Goal: Task Accomplishment & Management: Complete application form

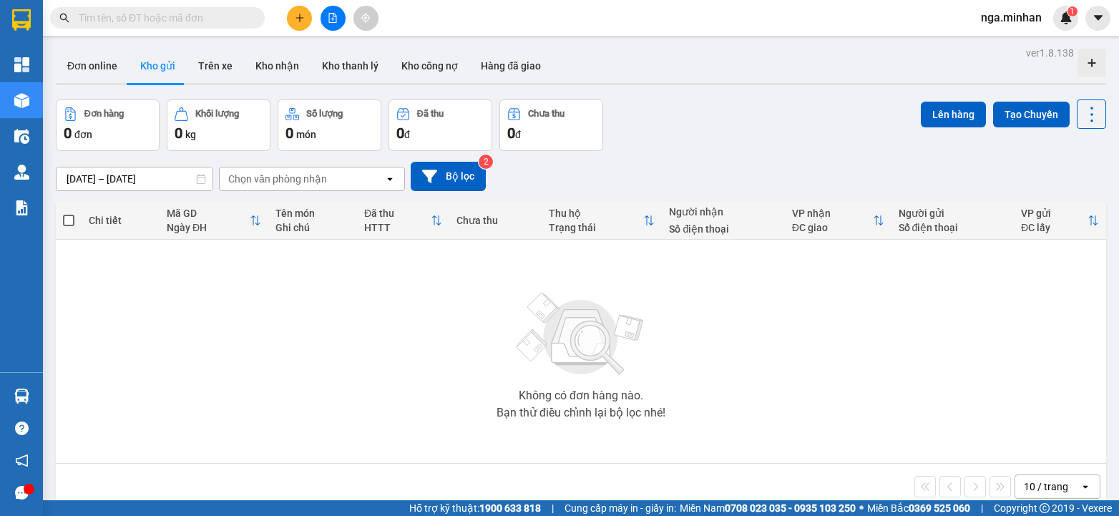
click at [303, 11] on button at bounding box center [299, 18] width 25 height 25
click at [328, 55] on div "Tạo đơn hàng" at bounding box center [356, 54] width 62 height 16
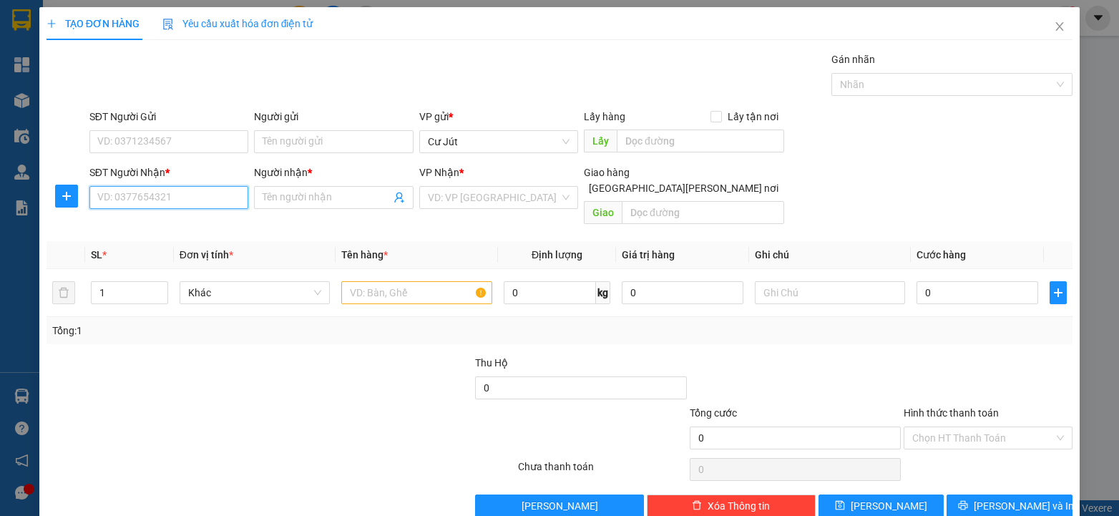
click at [178, 200] on input "SĐT Người Nhận *" at bounding box center [168, 197] width 159 height 23
type input "0398131015"
click at [176, 141] on input "SĐT Người Gửi" at bounding box center [168, 141] width 159 height 23
type input "0972107349"
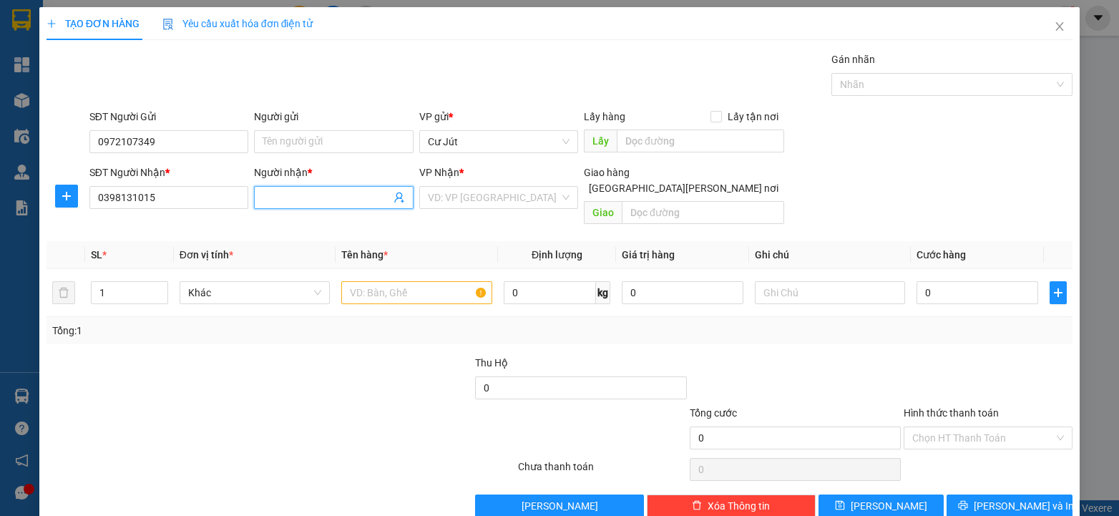
click at [352, 199] on input "Người nhận *" at bounding box center [326, 198] width 127 height 16
click at [481, 198] on input "search" at bounding box center [494, 197] width 132 height 21
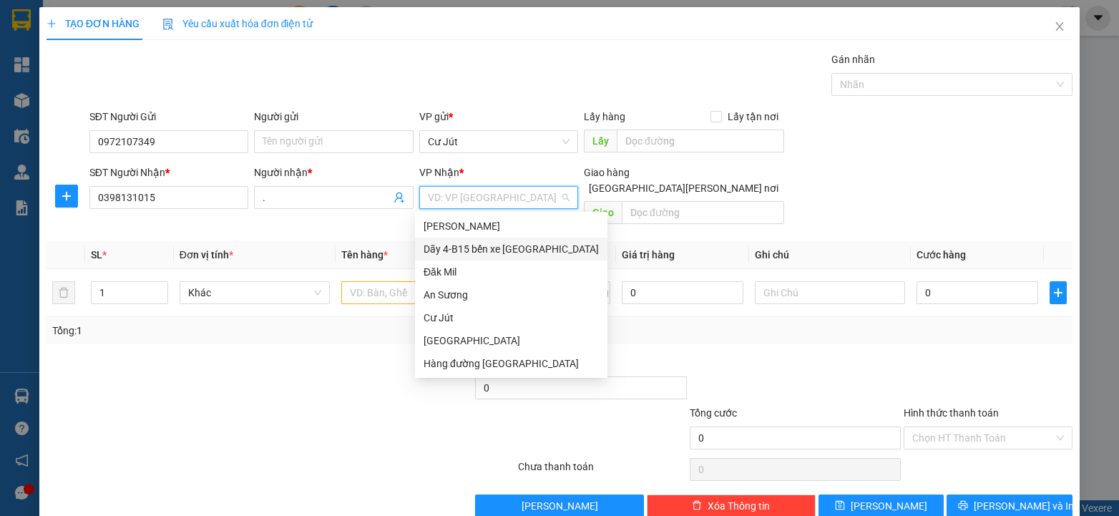
click at [487, 255] on div "Dãy 4-B15 bến xe [GEOGRAPHIC_DATA]" at bounding box center [511, 249] width 175 height 16
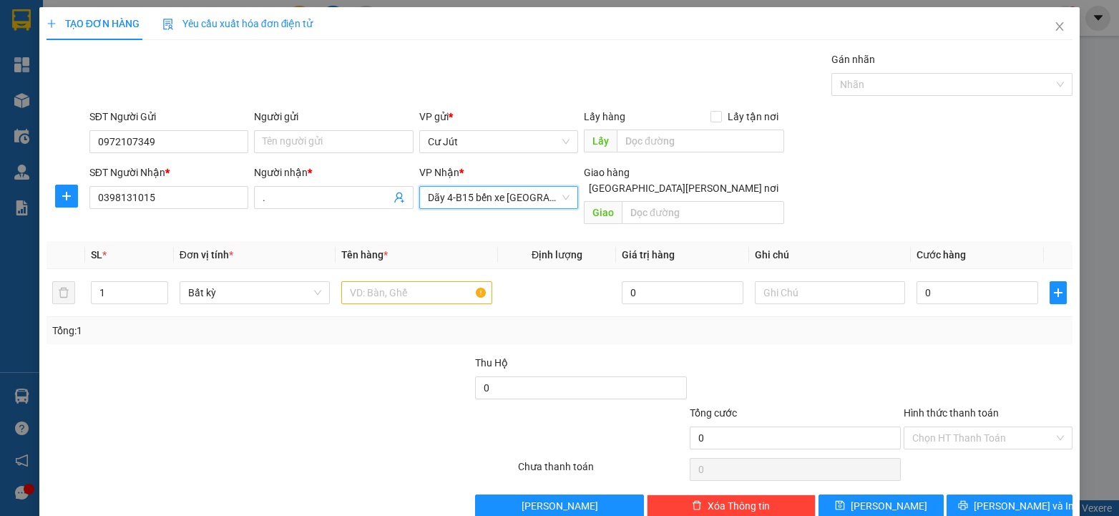
click at [503, 200] on span "Dãy 4-B15 bến xe [GEOGRAPHIC_DATA]" at bounding box center [499, 197] width 142 height 21
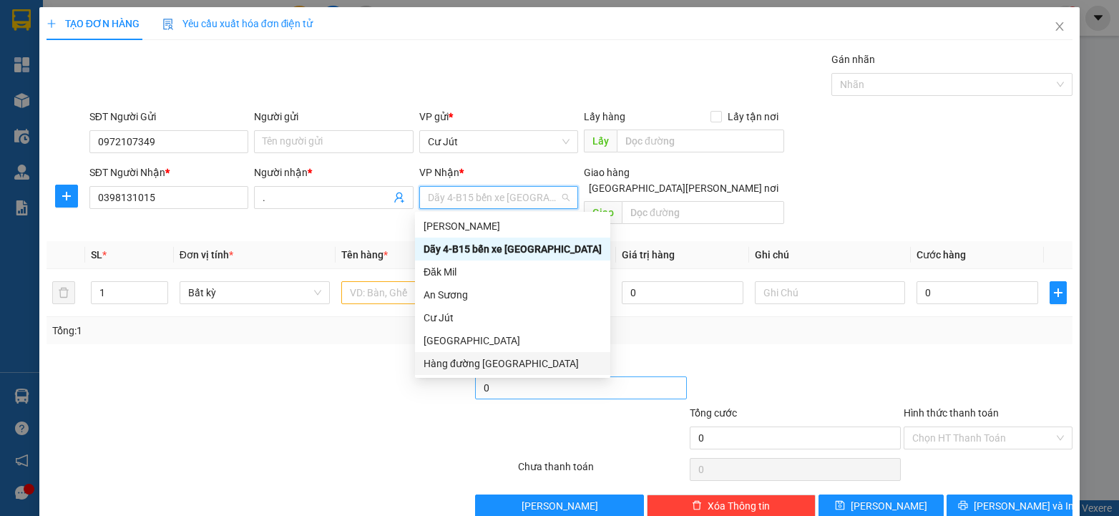
click at [499, 364] on div "Hàng đường [GEOGRAPHIC_DATA]" at bounding box center [513, 364] width 178 height 16
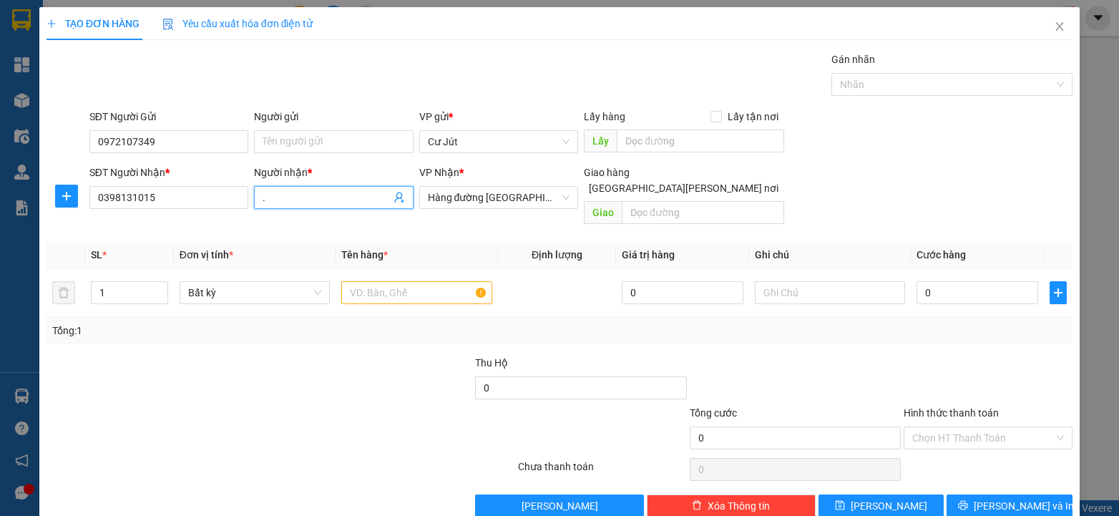
drag, startPoint x: 295, startPoint y: 199, endPoint x: 102, endPoint y: 175, distance: 194.8
click at [108, 177] on div "SĐT Người [PERSON_NAME] * 0398131015 Người [PERSON_NAME] * . . [PERSON_NAME] * …" at bounding box center [582, 198] width 990 height 66
type input "l"
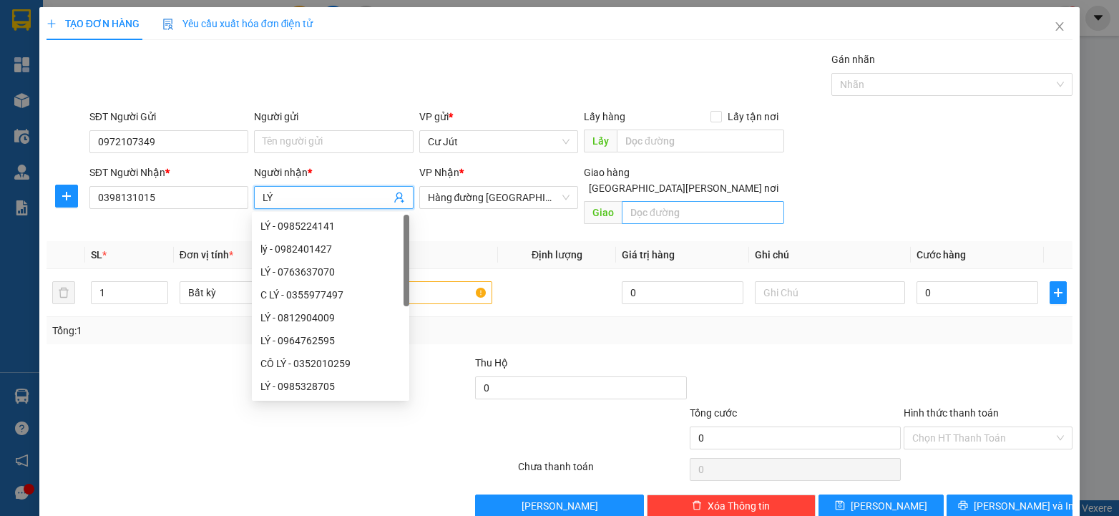
type input "LÝ"
click at [701, 201] on input "text" at bounding box center [703, 212] width 162 height 23
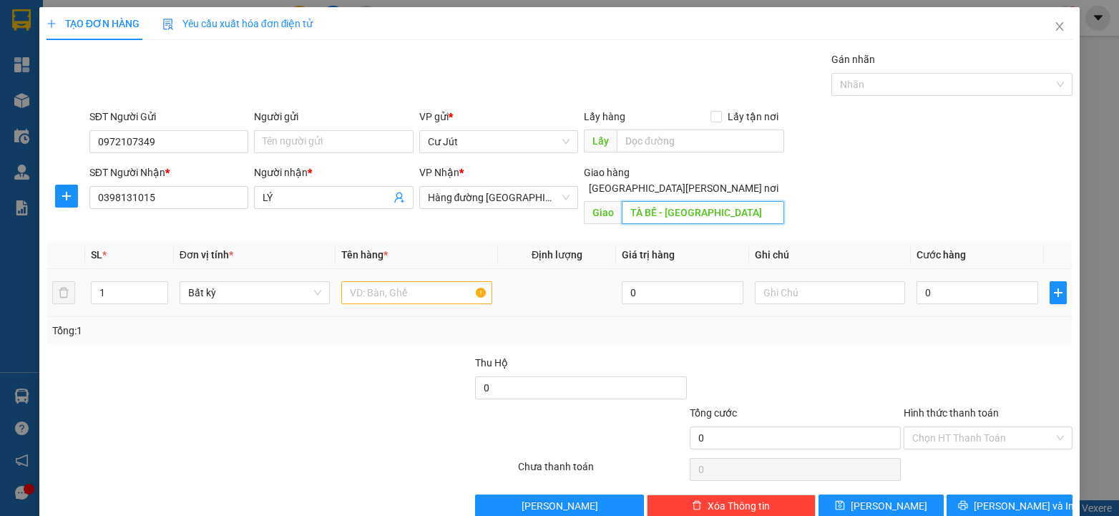
type input "TÀ BẾ - [GEOGRAPHIC_DATA]"
click at [373, 283] on input "text" at bounding box center [416, 292] width 151 height 23
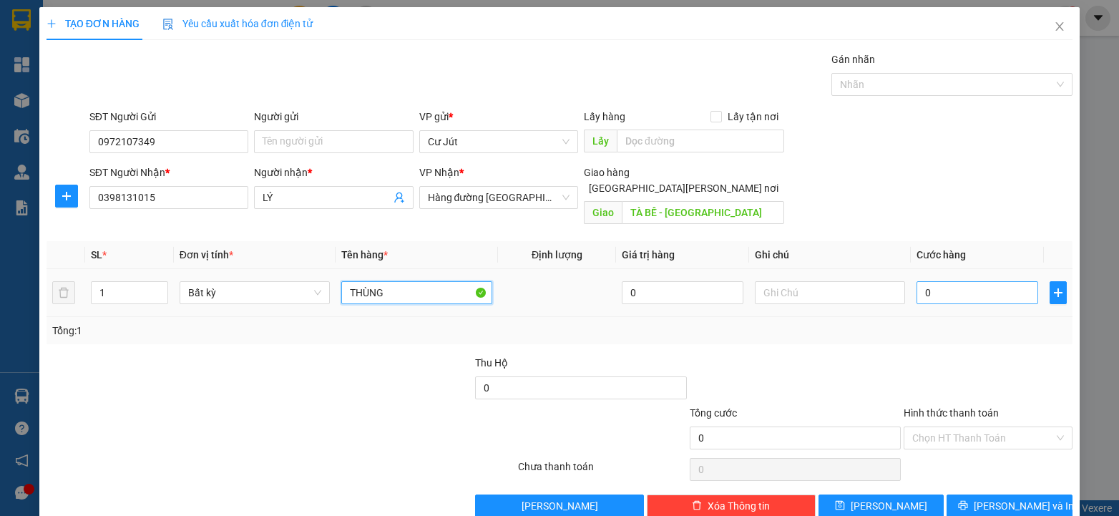
type input "THÙNG"
click at [965, 284] on input "0" at bounding box center [978, 292] width 122 height 23
type input "5"
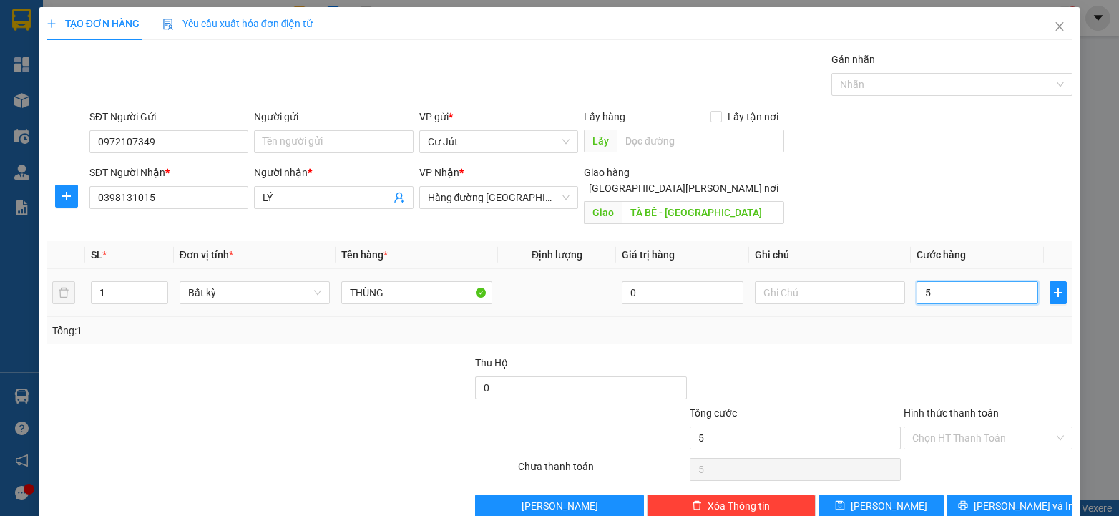
type input "50"
type input "50.000"
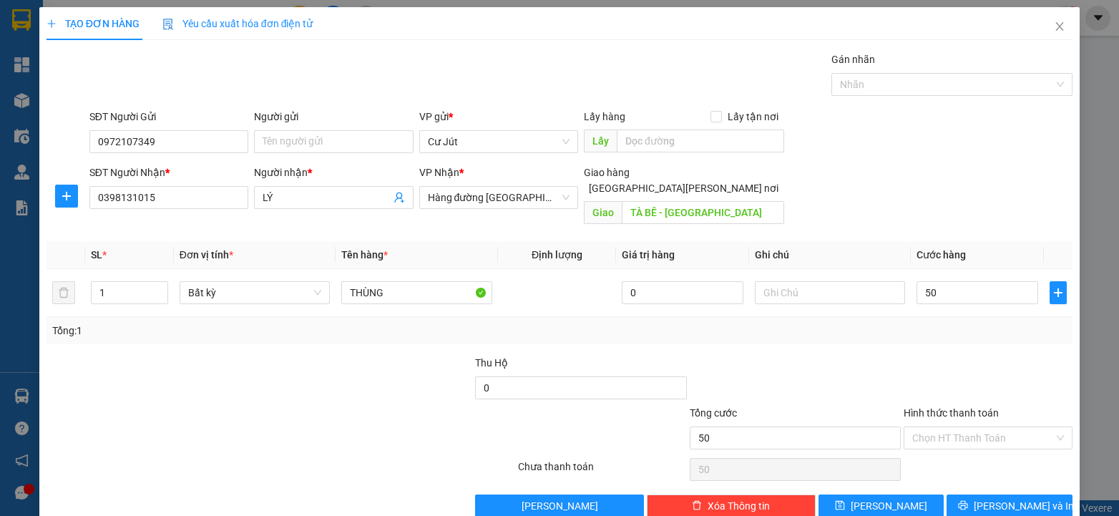
type input "50.000"
click at [1003, 477] on div "Transit Pickup Surcharge Ids Transit Deliver Surcharge Ids Transit Deliver Surc…" at bounding box center [560, 285] width 1027 height 466
click at [1039, 495] on button "[PERSON_NAME] và In" at bounding box center [1010, 506] width 126 height 23
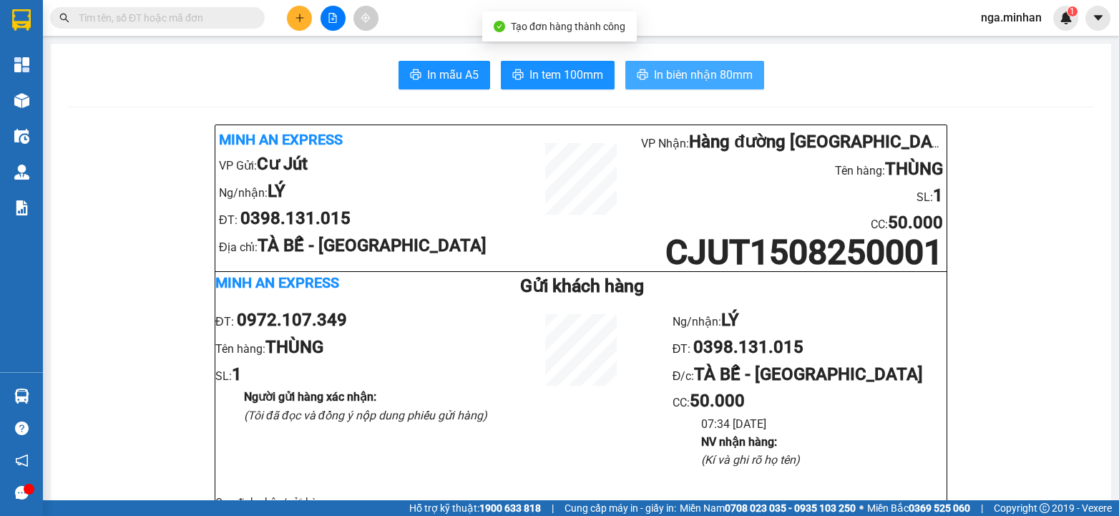
click at [686, 78] on span "In biên nhận 80mm" at bounding box center [703, 75] width 99 height 18
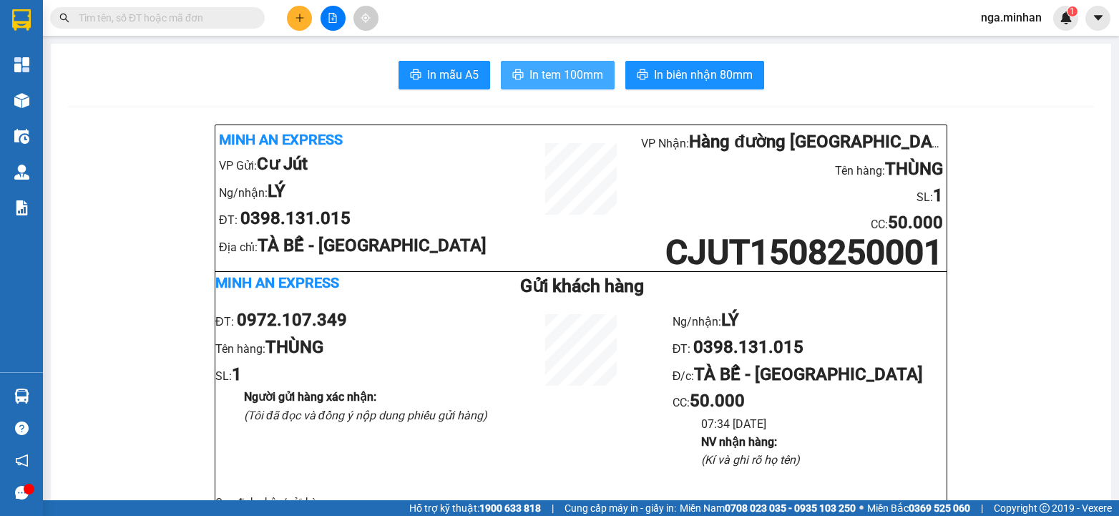
click at [565, 82] on span "In tem 100mm" at bounding box center [567, 75] width 74 height 18
click at [341, 17] on button at bounding box center [333, 18] width 25 height 25
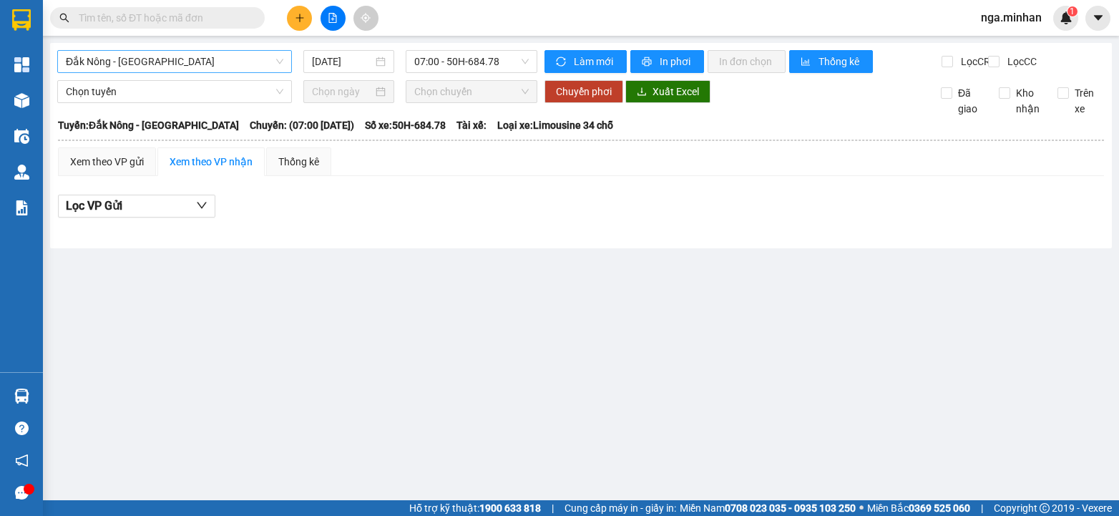
click at [248, 56] on span "Đắk Nông - [GEOGRAPHIC_DATA]" at bounding box center [175, 61] width 218 height 21
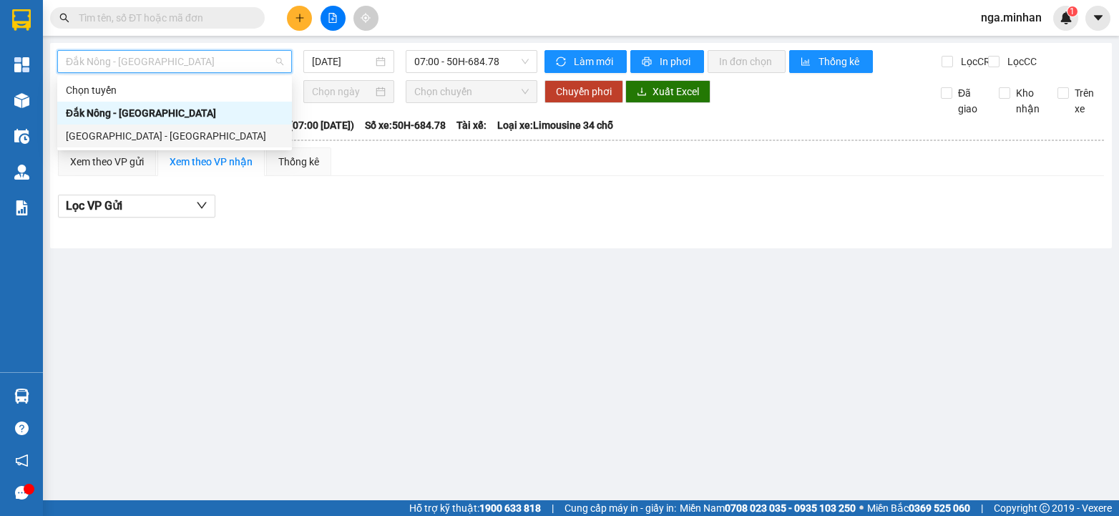
click at [207, 141] on div "[GEOGRAPHIC_DATA] - [GEOGRAPHIC_DATA]" at bounding box center [175, 136] width 218 height 16
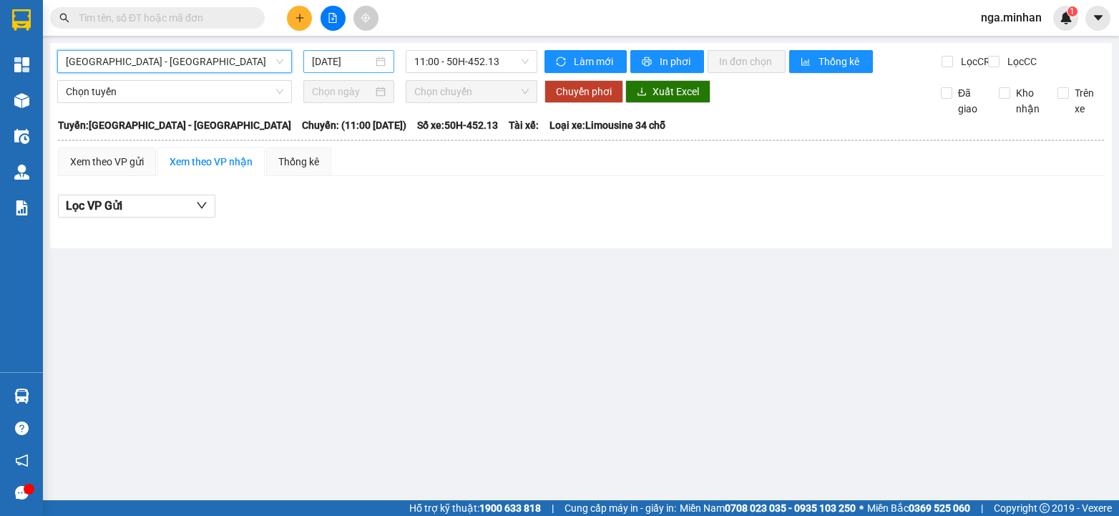
click at [322, 67] on input "[DATE]" at bounding box center [342, 62] width 61 height 16
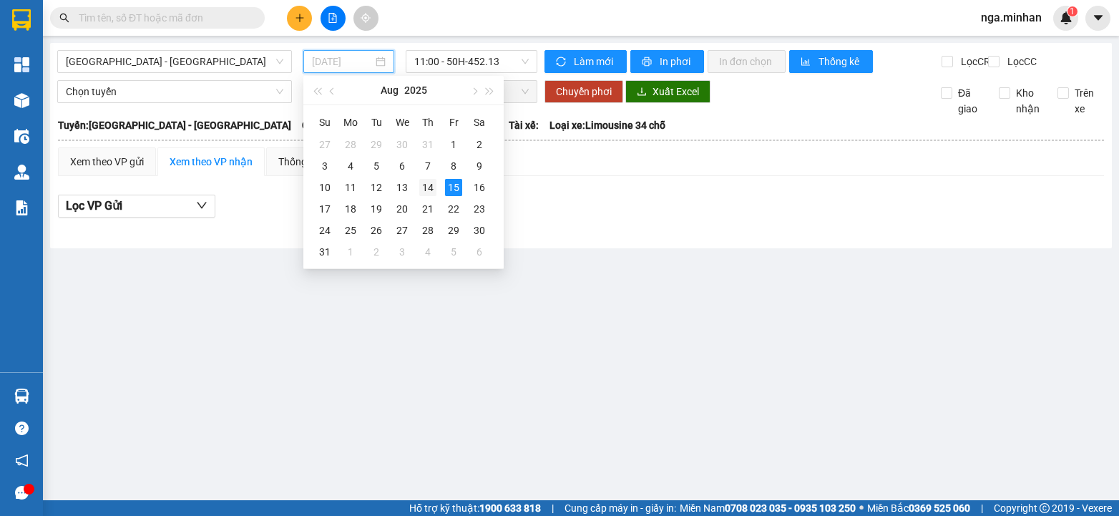
click at [429, 181] on div "14" at bounding box center [427, 187] width 17 height 17
type input "[DATE]"
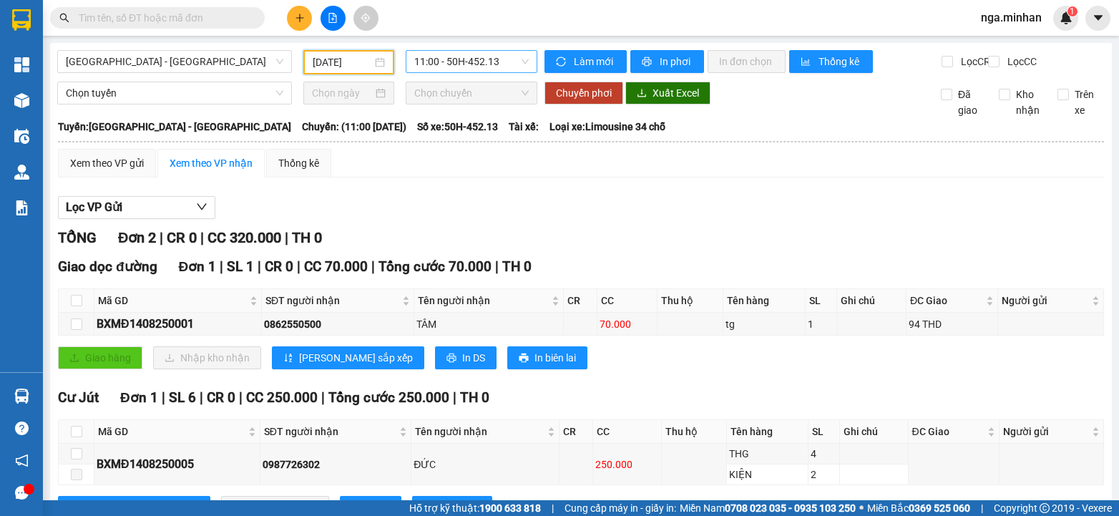
click at [474, 62] on span "11:00 - 50H-452.13" at bounding box center [471, 61] width 115 height 21
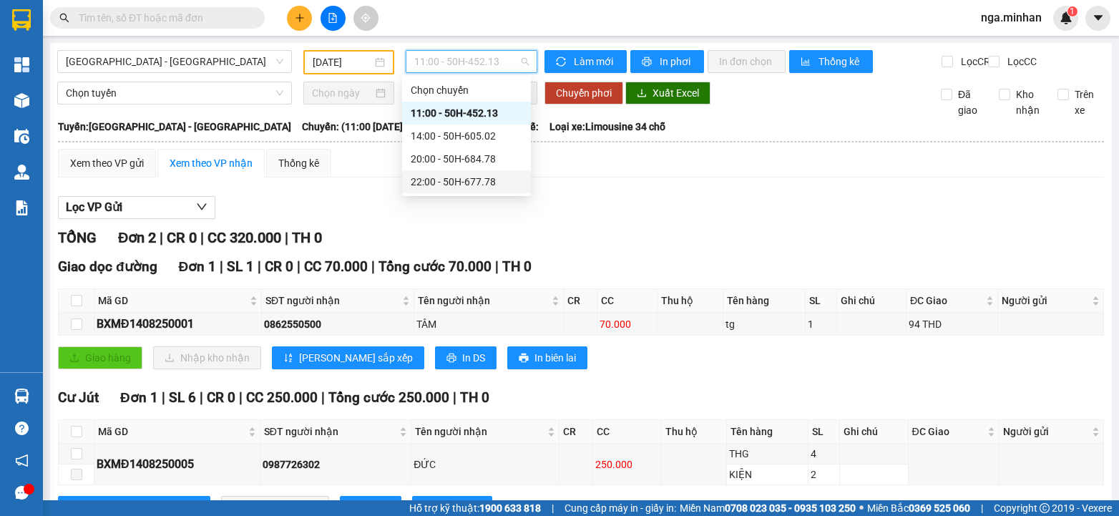
click at [454, 175] on div "22:00 - 50H-677.78" at bounding box center [467, 182] width 112 height 16
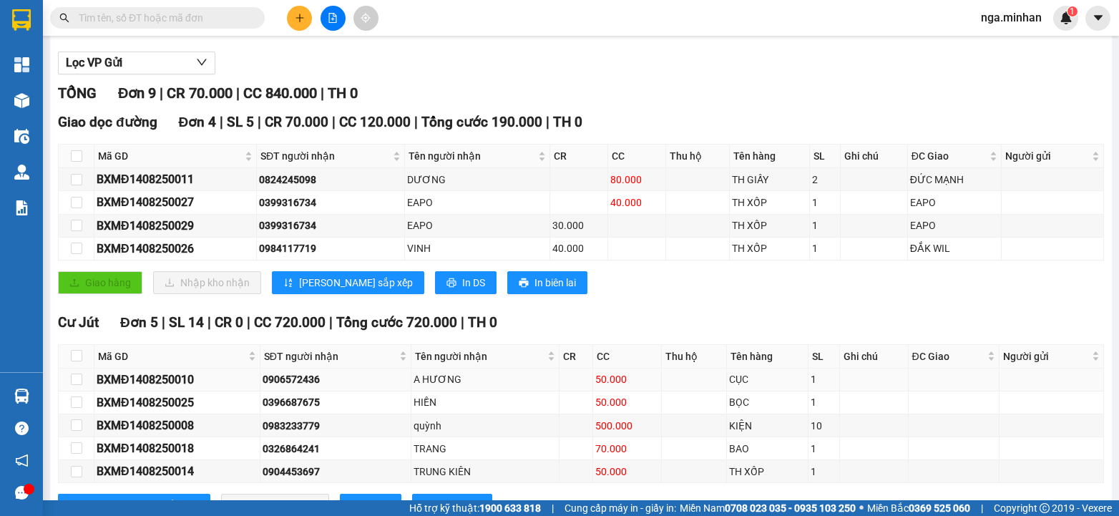
scroll to position [212, 0]
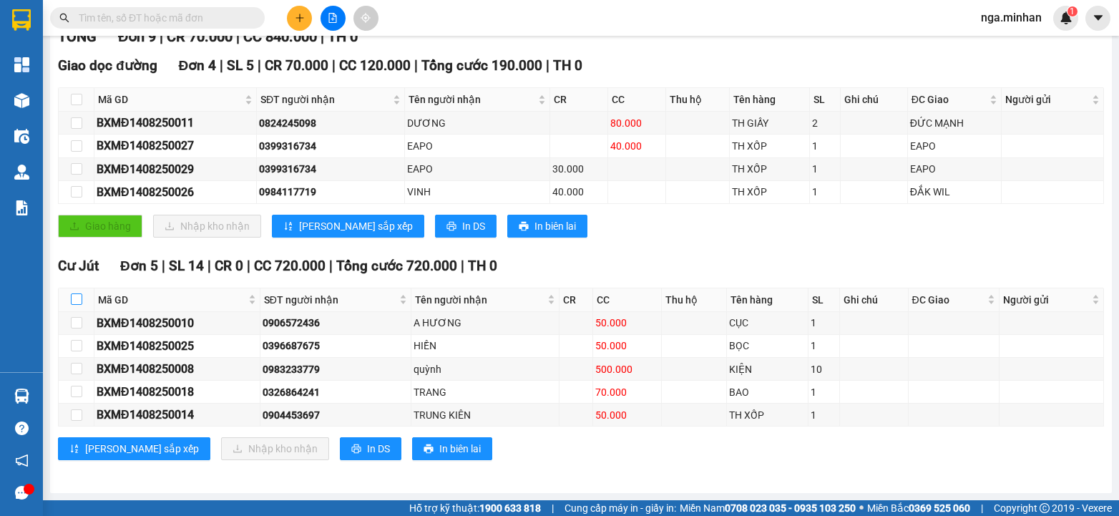
click at [77, 297] on input "checkbox" at bounding box center [76, 298] width 11 height 11
checkbox input "true"
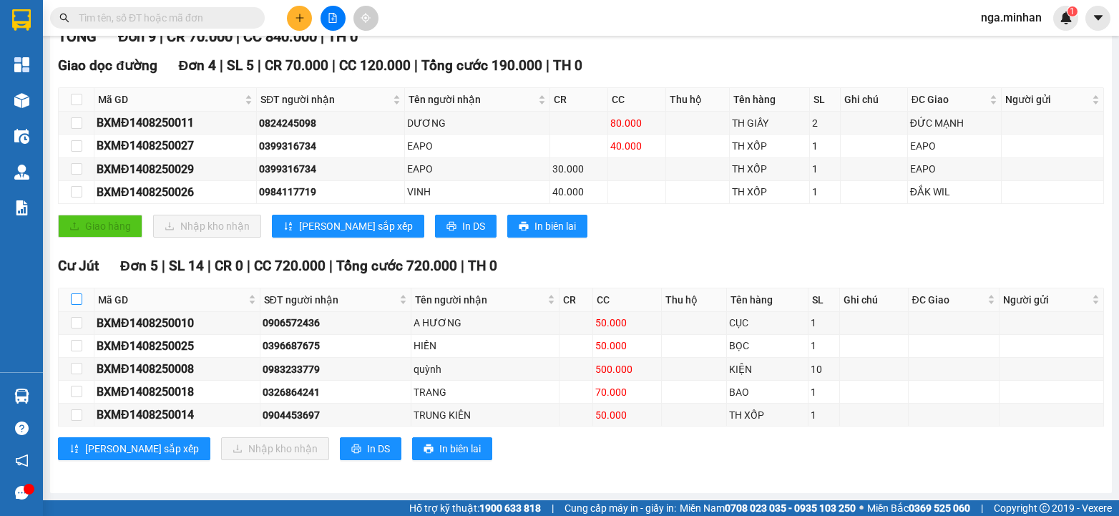
checkbox input "true"
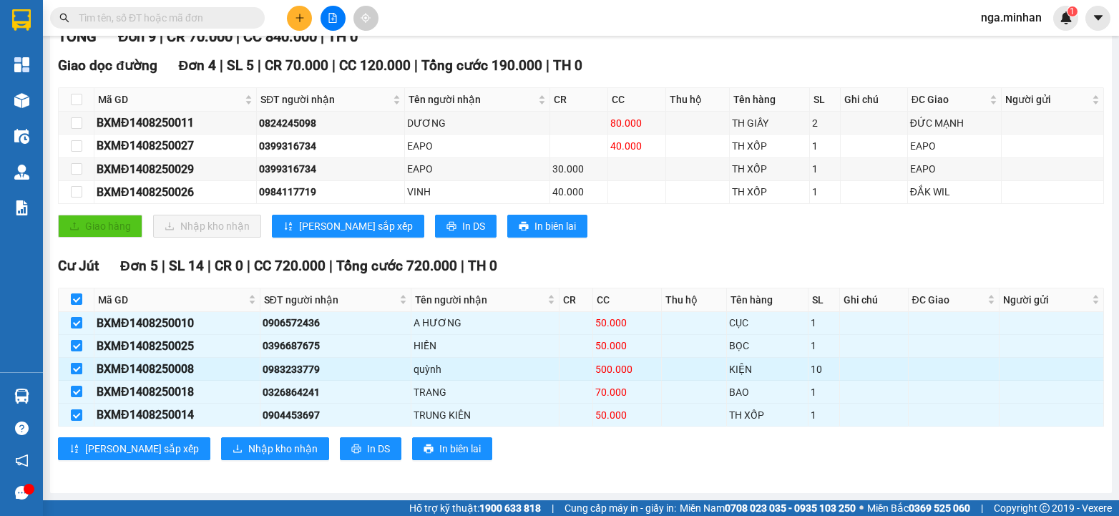
click at [74, 364] on input "checkbox" at bounding box center [76, 368] width 11 height 11
checkbox input "false"
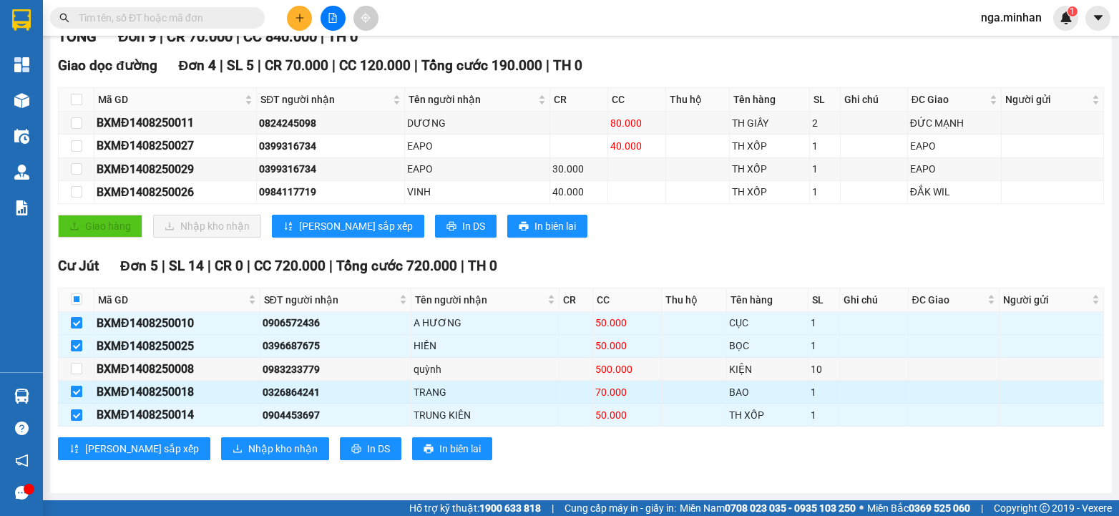
click at [82, 389] on input "checkbox" at bounding box center [76, 391] width 11 height 11
checkbox input "false"
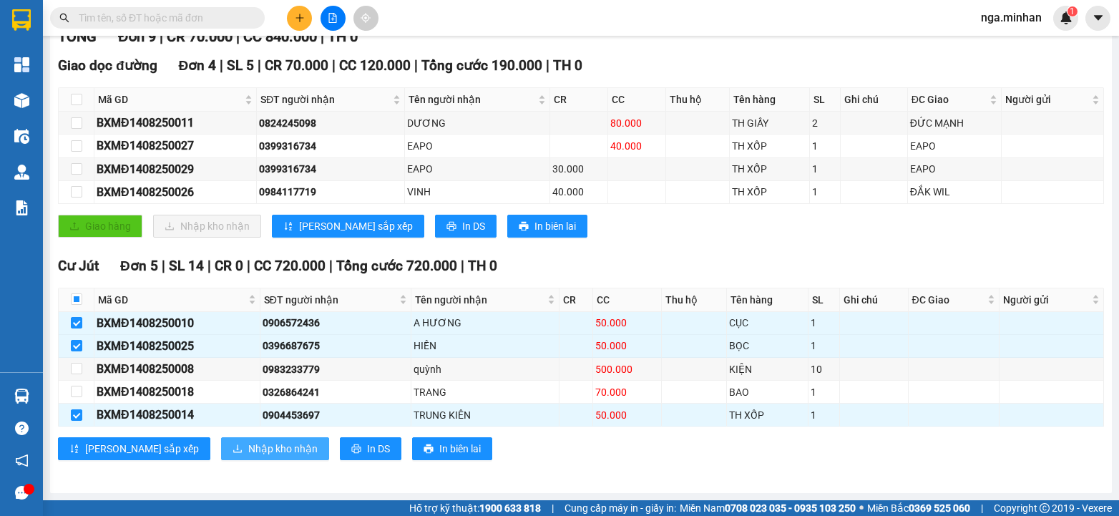
click at [248, 445] on span "Nhập kho nhận" at bounding box center [282, 449] width 69 height 16
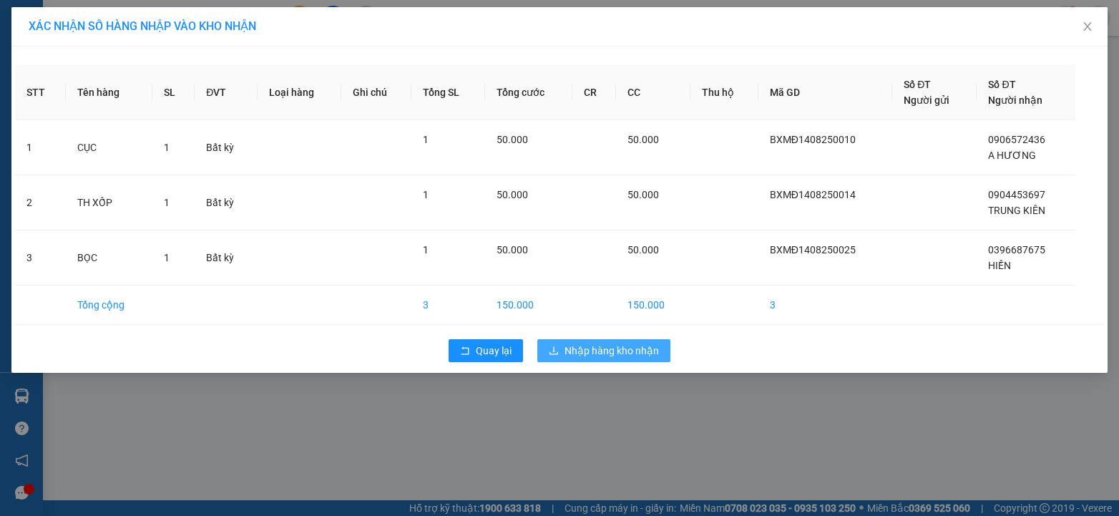
click at [613, 351] on span "Nhập hàng kho nhận" at bounding box center [612, 351] width 94 height 16
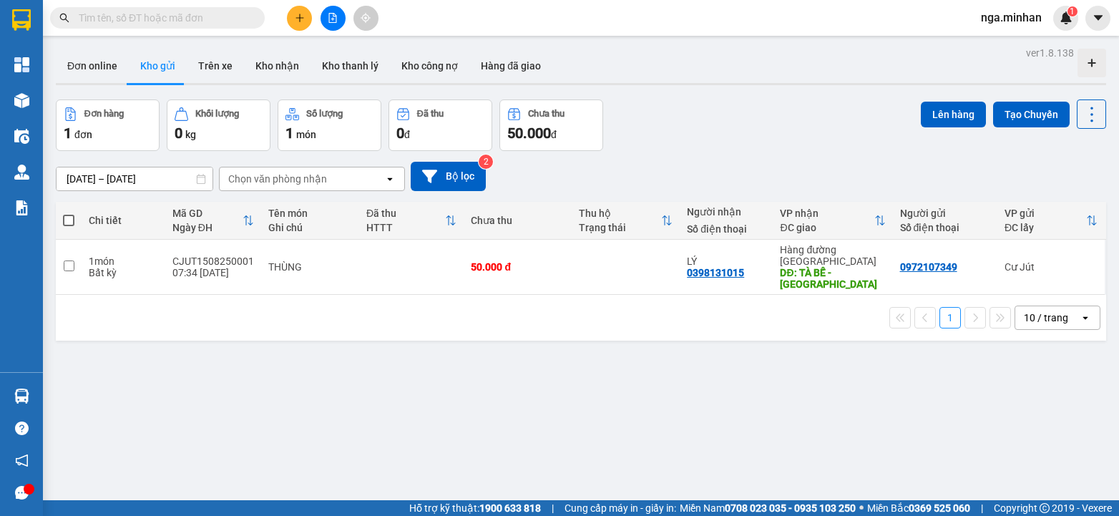
click at [331, 15] on icon "file-add" at bounding box center [333, 18] width 10 height 10
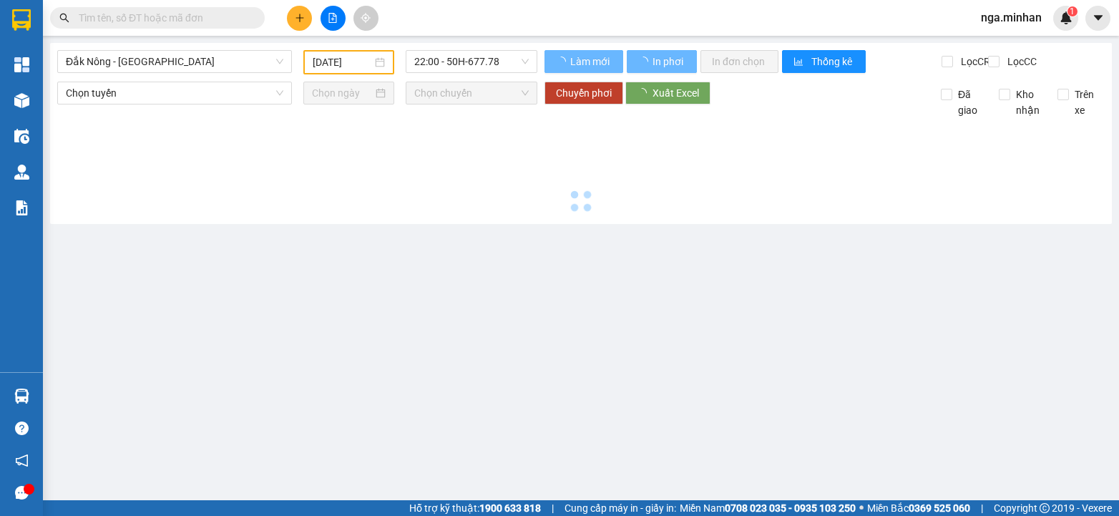
type input "[DATE]"
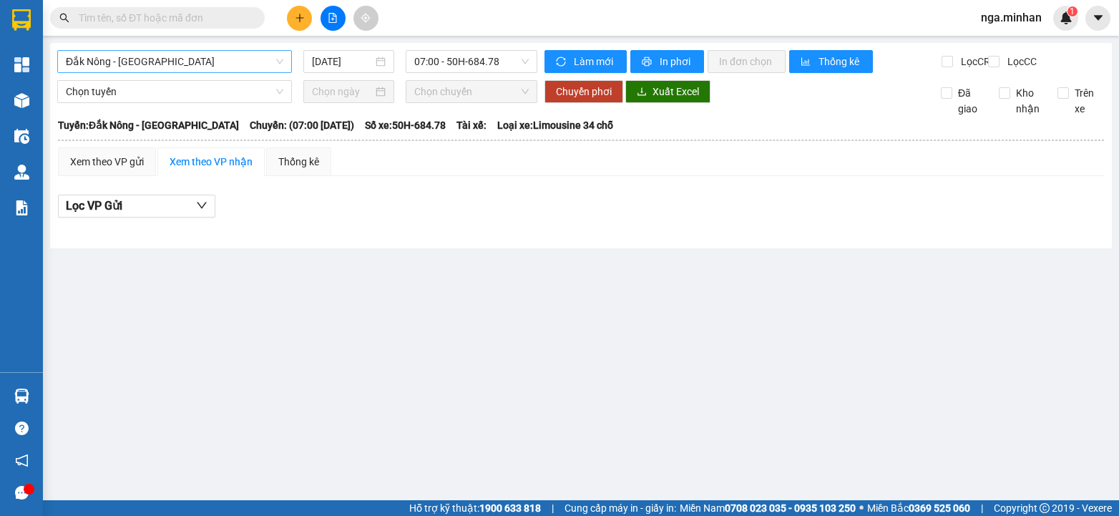
click at [167, 59] on span "Đắk Nông - [GEOGRAPHIC_DATA]" at bounding box center [175, 61] width 218 height 21
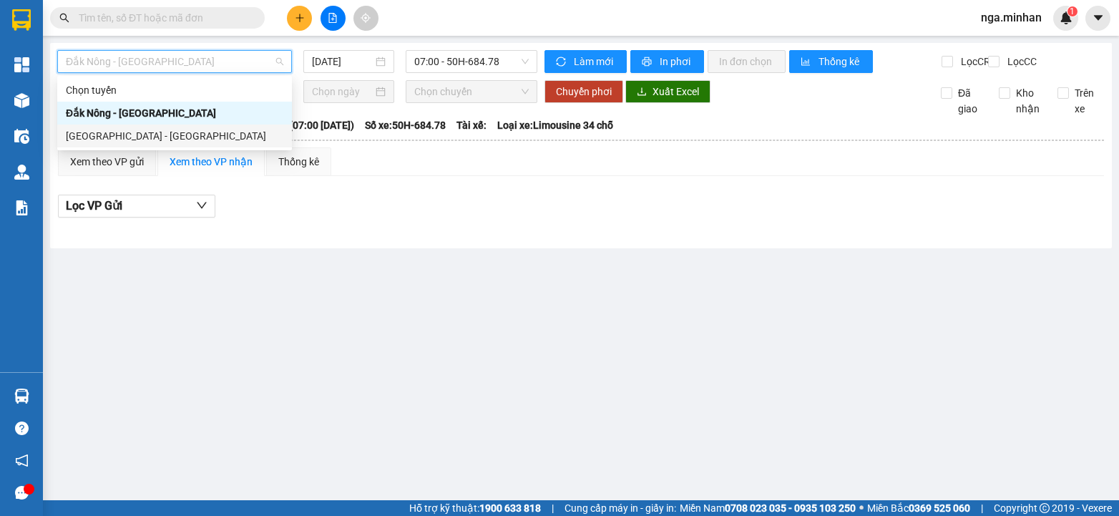
click at [138, 135] on div "[GEOGRAPHIC_DATA] - [GEOGRAPHIC_DATA]" at bounding box center [175, 136] width 218 height 16
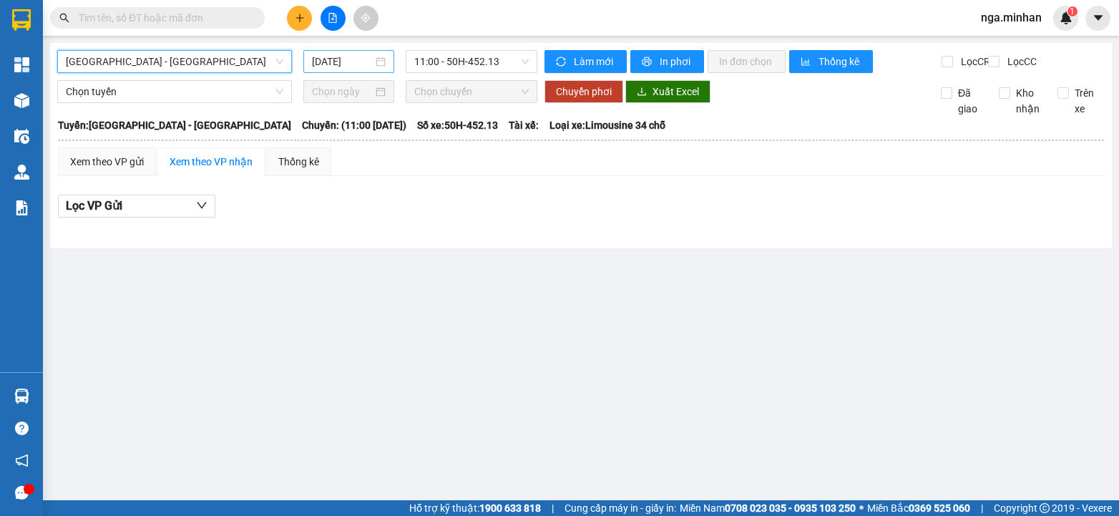
click at [319, 62] on input "[DATE]" at bounding box center [342, 62] width 61 height 16
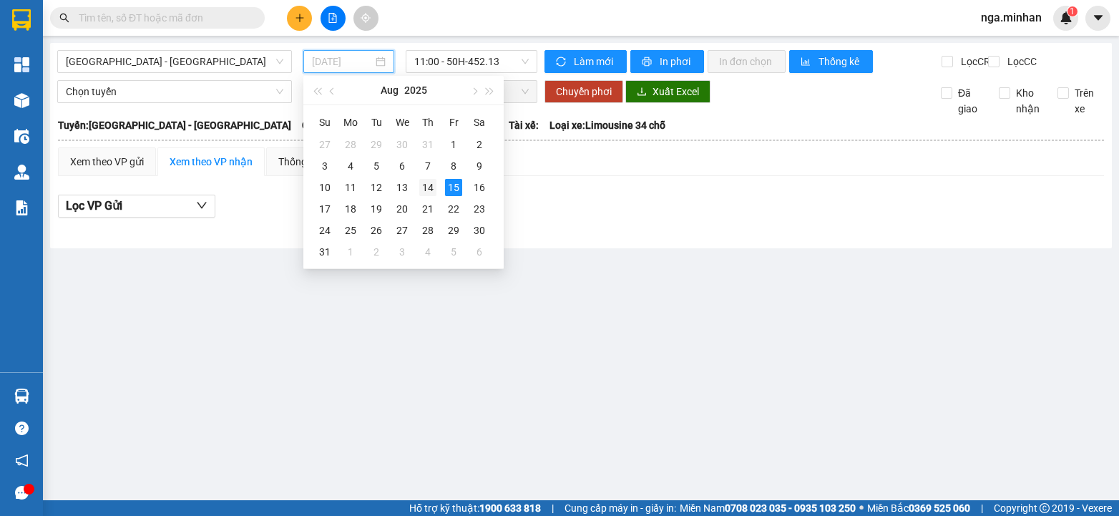
click at [425, 189] on div "14" at bounding box center [427, 187] width 17 height 17
type input "[DATE]"
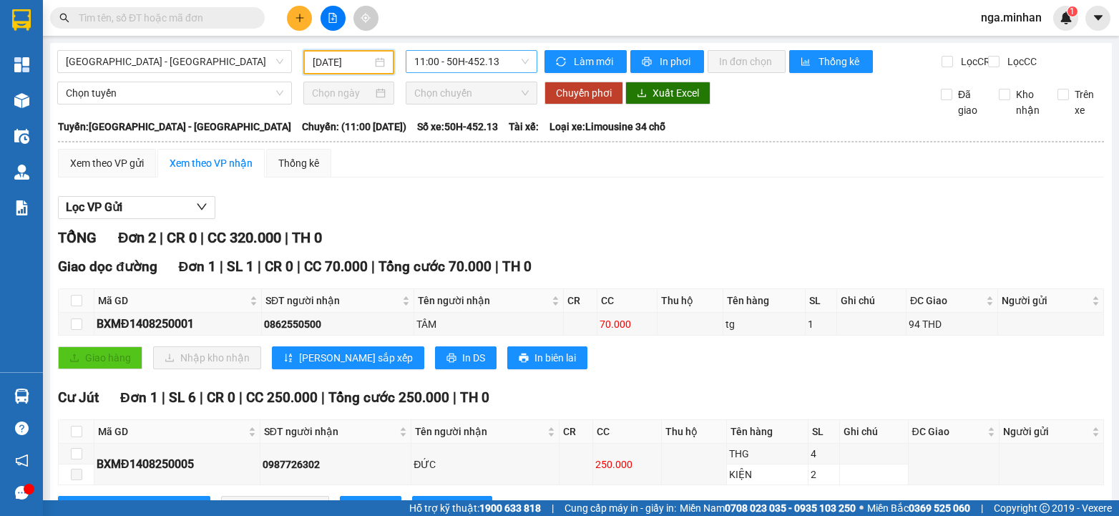
click at [455, 63] on span "11:00 - 50H-452.13" at bounding box center [471, 61] width 115 height 21
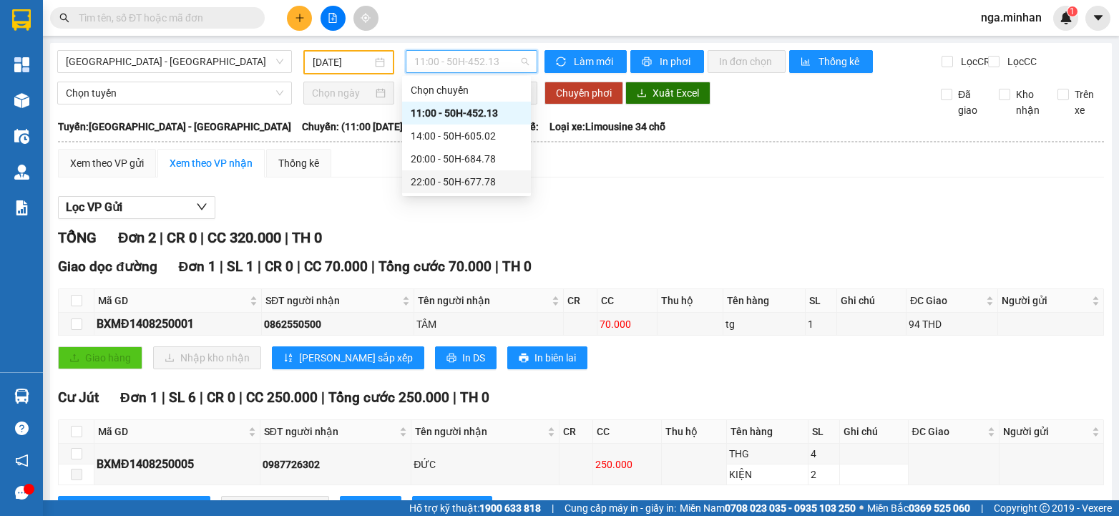
click at [467, 182] on div "22:00 - 50H-677.78" at bounding box center [467, 182] width 112 height 16
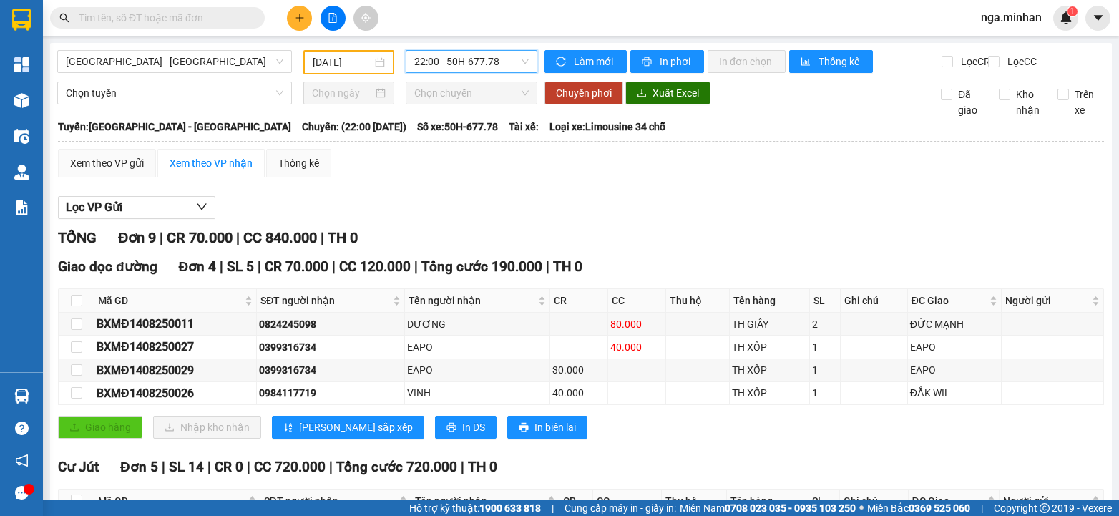
scroll to position [212, 0]
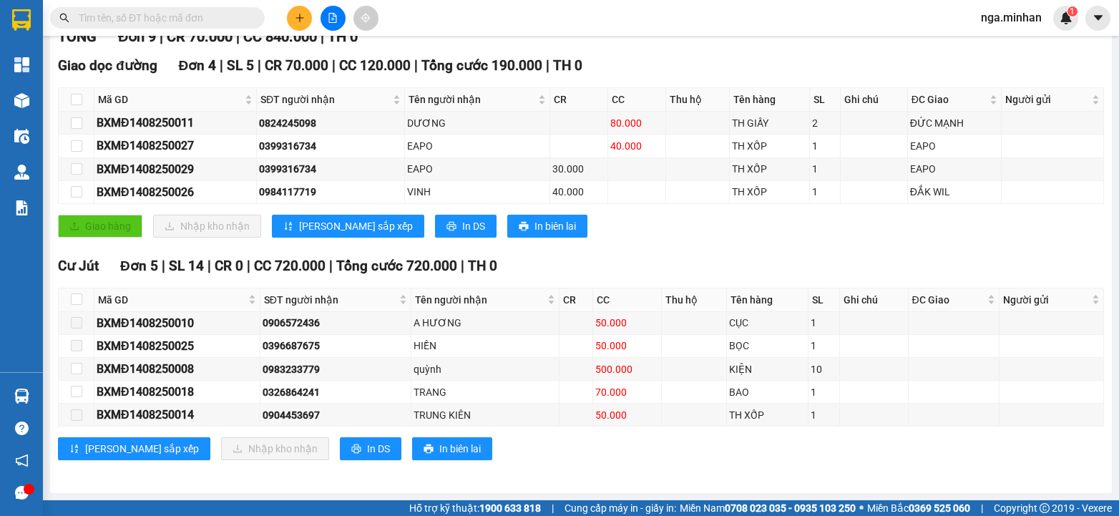
click at [170, 20] on input "text" at bounding box center [163, 18] width 169 height 16
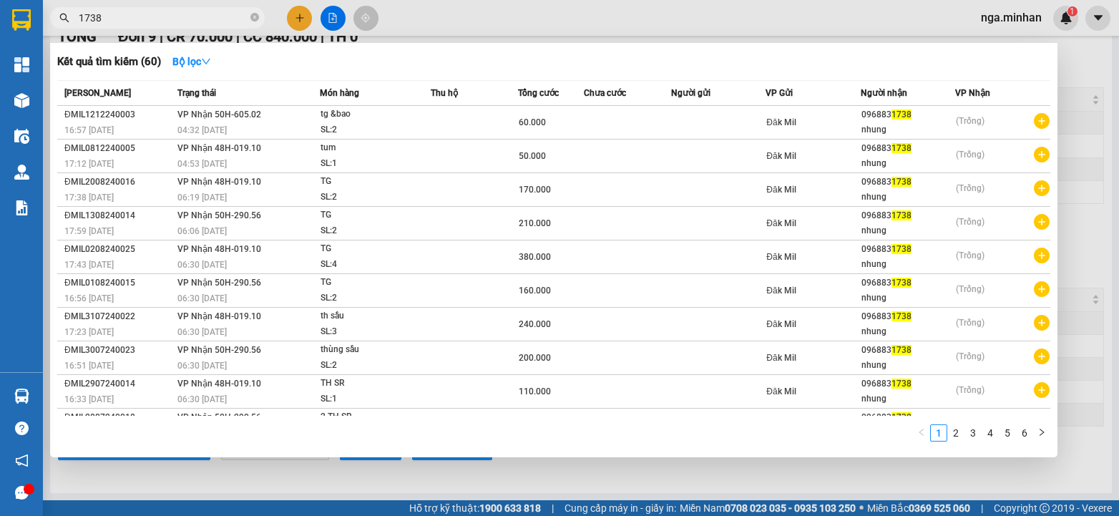
type input "1738"
click at [299, 19] on div at bounding box center [559, 258] width 1119 height 516
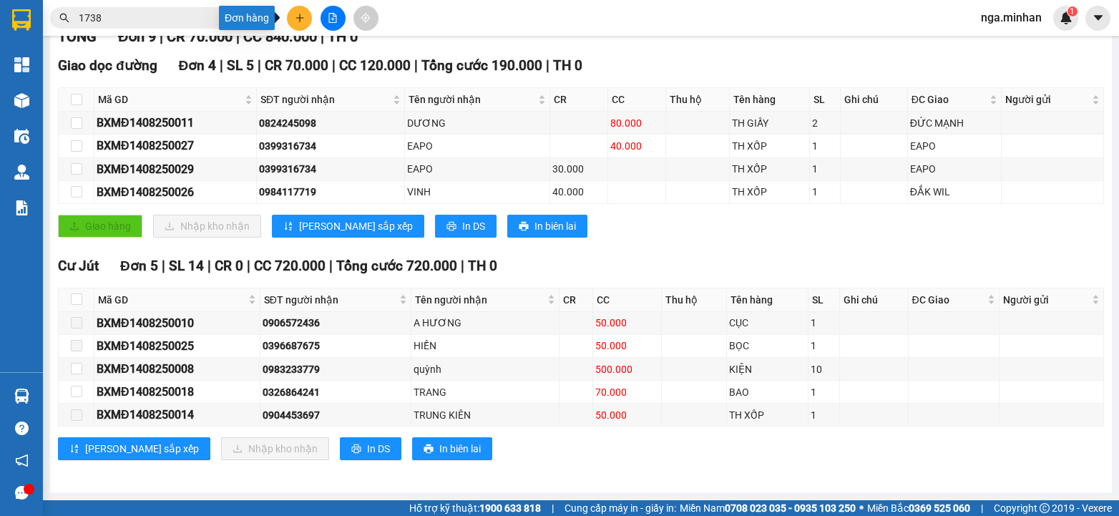
click at [299, 19] on icon "plus" at bounding box center [300, 18] width 10 height 10
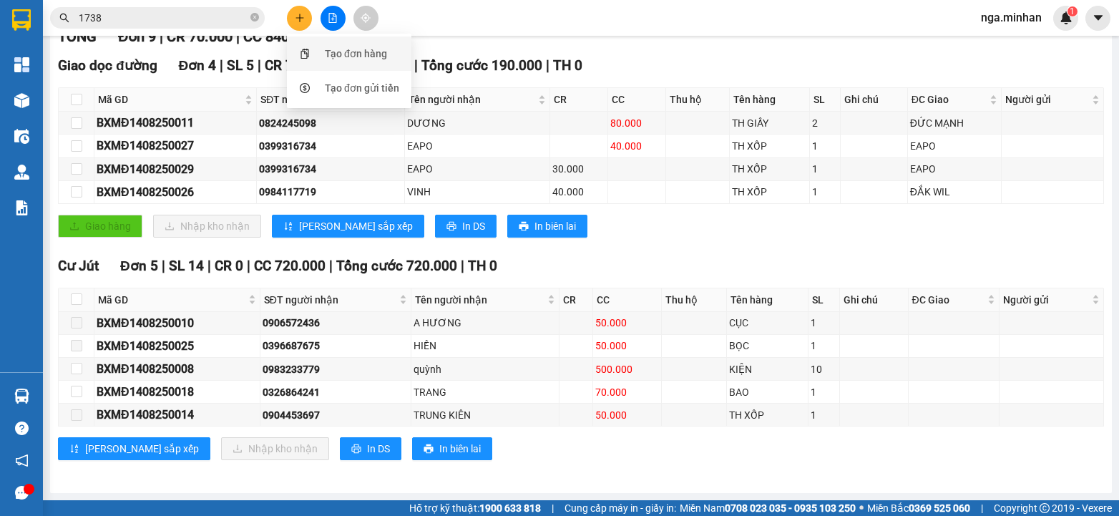
click at [336, 51] on div "Tạo đơn hàng" at bounding box center [356, 54] width 62 height 16
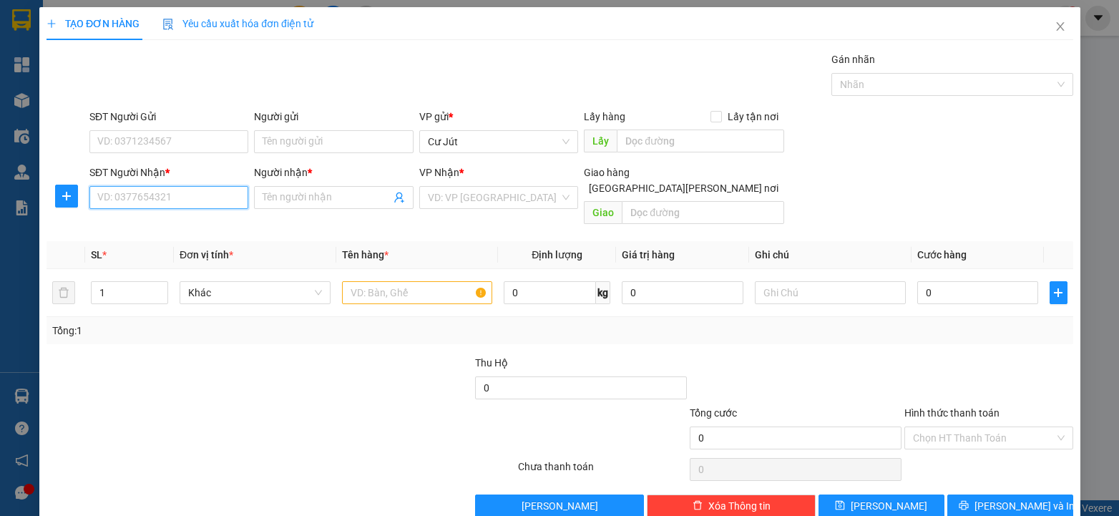
click at [226, 193] on input "SĐT Người Nhận *" at bounding box center [168, 197] width 159 height 23
click at [220, 196] on input "SĐT Người Nhận *" at bounding box center [168, 197] width 159 height 23
click at [218, 208] on input "SĐT Người Nhận *" at bounding box center [168, 197] width 159 height 23
type input "0907616947"
click at [185, 227] on div "0907616947 - [PERSON_NAME]" at bounding box center [167, 226] width 141 height 16
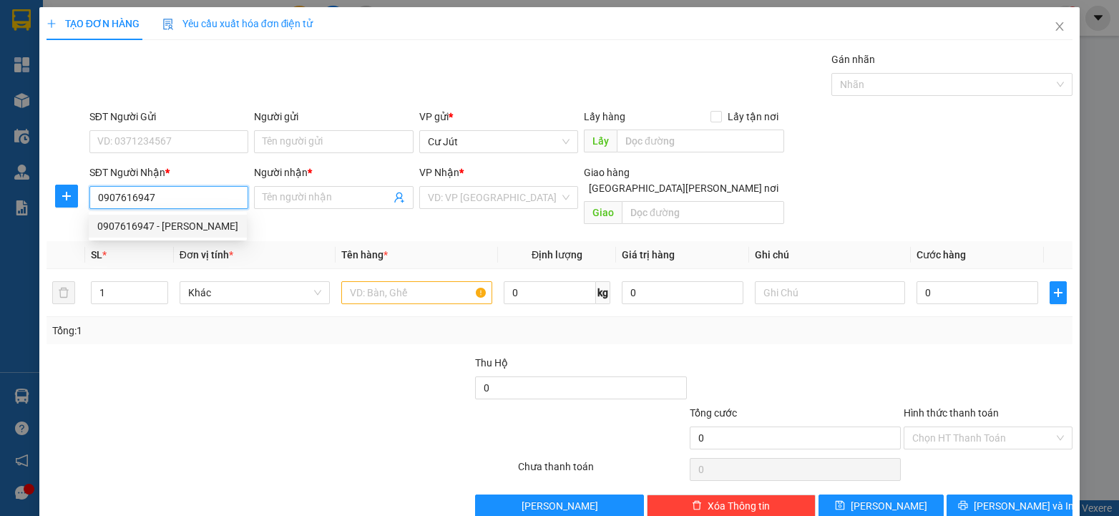
type input "[PERSON_NAME]"
checkbox input "true"
type input "133 NG [PERSON_NAME]-F2-Q8"
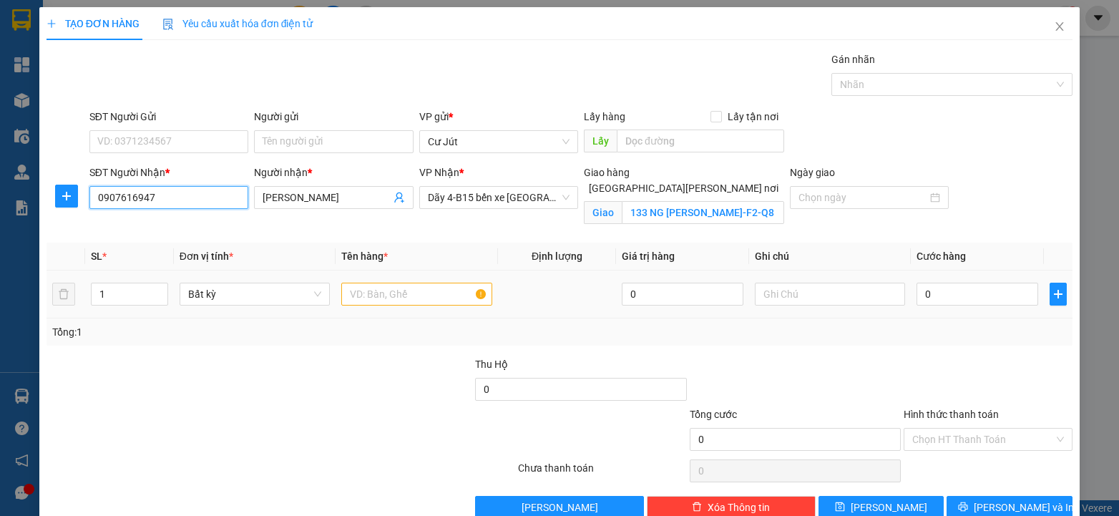
type input "0907616947"
drag, startPoint x: 425, startPoint y: 296, endPoint x: 414, endPoint y: 299, distance: 11.1
click at [415, 299] on input "text" at bounding box center [416, 294] width 151 height 23
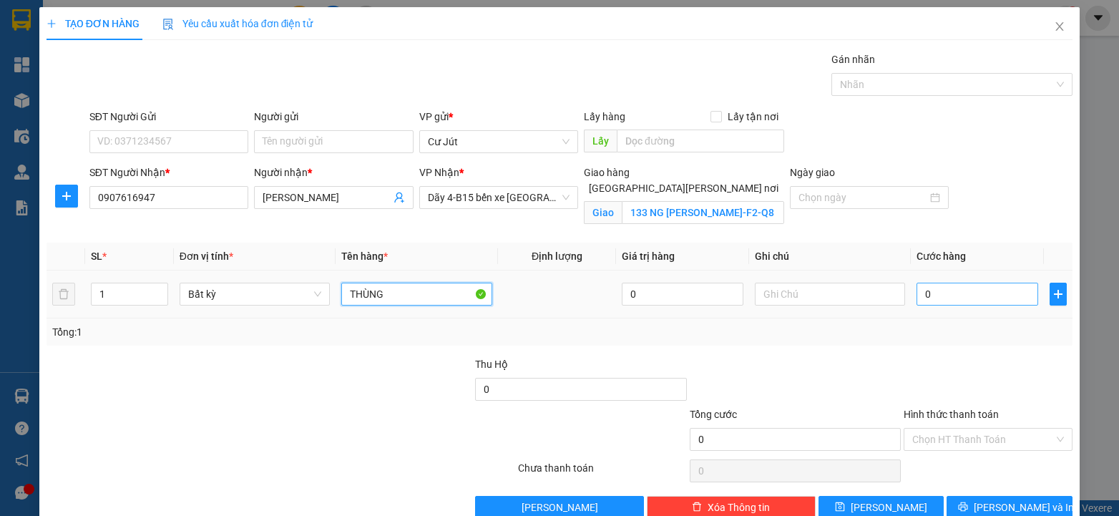
type input "THÙNG"
click at [1012, 295] on input "0" at bounding box center [978, 294] width 122 height 23
type input "5"
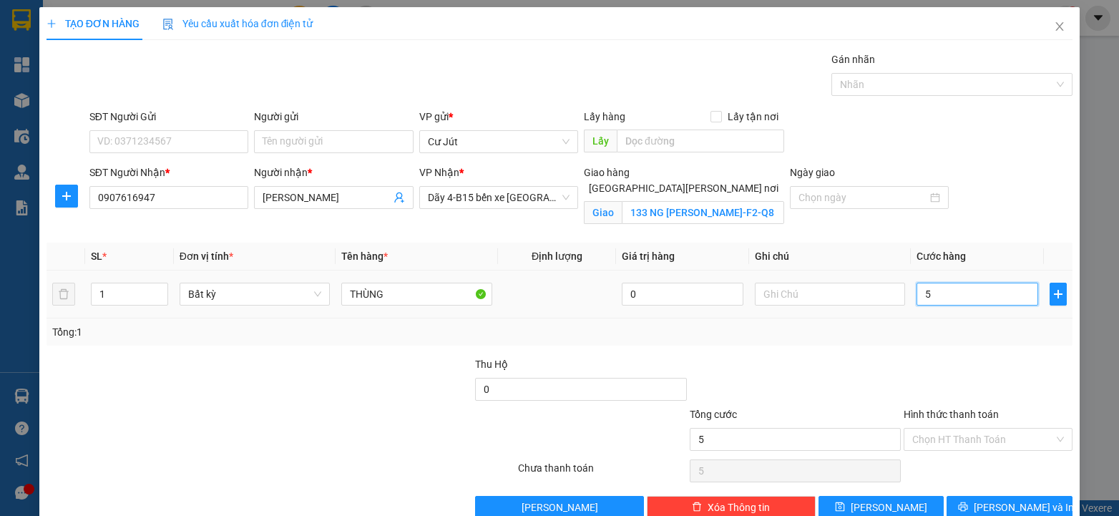
type input "50"
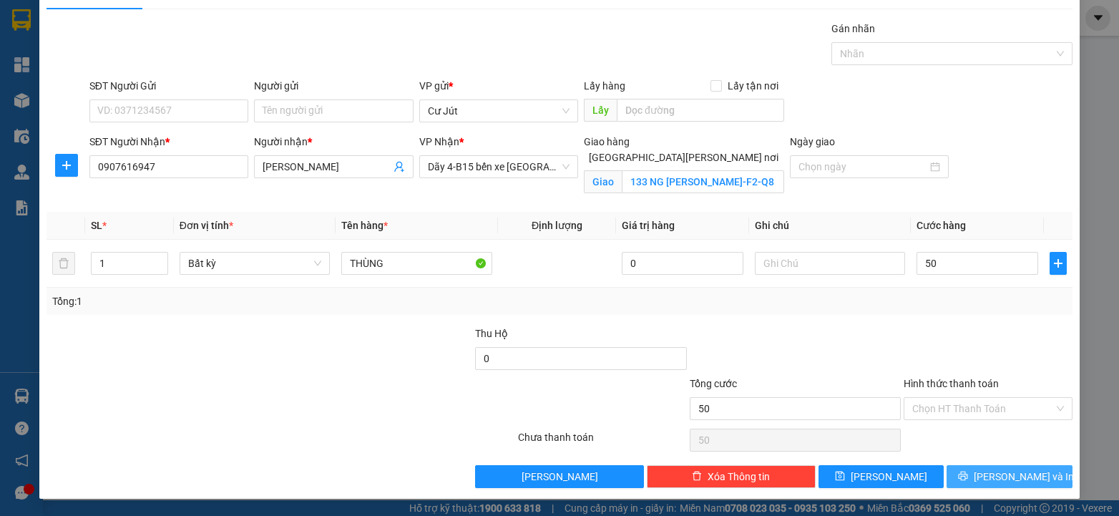
type input "50.000"
click at [989, 479] on span "[PERSON_NAME] và In" at bounding box center [1024, 477] width 100 height 16
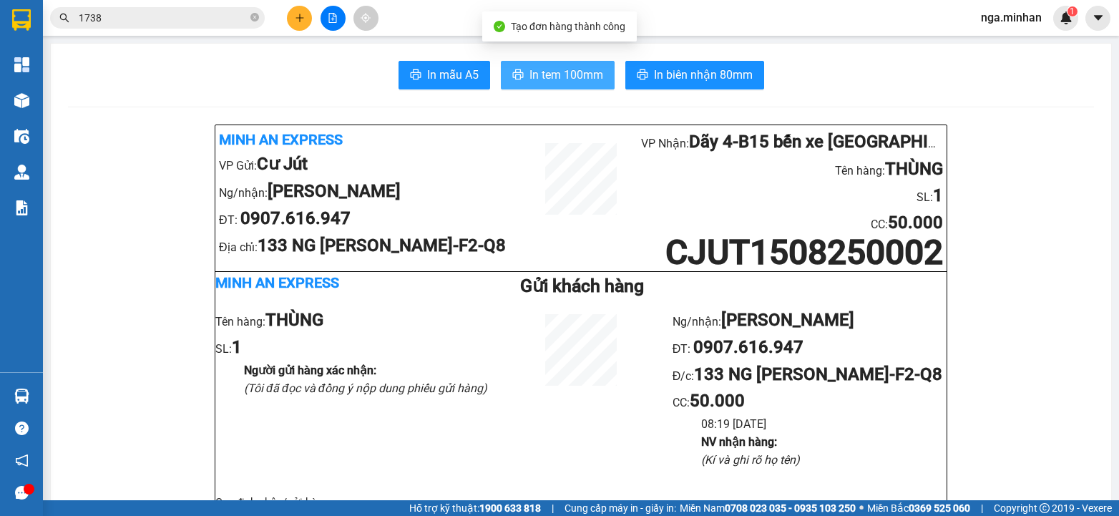
click at [575, 70] on span "In tem 100mm" at bounding box center [567, 75] width 74 height 18
click at [300, 15] on icon "plus" at bounding box center [299, 18] width 1 height 8
click at [303, 15] on icon "plus" at bounding box center [300, 18] width 10 height 10
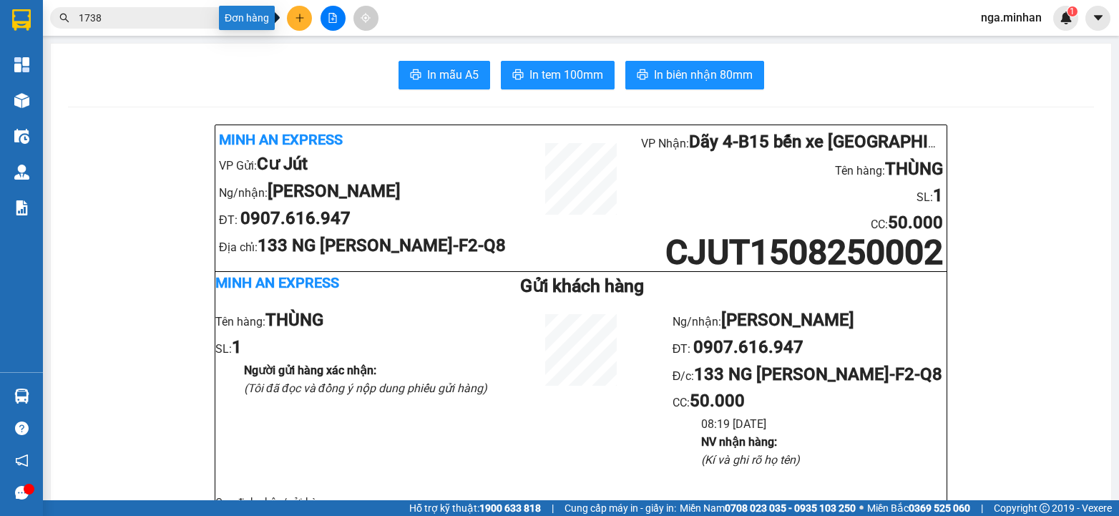
click at [302, 13] on icon "plus" at bounding box center [300, 18] width 10 height 10
click at [359, 54] on div "Tạo đơn hàng" at bounding box center [356, 54] width 62 height 16
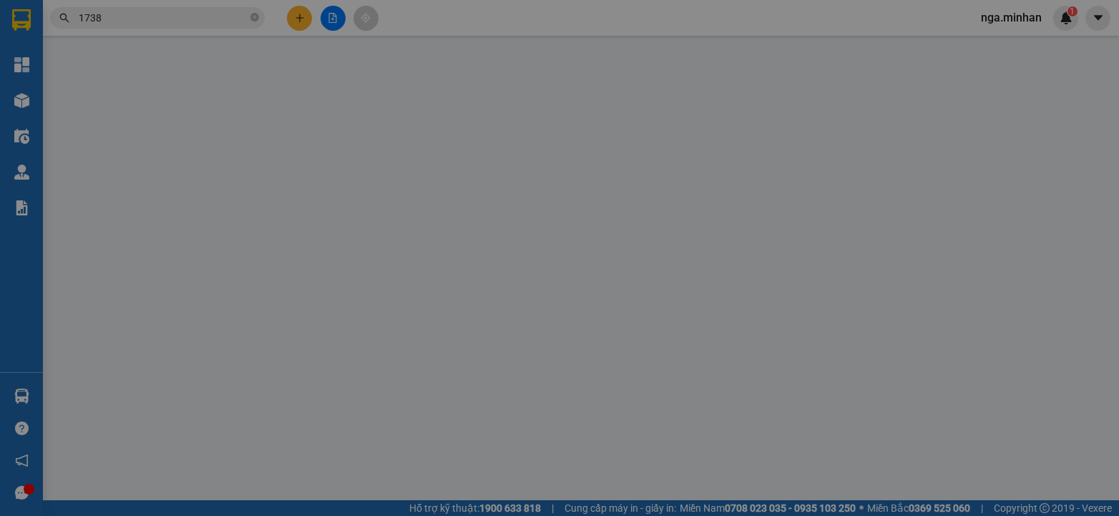
click at [374, 52] on div "TẠO ĐƠN HÀNG Yêu cầu xuất [PERSON_NAME] điện tử Transit Pickup Surcharge Ids Tr…" at bounding box center [560, 262] width 1027 height 510
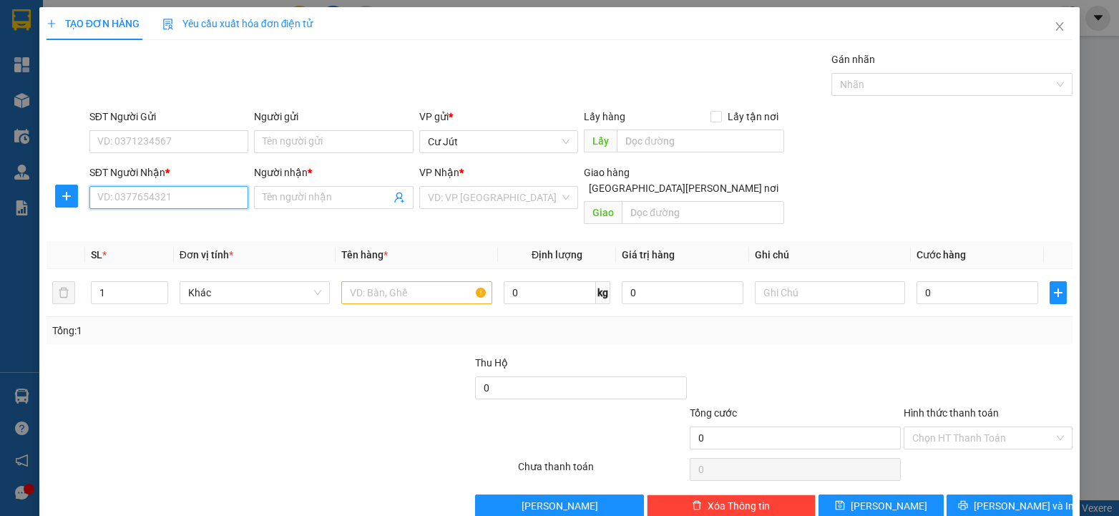
click at [198, 195] on input "SĐT Người Nhận *" at bounding box center [168, 197] width 159 height 23
click at [162, 230] on div "0335334085 - hiếu" at bounding box center [167, 226] width 140 height 16
type input "0335334085"
type input "hiếu"
type input "ĐỒNG XOÀI"
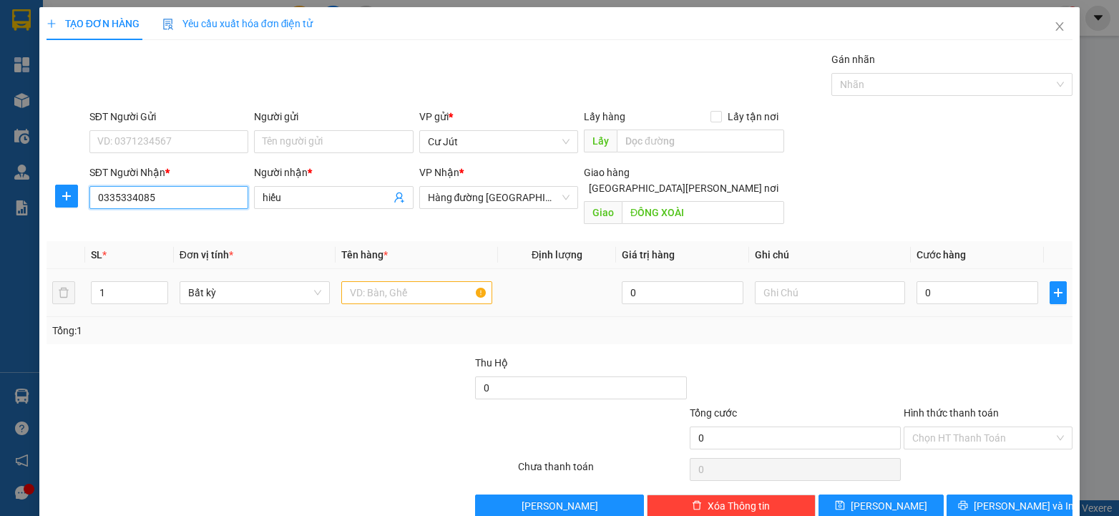
type input "0335334085"
click at [422, 281] on input "text" at bounding box center [416, 292] width 151 height 23
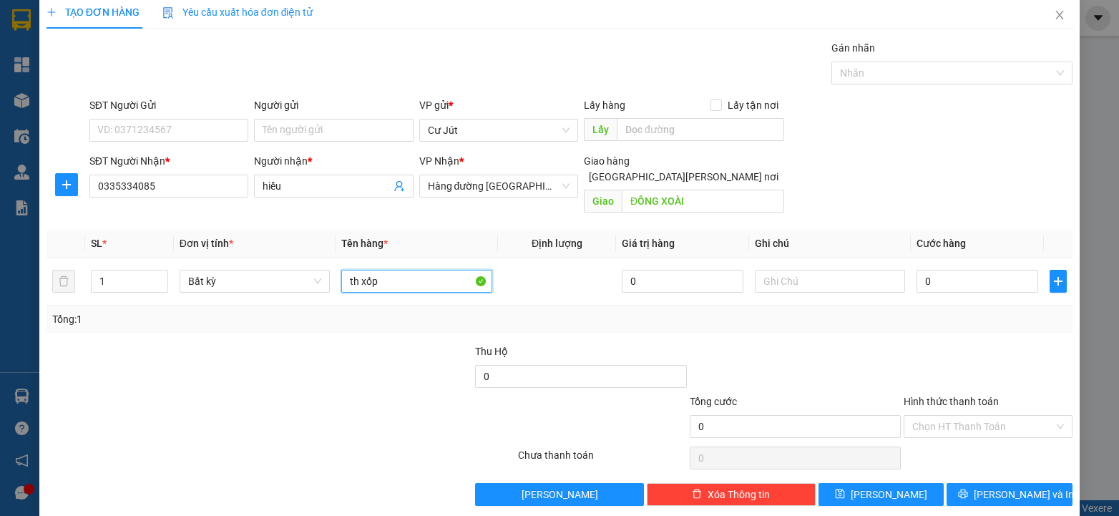
scroll to position [14, 0]
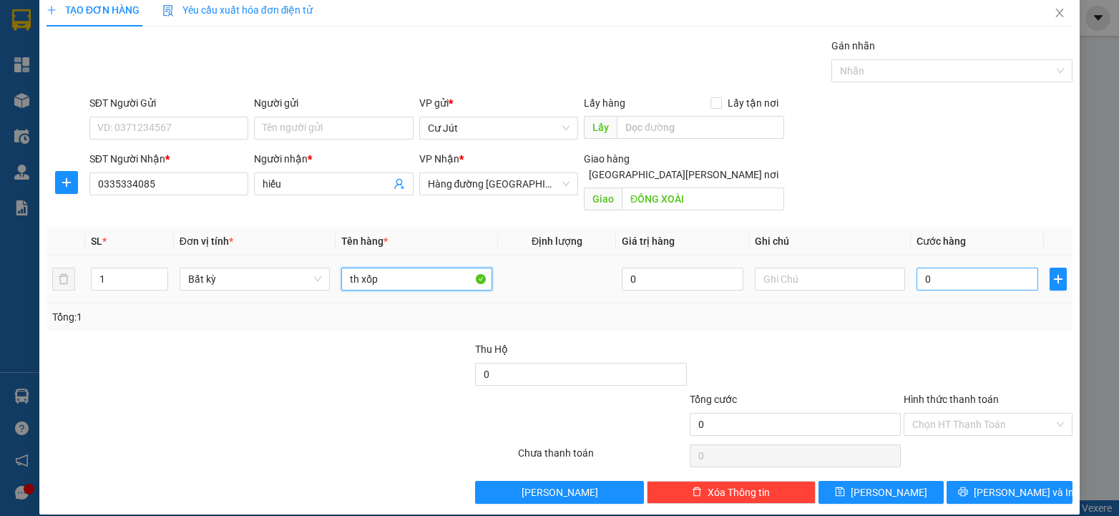
type input "th xốp"
click at [974, 268] on input "0" at bounding box center [978, 279] width 122 height 23
type input "4"
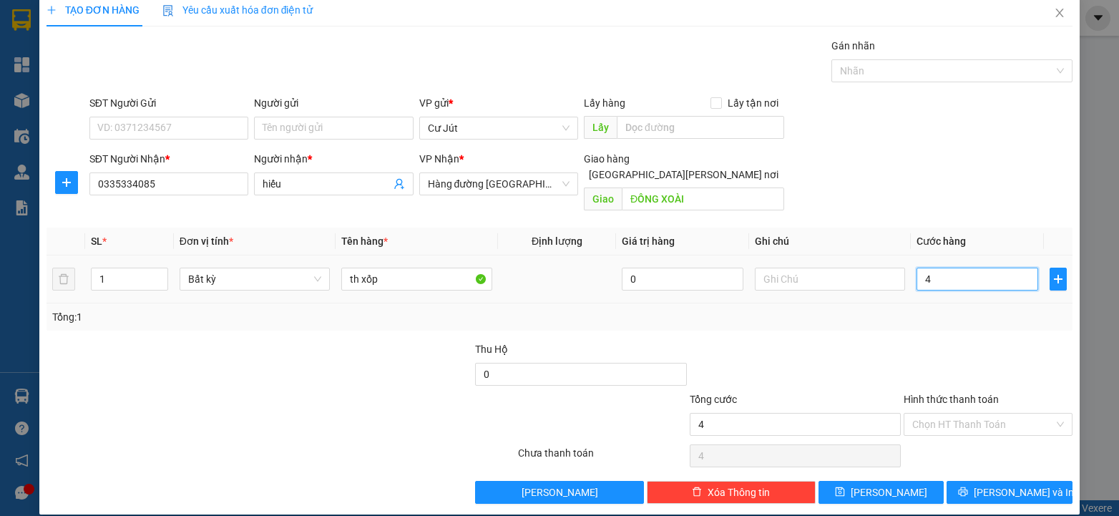
type input "40"
click at [954, 414] on input "Hình thức thanh toán" at bounding box center [983, 424] width 142 height 21
type input "40.000"
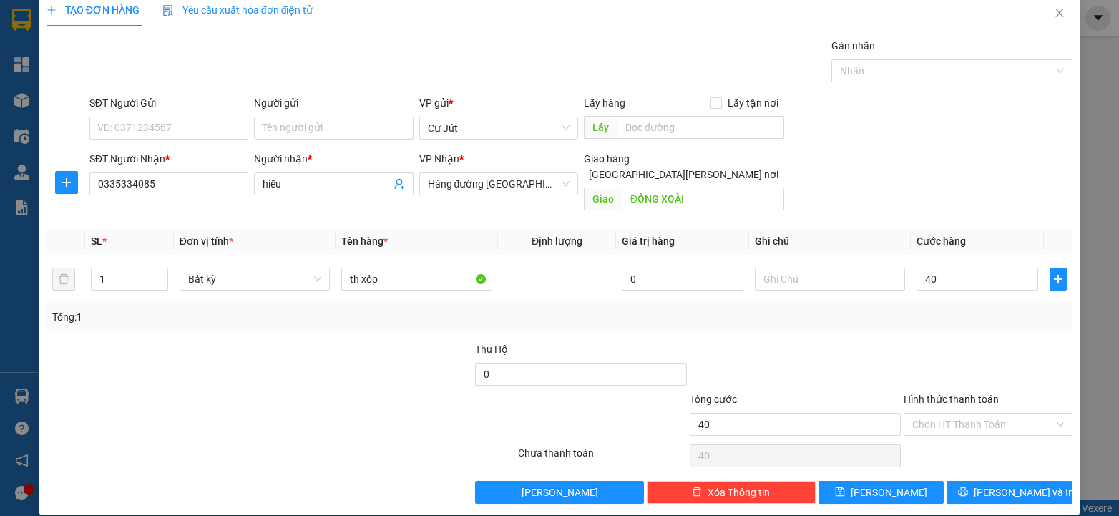
type input "40.000"
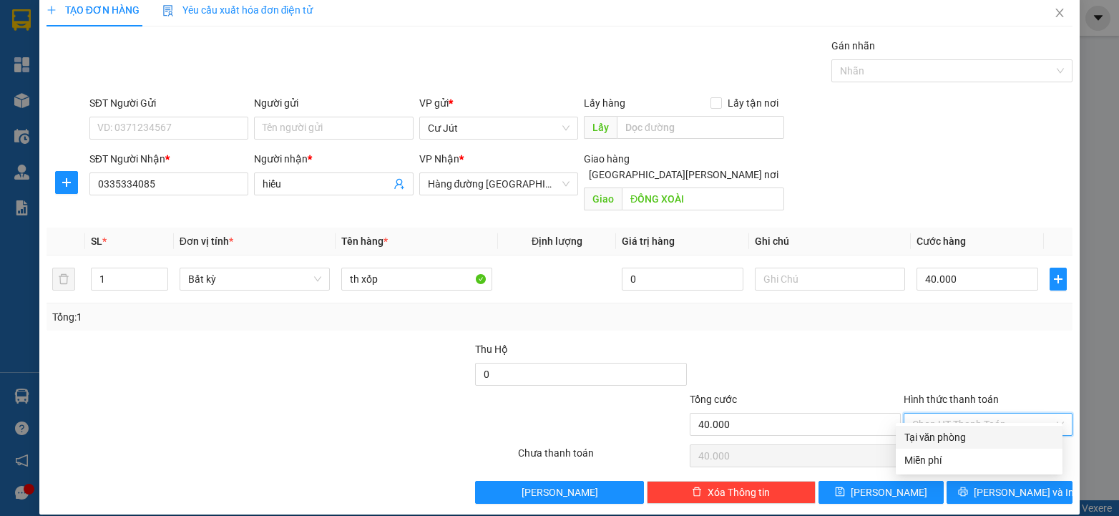
click at [954, 439] on div "Tại văn phòng" at bounding box center [980, 437] width 150 height 16
type input "0"
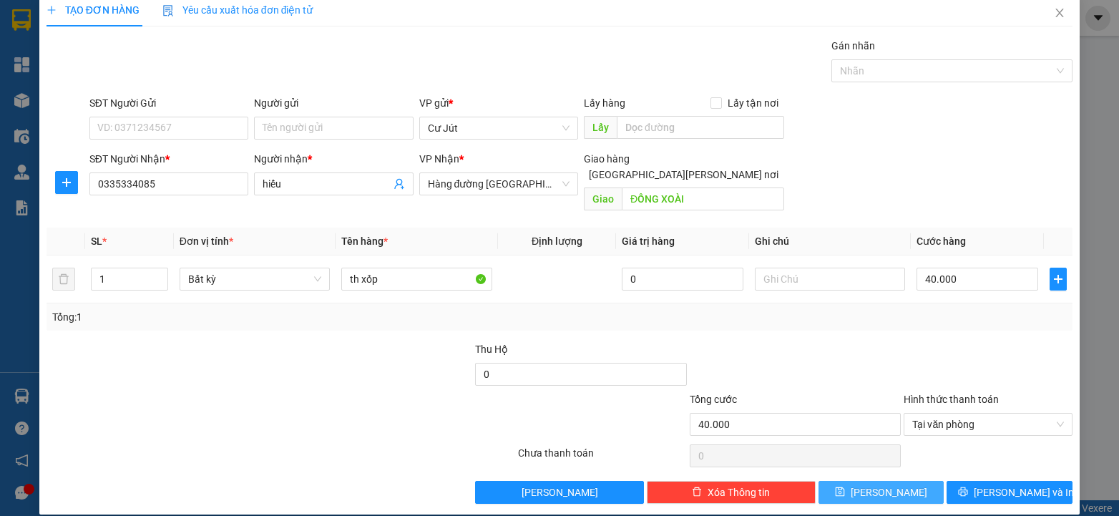
click at [887, 484] on span "[PERSON_NAME]" at bounding box center [889, 492] width 77 height 16
click at [907, 481] on button "[PERSON_NAME]" at bounding box center [882, 492] width 126 height 23
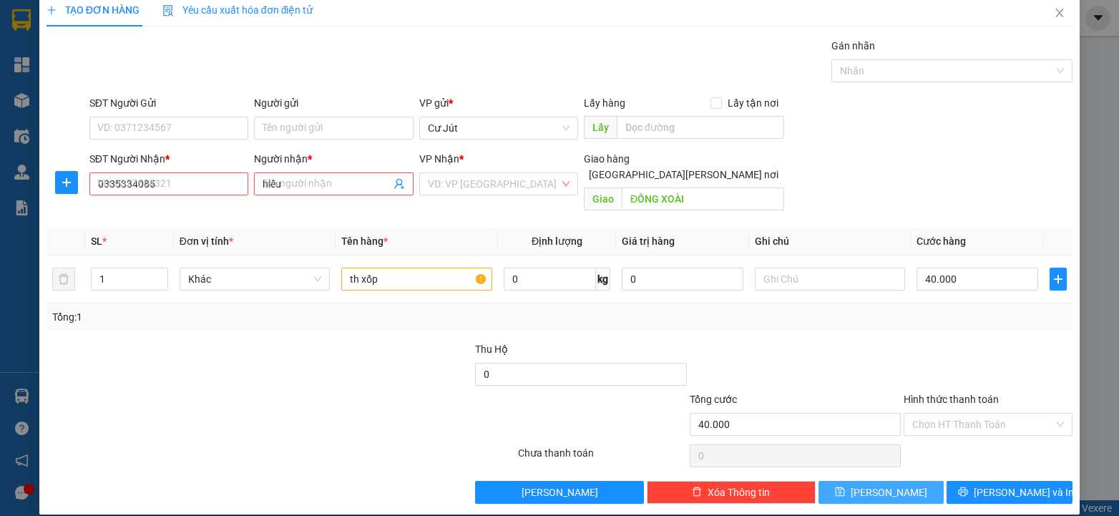
type input "0"
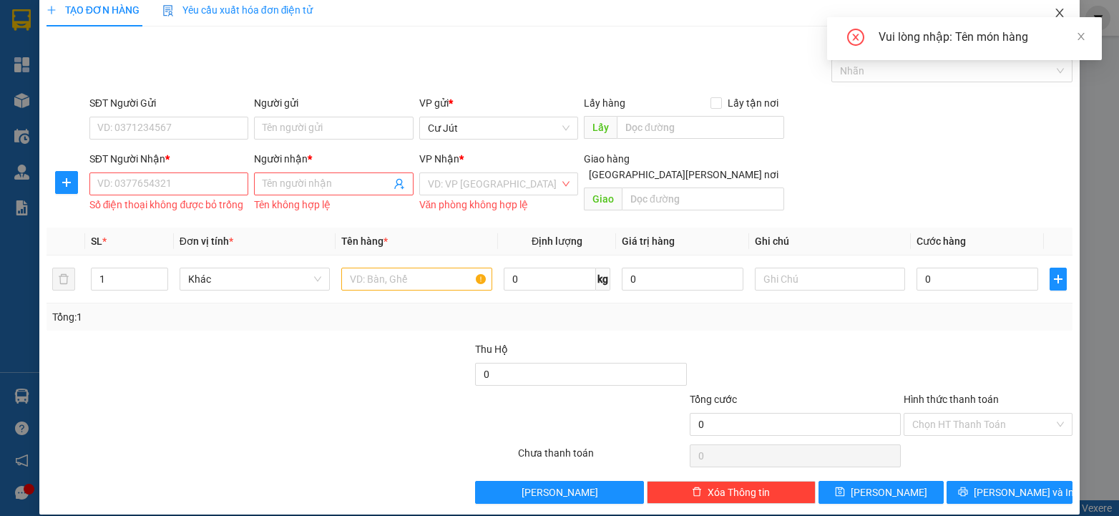
click at [1054, 11] on icon "close" at bounding box center [1059, 12] width 11 height 11
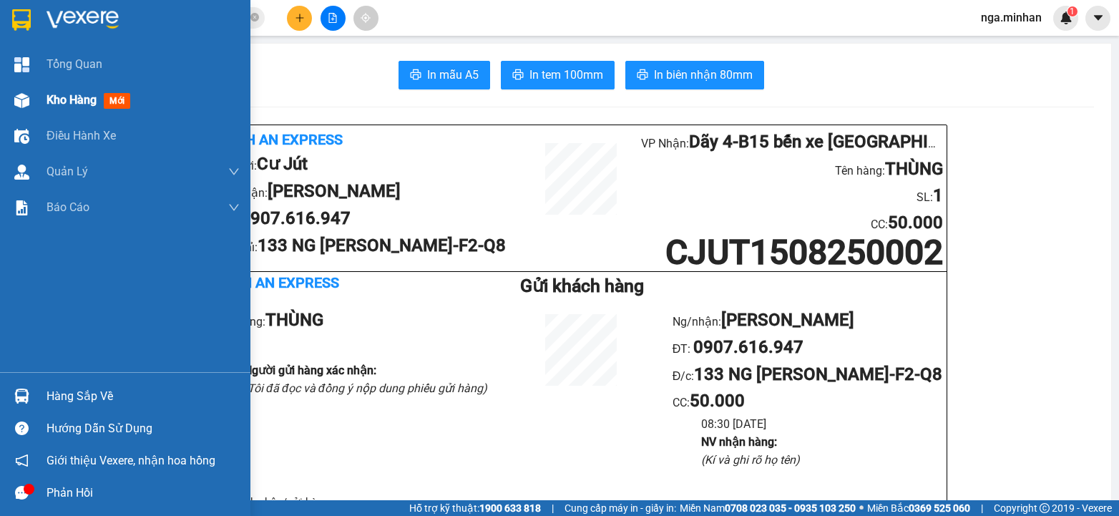
click at [67, 97] on span "Kho hàng" at bounding box center [72, 100] width 50 height 14
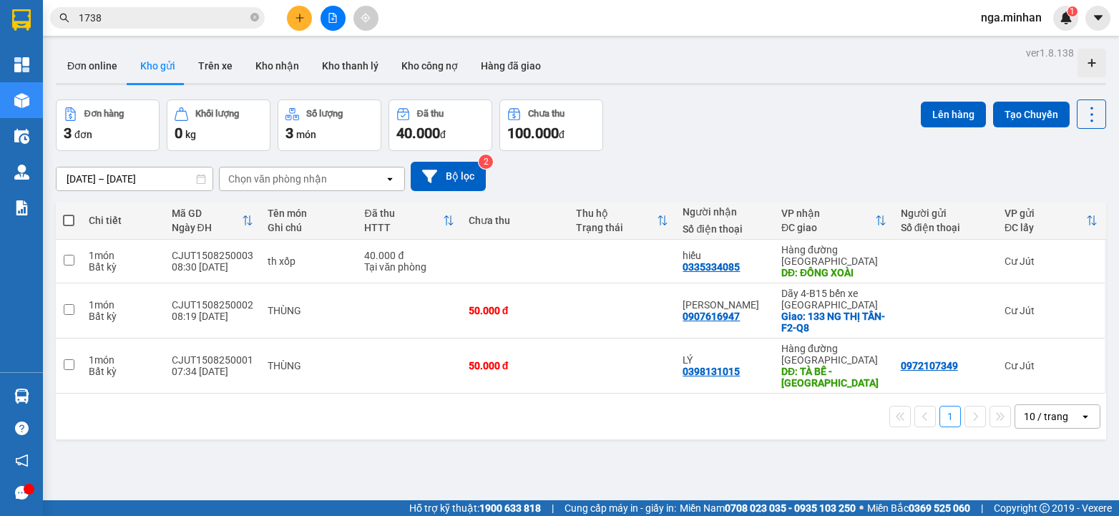
click at [334, 18] on icon "file-add" at bounding box center [333, 18] width 10 height 10
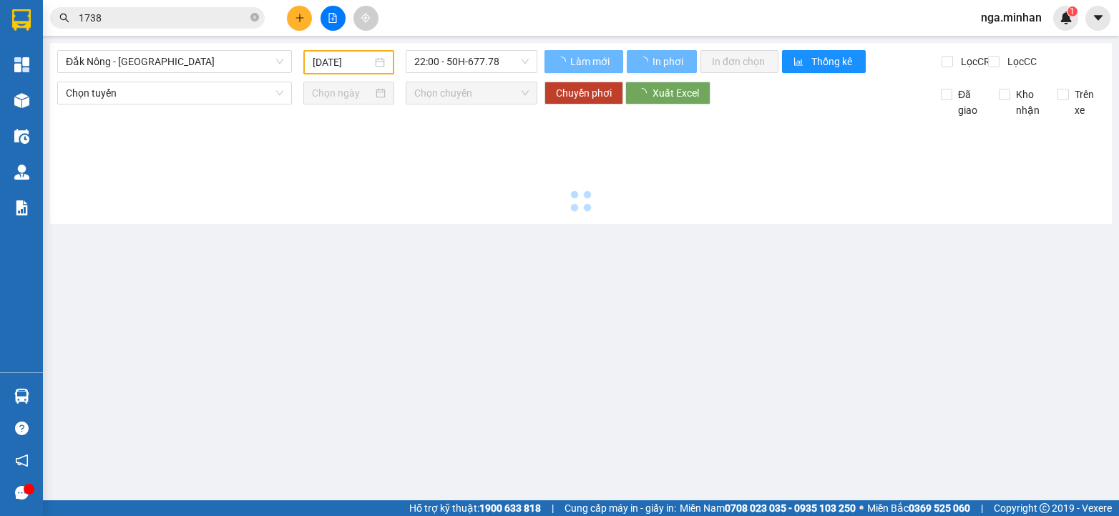
type input "[DATE]"
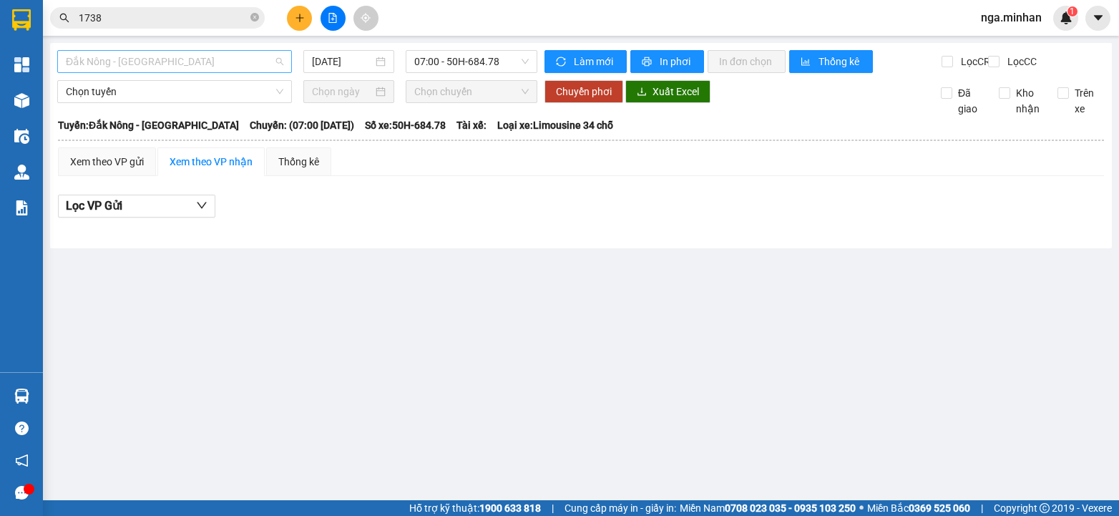
click at [189, 67] on span "Đắk Nông - [GEOGRAPHIC_DATA]" at bounding box center [175, 61] width 218 height 21
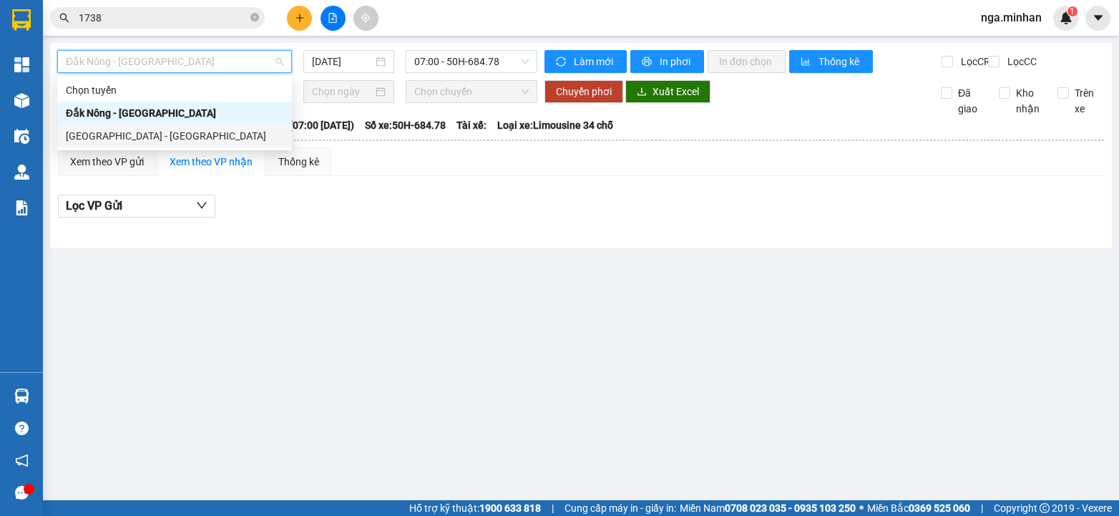
click at [128, 133] on div "[GEOGRAPHIC_DATA] - [GEOGRAPHIC_DATA]" at bounding box center [175, 136] width 218 height 16
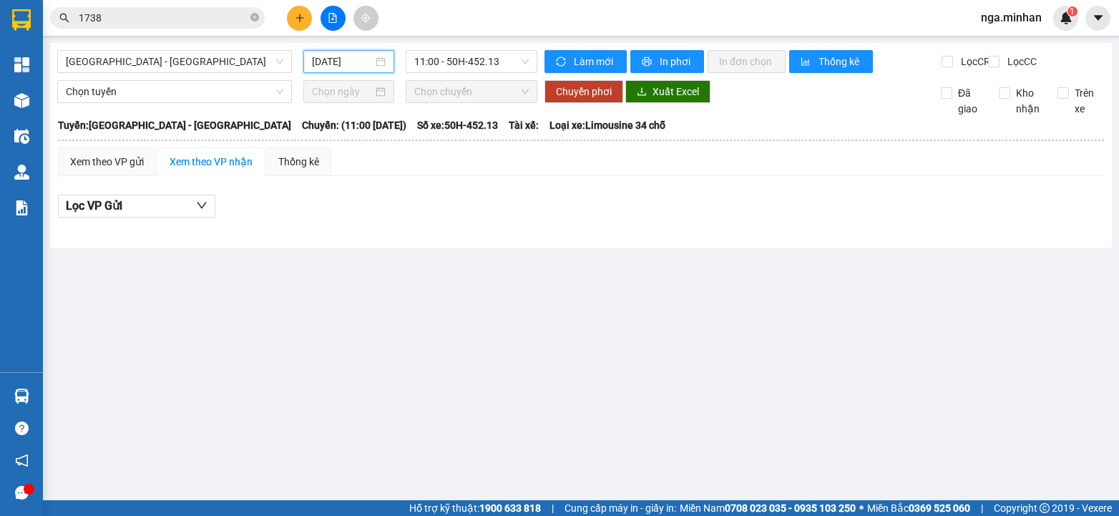
click at [318, 63] on input "[DATE]" at bounding box center [342, 62] width 61 height 16
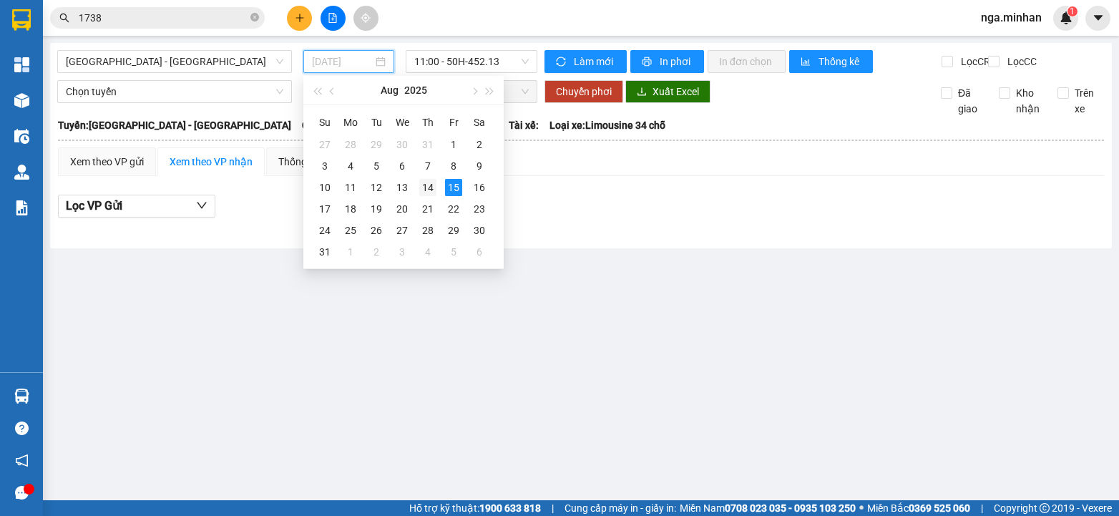
click at [424, 185] on div "14" at bounding box center [427, 187] width 17 height 17
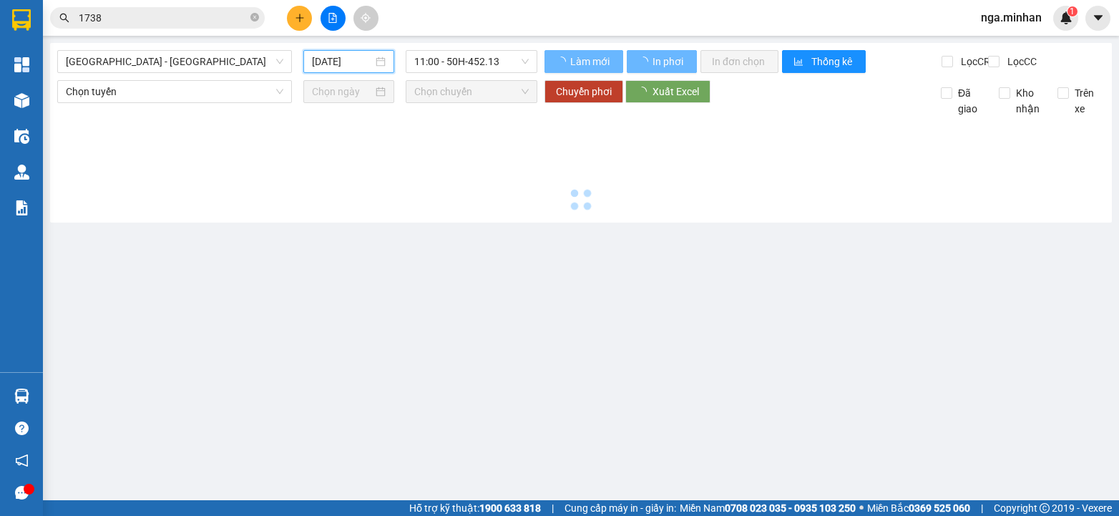
type input "[DATE]"
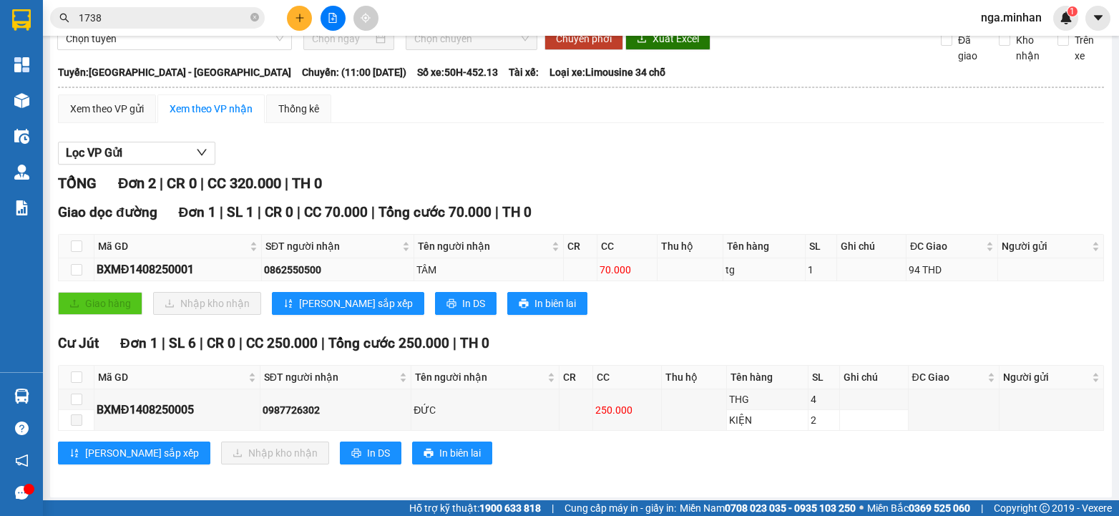
scroll to position [69, 0]
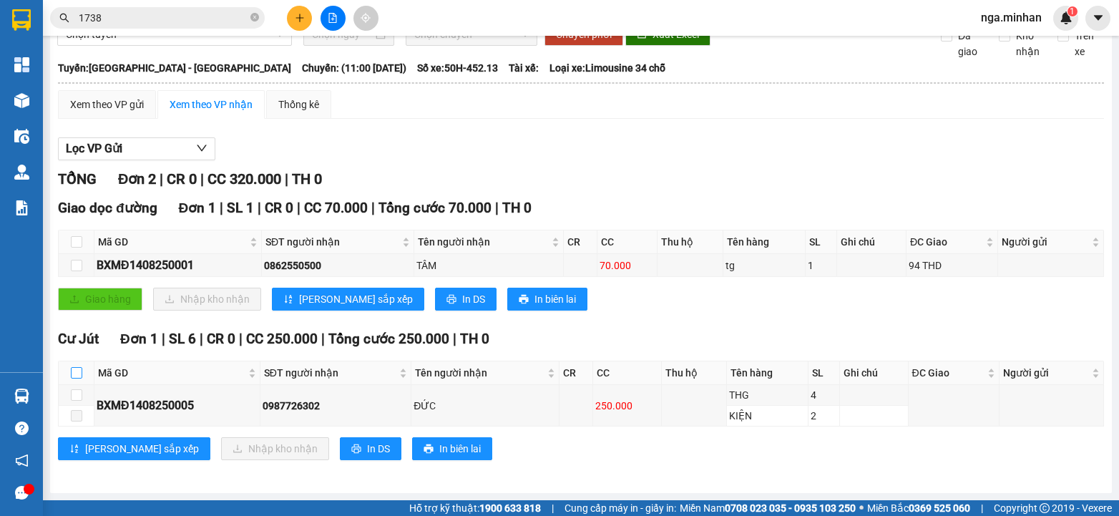
click at [75, 369] on input "checkbox" at bounding box center [76, 372] width 11 height 11
checkbox input "true"
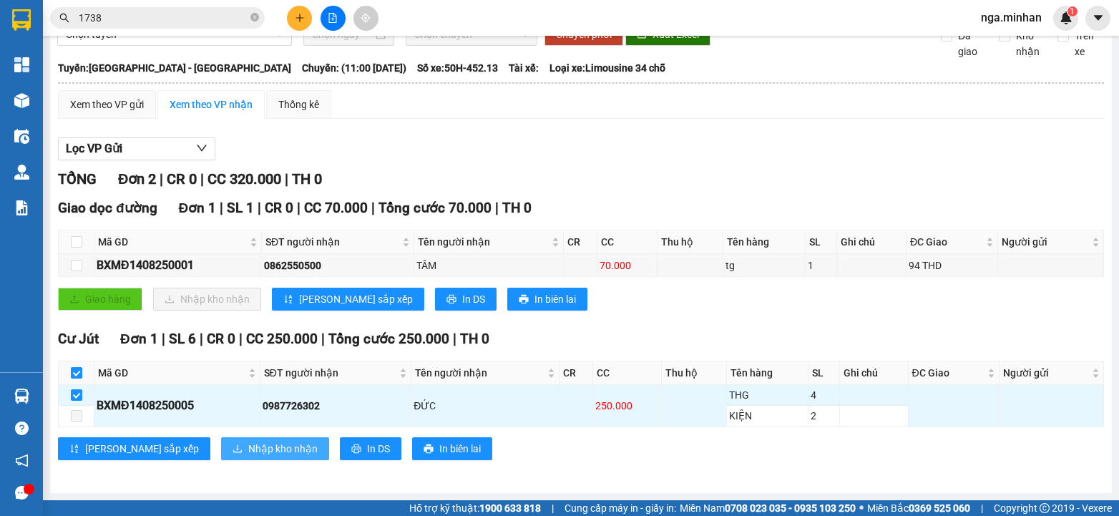
click at [248, 449] on span "Nhập kho nhận" at bounding box center [282, 449] width 69 height 16
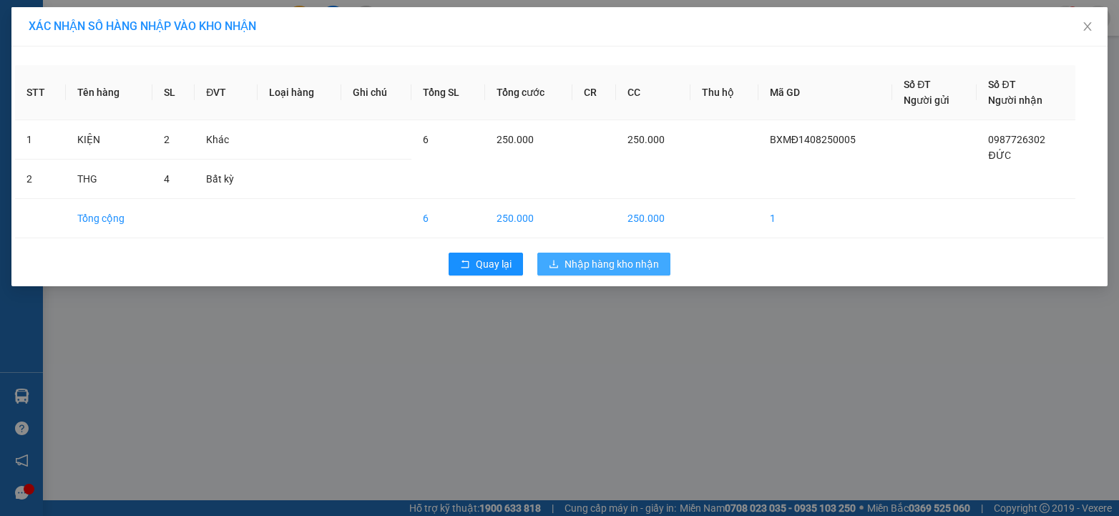
click at [624, 266] on span "Nhập hàng kho nhận" at bounding box center [612, 264] width 94 height 16
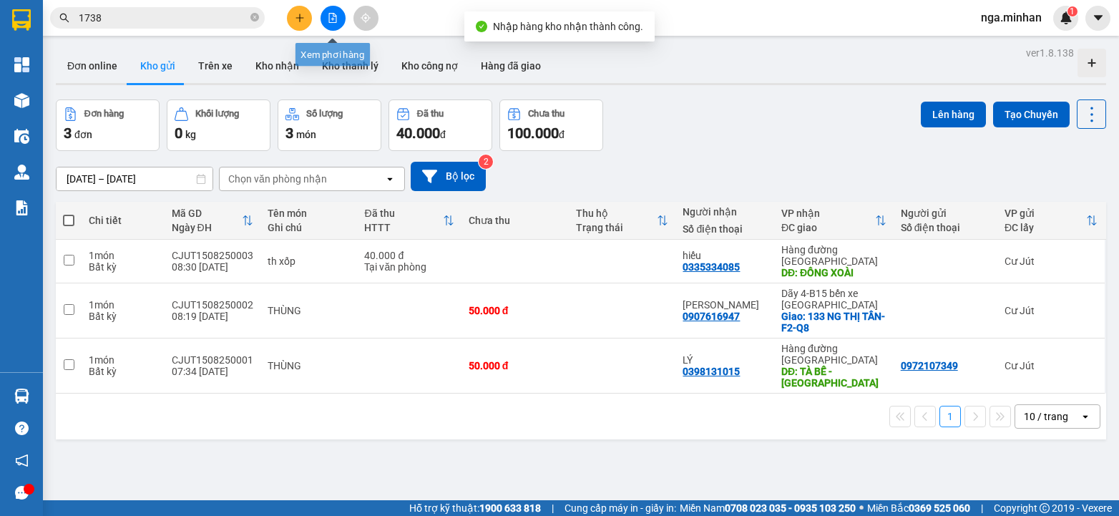
click at [336, 22] on icon "file-add" at bounding box center [333, 18] width 8 height 10
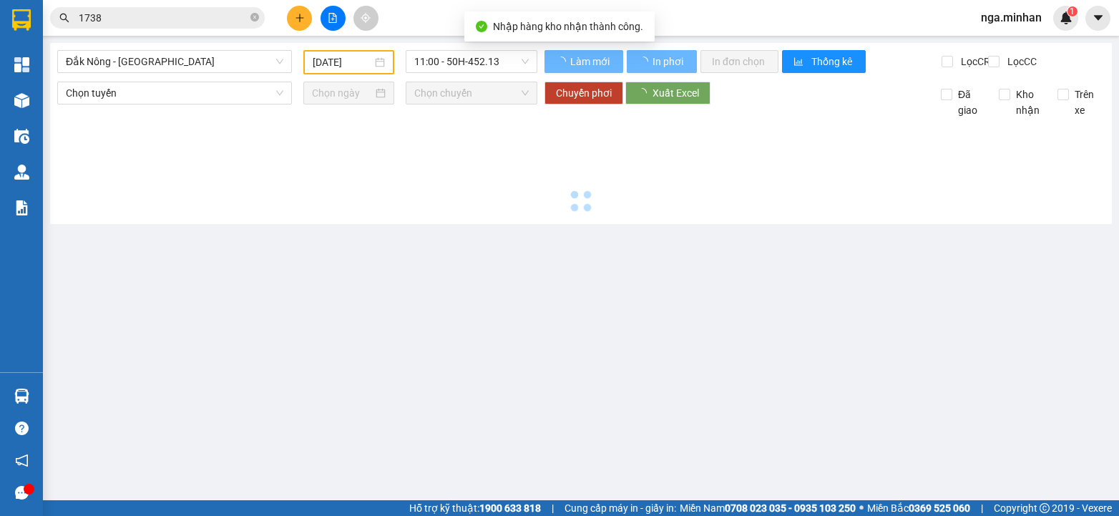
type input "[DATE]"
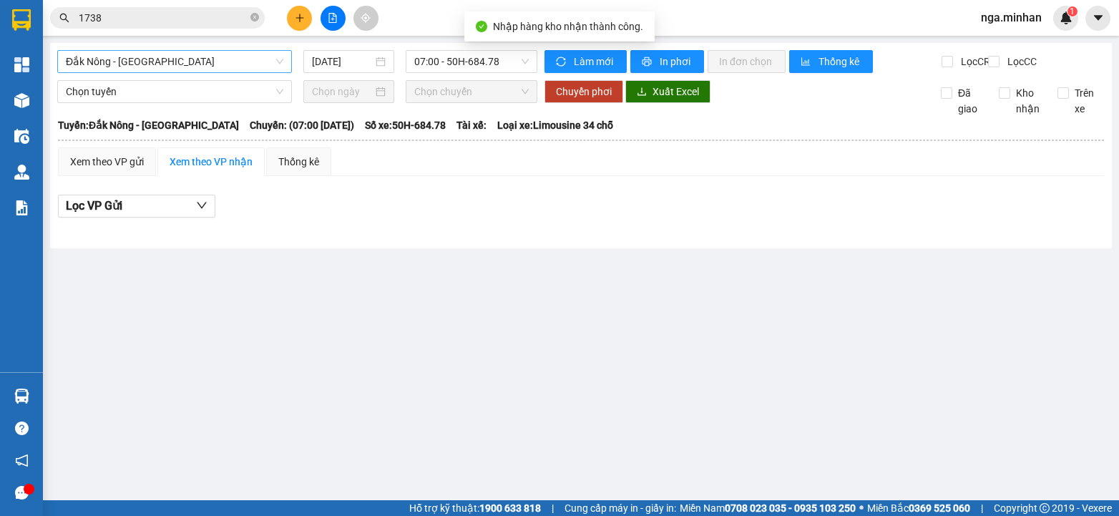
click at [174, 63] on span "Đắk Nông - [GEOGRAPHIC_DATA]" at bounding box center [175, 61] width 218 height 21
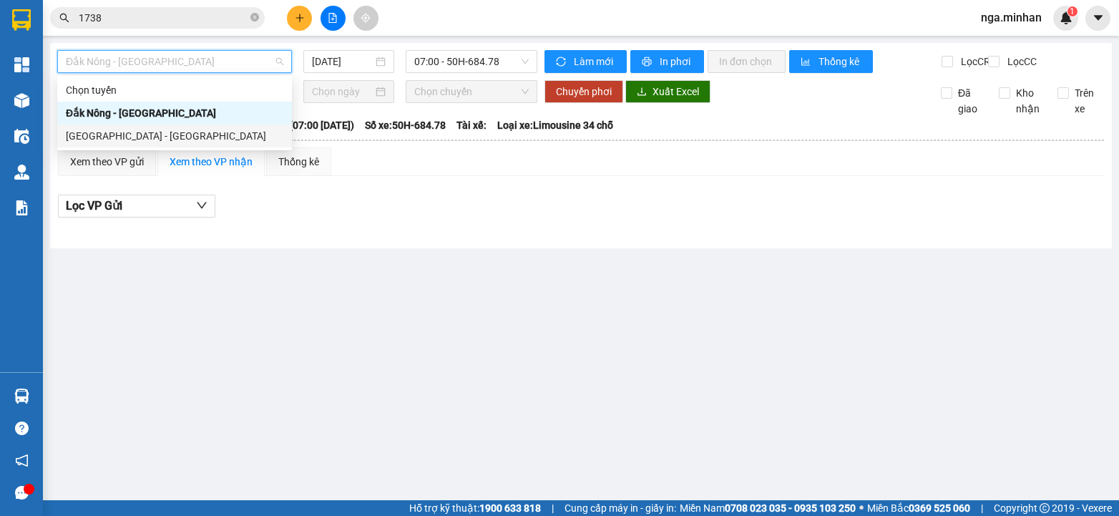
click at [116, 135] on div "[GEOGRAPHIC_DATA] - [GEOGRAPHIC_DATA]" at bounding box center [175, 136] width 218 height 16
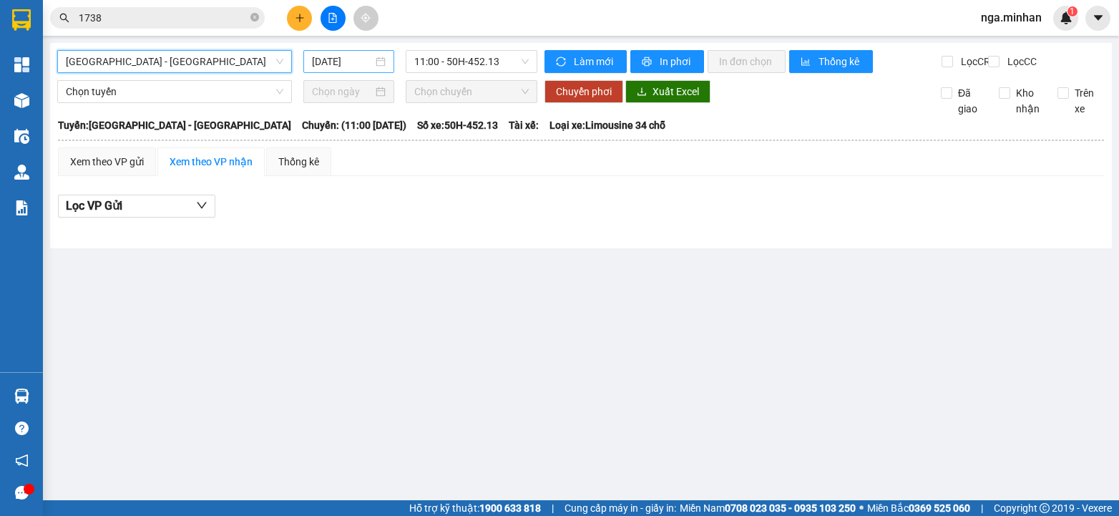
click at [323, 55] on input "[DATE]" at bounding box center [342, 62] width 61 height 16
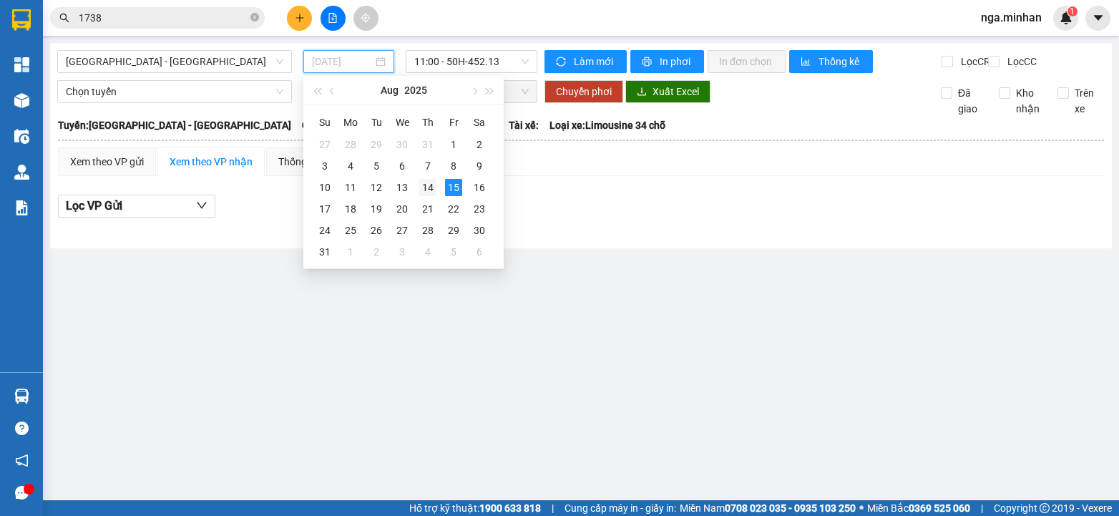
click at [428, 187] on div "14" at bounding box center [427, 187] width 17 height 17
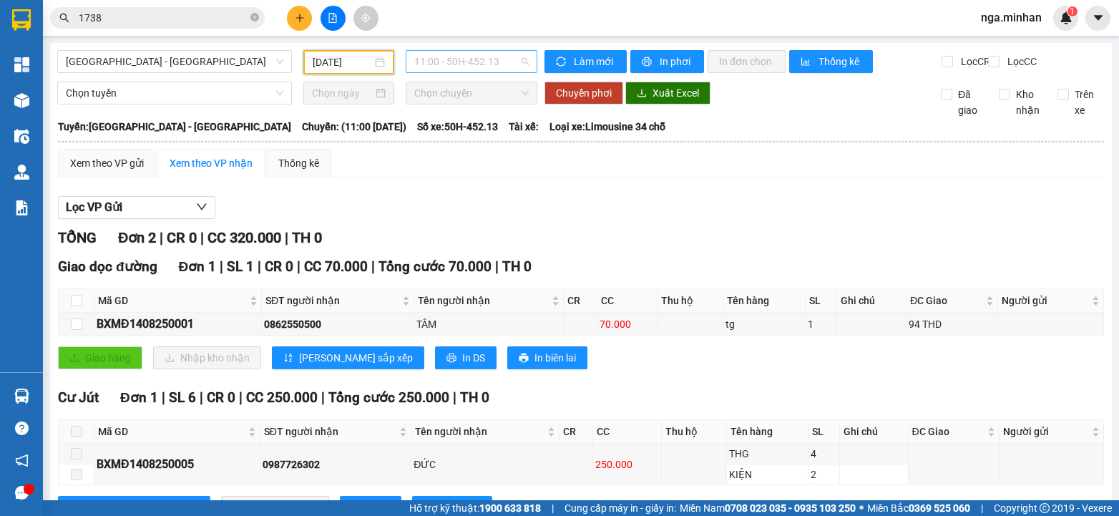
click at [474, 54] on span "11:00 - 50H-452.13" at bounding box center [471, 61] width 115 height 21
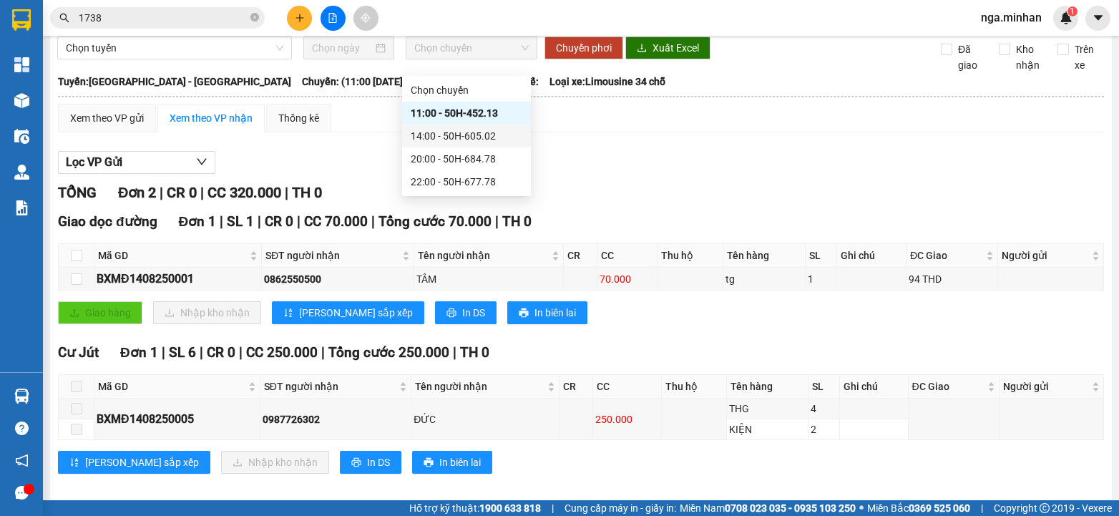
scroll to position [69, 0]
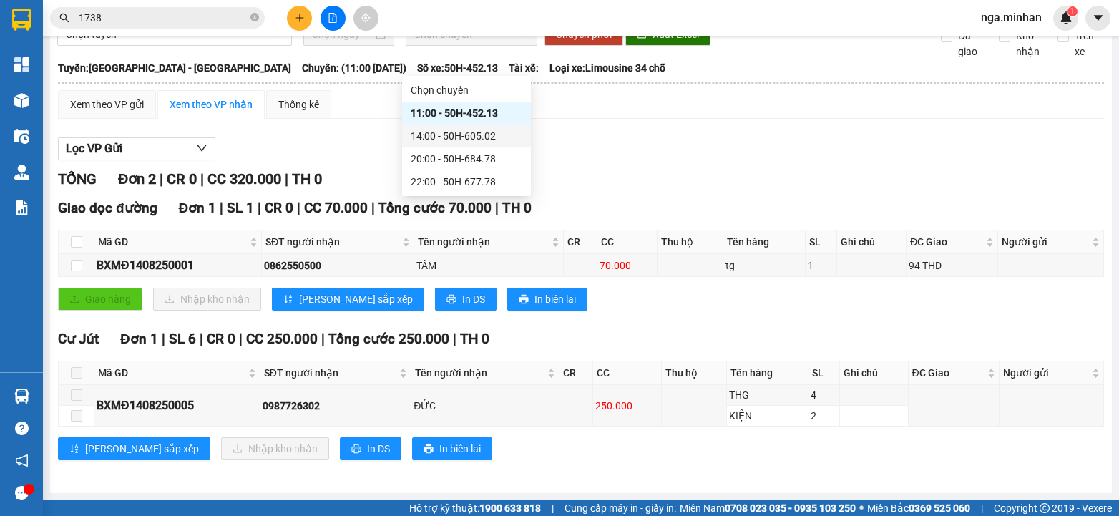
click at [494, 135] on div "14:00 - 50H-605.02" at bounding box center [467, 136] width 112 height 16
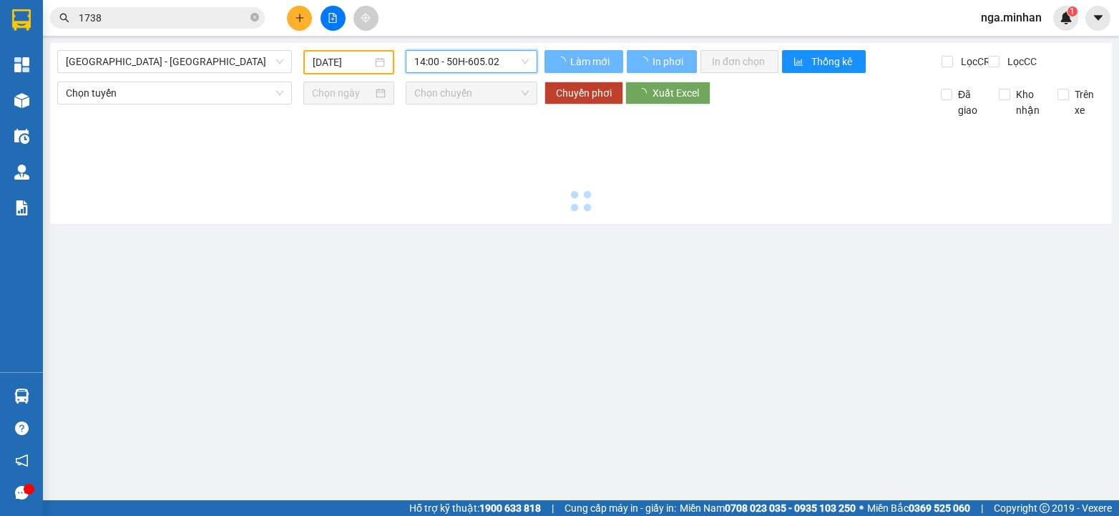
scroll to position [0, 0]
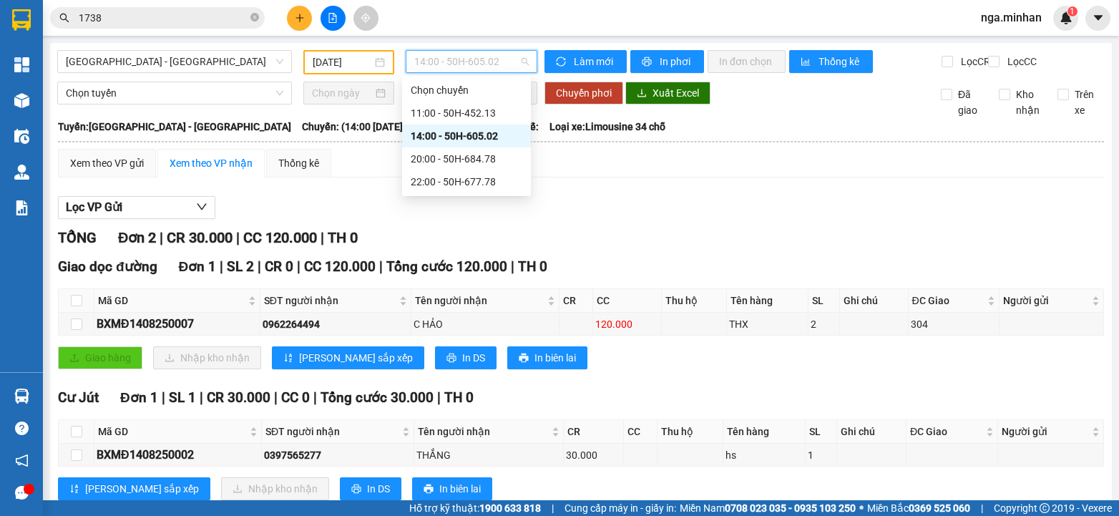
click at [432, 67] on span "14:00 - 50H-605.02" at bounding box center [471, 61] width 115 height 21
click at [445, 157] on div "20:00 - 50H-684.78" at bounding box center [467, 159] width 112 height 16
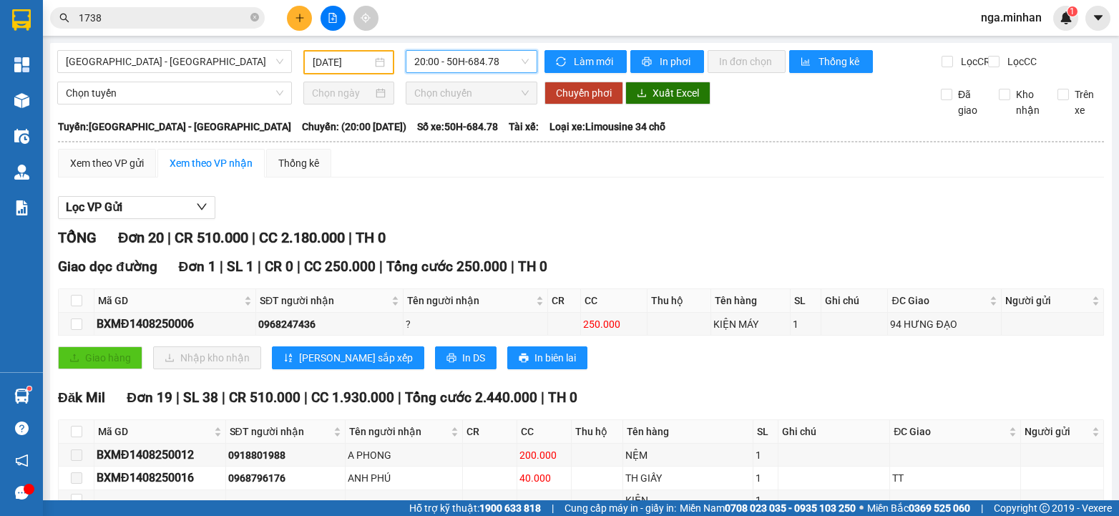
click at [318, 65] on input "[DATE]" at bounding box center [342, 62] width 59 height 16
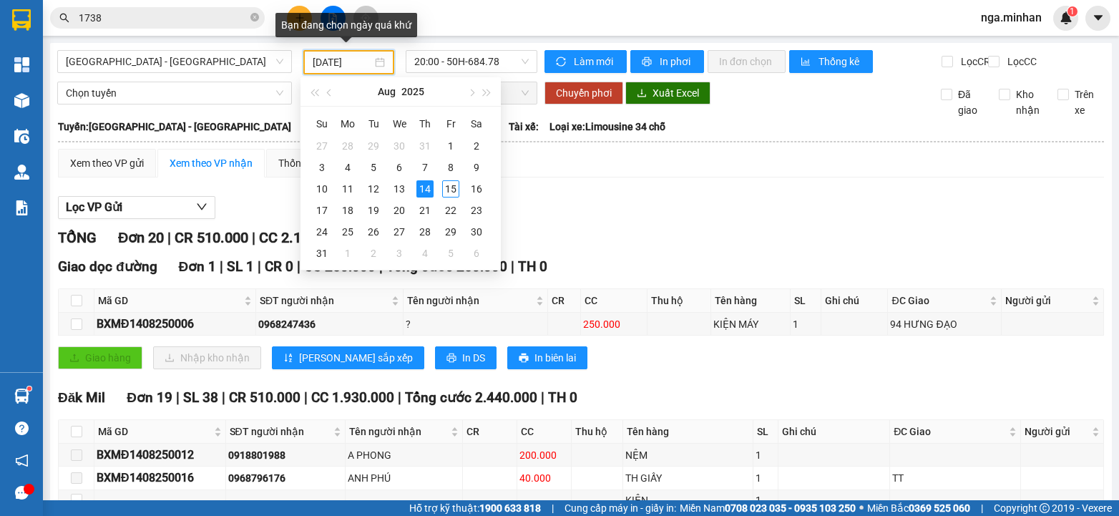
drag, startPoint x: 314, startPoint y: 66, endPoint x: 338, endPoint y: 60, distance: 24.3
click at [331, 62] on input "[DATE]" at bounding box center [342, 62] width 59 height 16
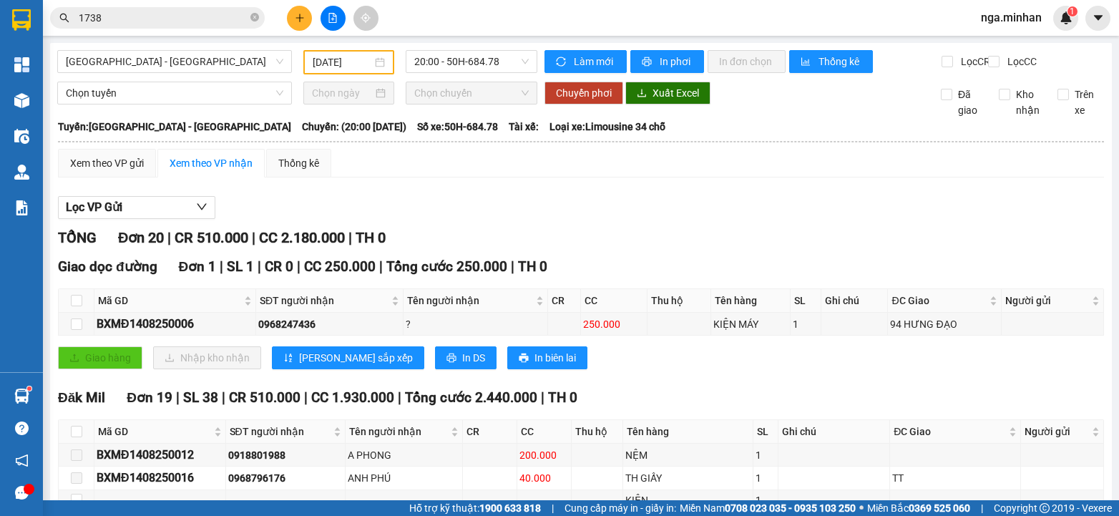
click at [512, 63] on div "20:00 - 50H-684.78" at bounding box center [472, 61] width 132 height 23
click at [510, 54] on span "20:00 - 50H-684.78" at bounding box center [471, 61] width 115 height 21
drag, startPoint x: 499, startPoint y: 64, endPoint x: 489, endPoint y: 107, distance: 44.1
click at [498, 63] on span "20:00 - 50H-684.78" at bounding box center [471, 61] width 115 height 21
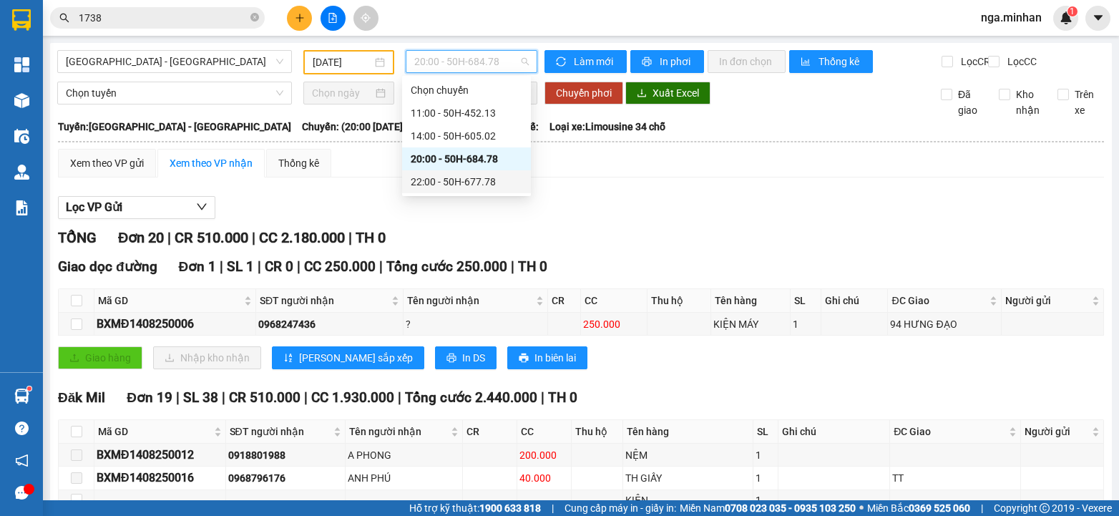
click at [491, 178] on div "22:00 - 50H-677.78" at bounding box center [467, 182] width 112 height 16
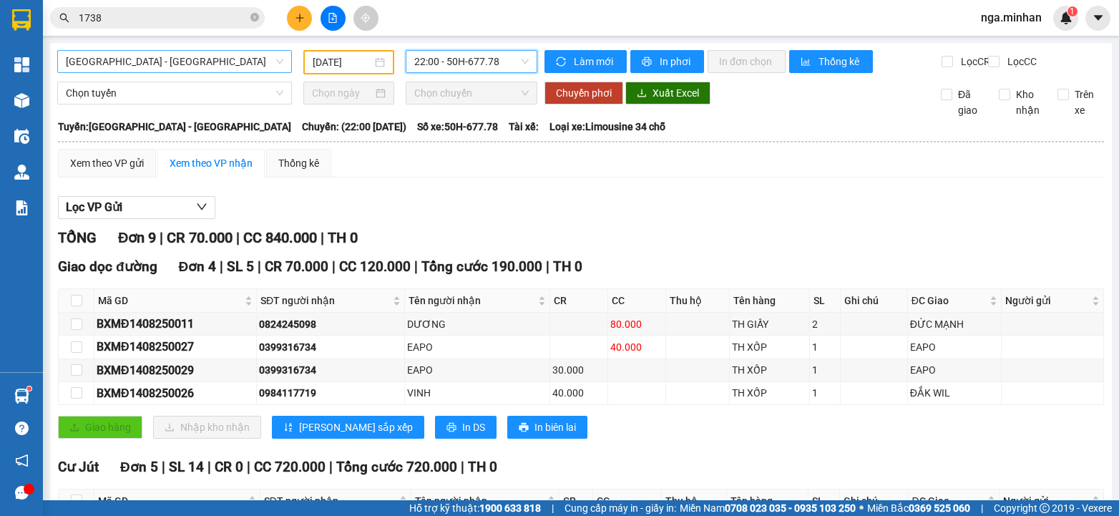
click at [108, 65] on span "[GEOGRAPHIC_DATA] - [GEOGRAPHIC_DATA]" at bounding box center [175, 61] width 218 height 21
click at [314, 65] on input "[DATE]" at bounding box center [342, 62] width 59 height 16
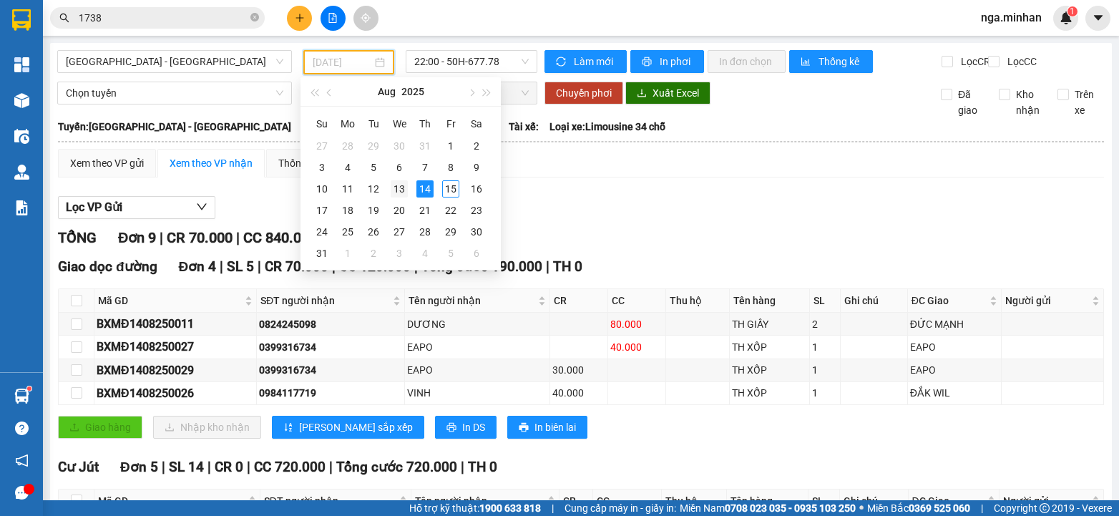
click at [400, 191] on div "13" at bounding box center [399, 188] width 17 height 17
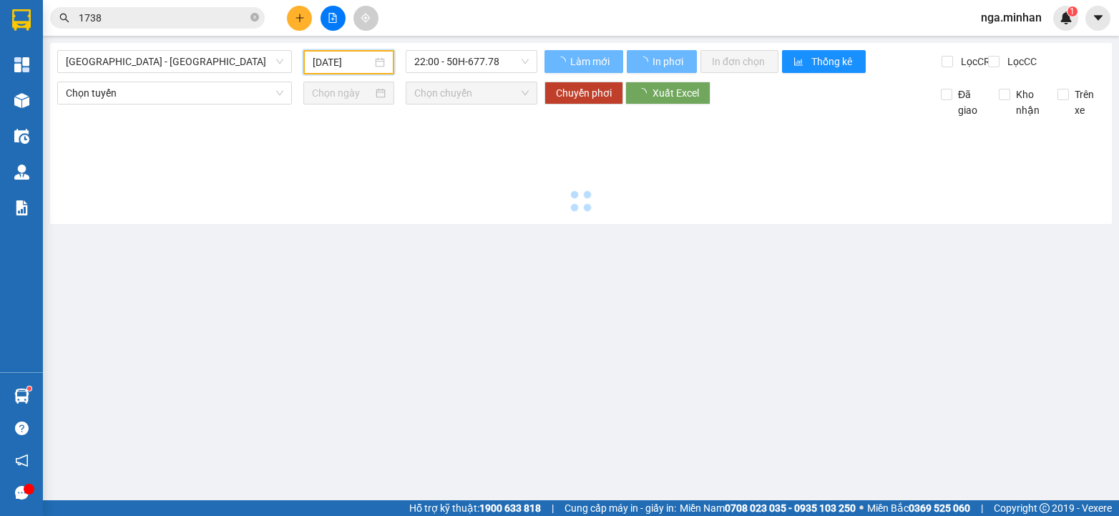
type input "[DATE]"
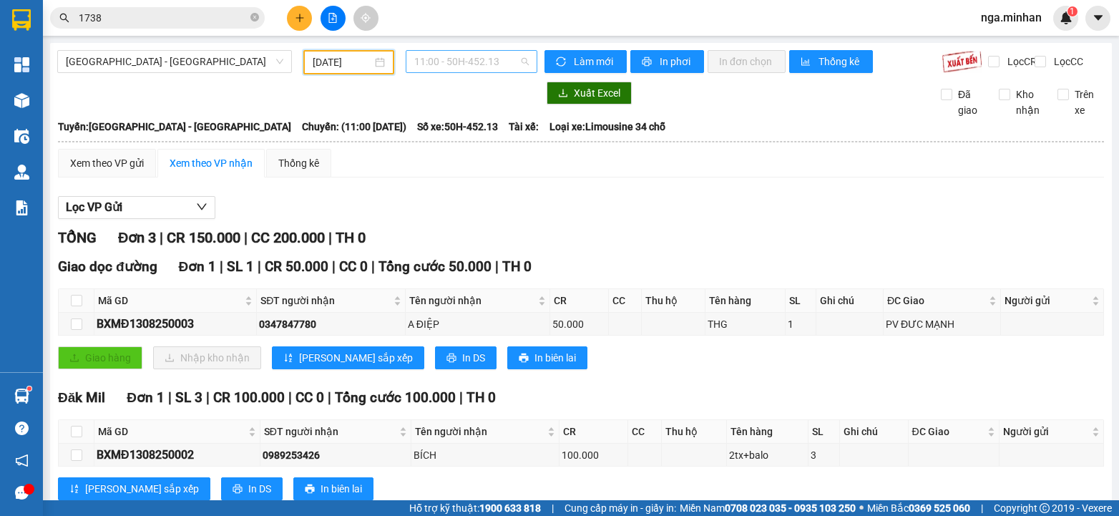
click at [456, 61] on span "11:00 - 50H-452.13" at bounding box center [471, 61] width 115 height 21
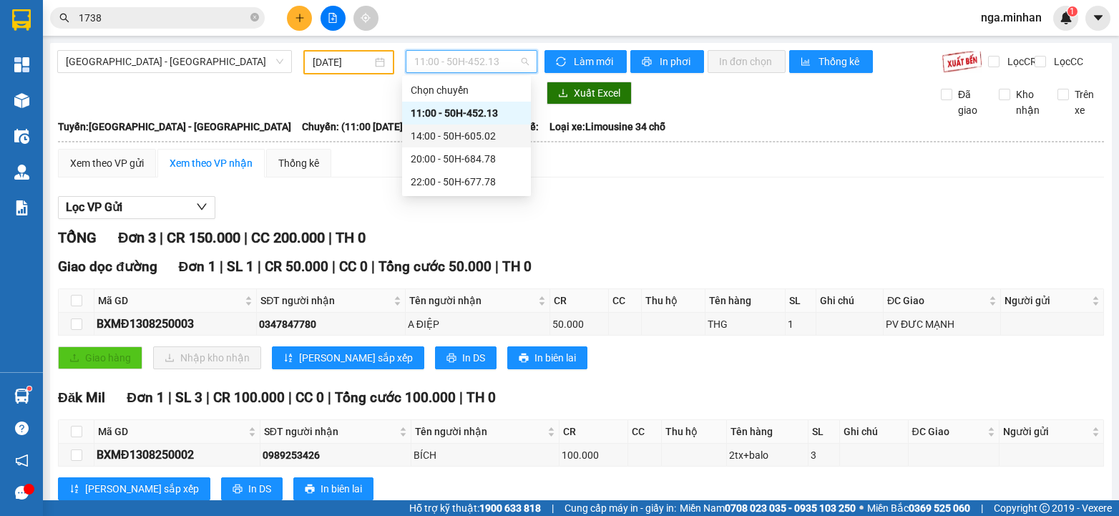
click at [459, 136] on div "14:00 - 50H-605.02" at bounding box center [467, 136] width 112 height 16
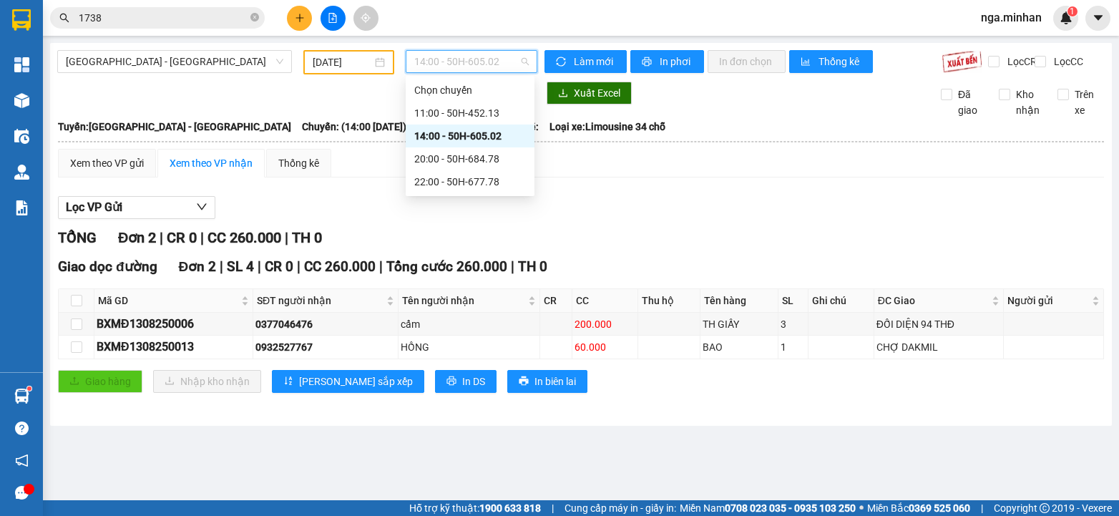
click at [498, 59] on span "14:00 - 50H-605.02" at bounding box center [471, 61] width 115 height 21
drag, startPoint x: 488, startPoint y: 156, endPoint x: 501, endPoint y: 155, distance: 12.9
click at [501, 155] on div "20:00 - 50H-684.78" at bounding box center [470, 159] width 112 height 16
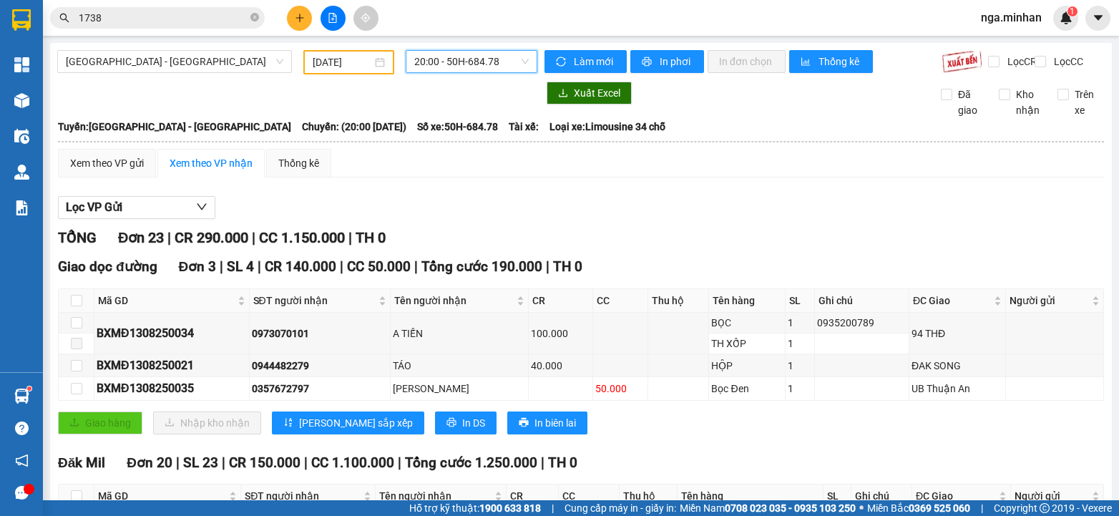
click at [475, 64] on span "20:00 - 50H-684.78" at bounding box center [471, 61] width 115 height 21
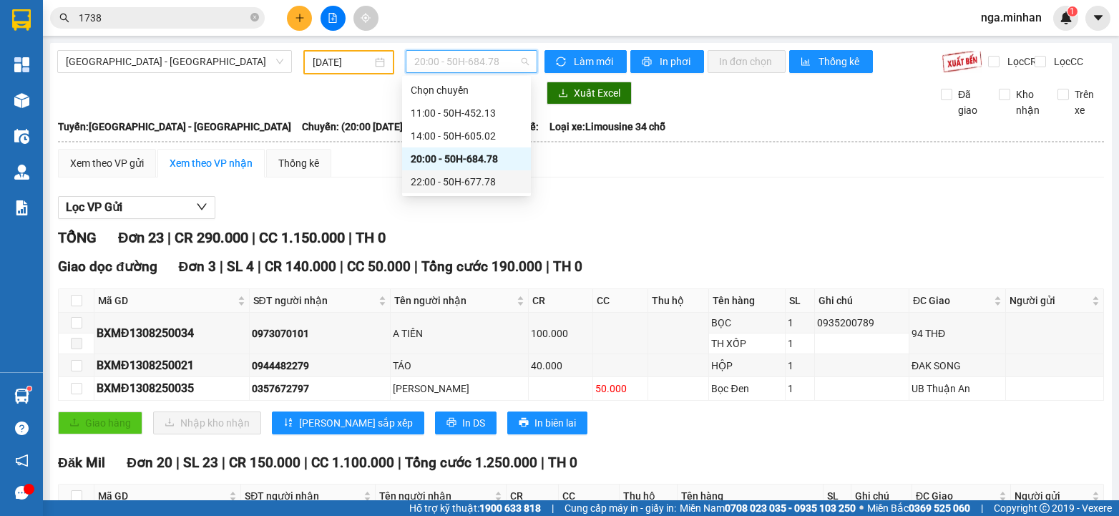
drag, startPoint x: 490, startPoint y: 181, endPoint x: 496, endPoint y: 174, distance: 9.6
click at [496, 174] on div "22:00 - 50H-677.78" at bounding box center [467, 182] width 112 height 16
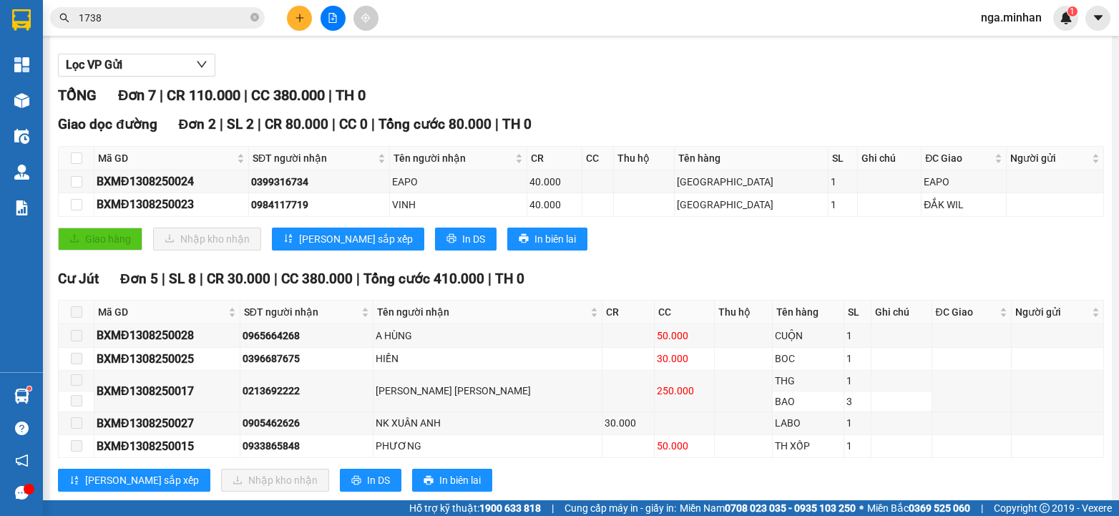
scroll to position [185, 0]
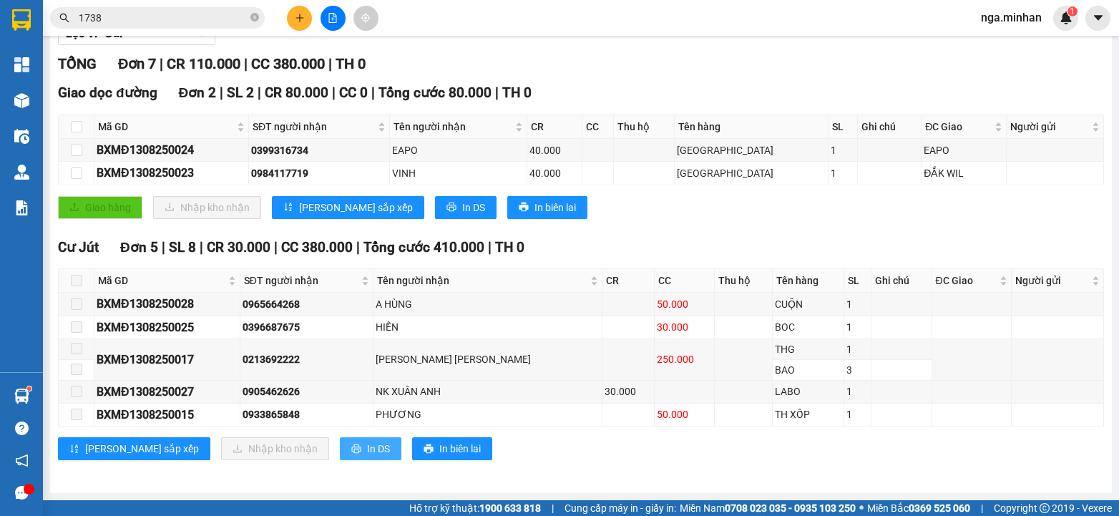
click at [340, 443] on button "In DS" at bounding box center [371, 448] width 62 height 23
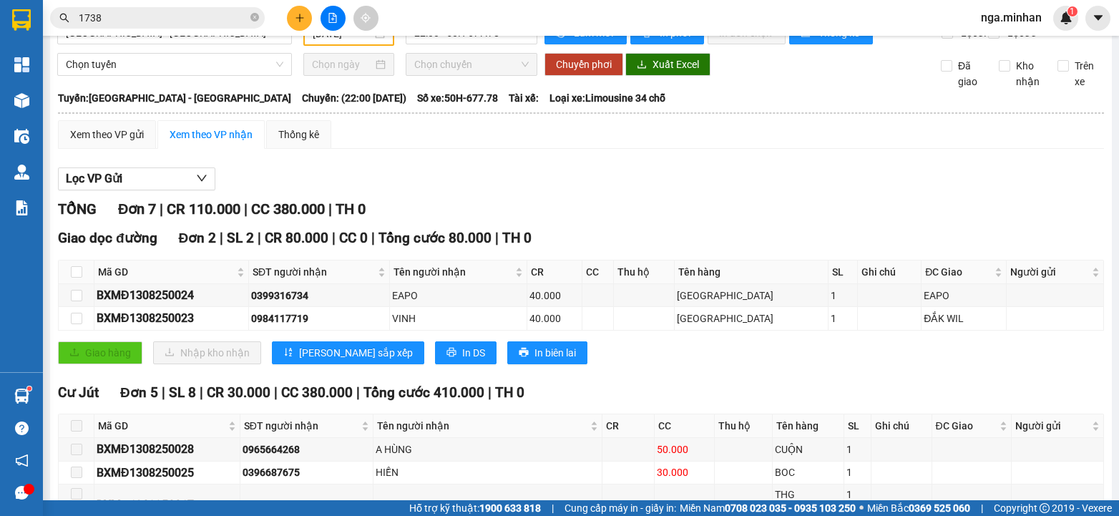
scroll to position [0, 0]
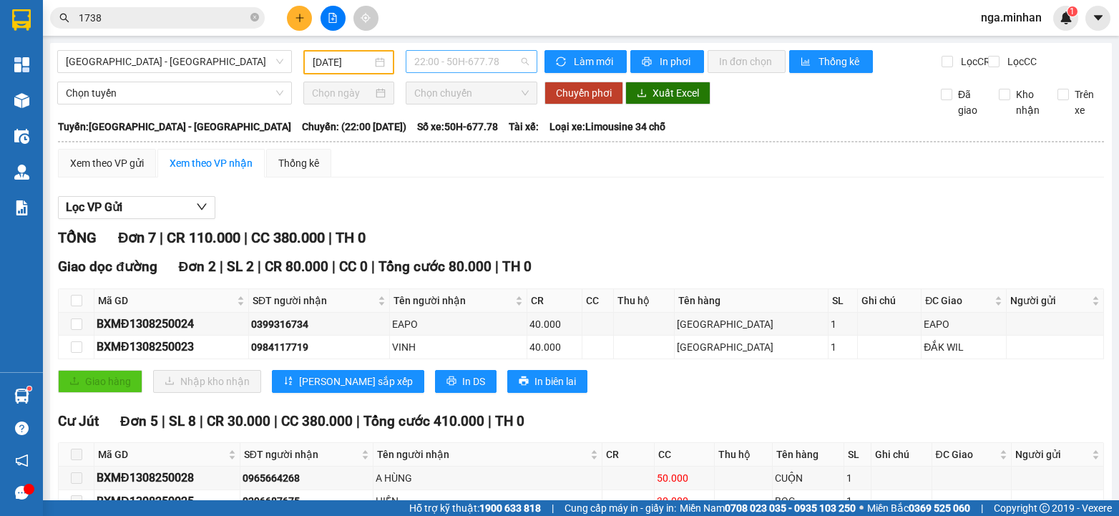
drag, startPoint x: 481, startPoint y: 71, endPoint x: 492, endPoint y: 62, distance: 13.7
click at [492, 57] on span "22:00 - 50H-677.78" at bounding box center [471, 61] width 115 height 21
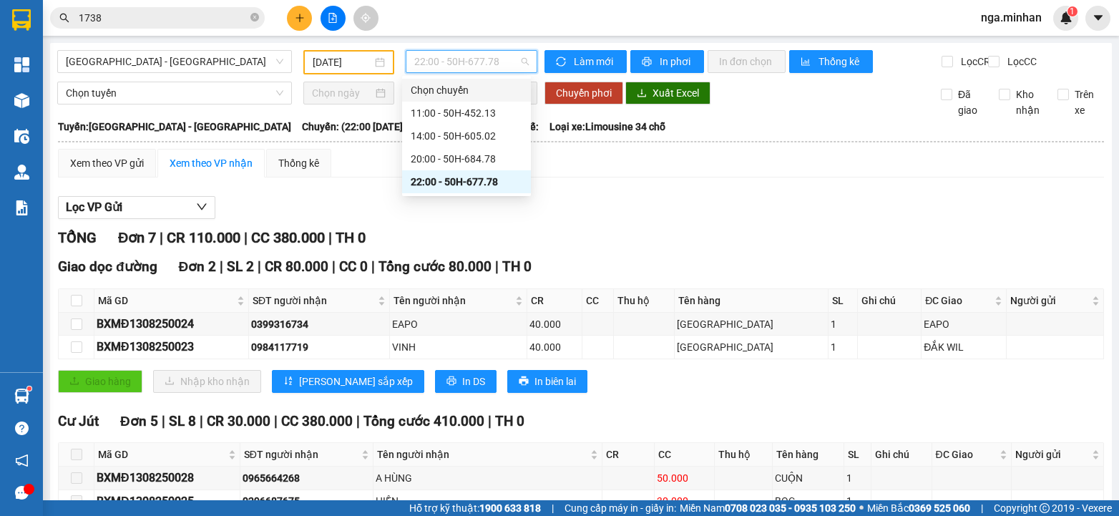
drag, startPoint x: 487, startPoint y: 99, endPoint x: 528, endPoint y: 106, distance: 42.1
click at [525, 107] on div "[PERSON_NAME] 11:00 - 50H-452.13 14:00 - 50H-605.02 20:00 - 50H-684.78 22:00 - …" at bounding box center [466, 136] width 129 height 115
click at [519, 109] on div "11:00 - 50H-452.13" at bounding box center [467, 113] width 112 height 16
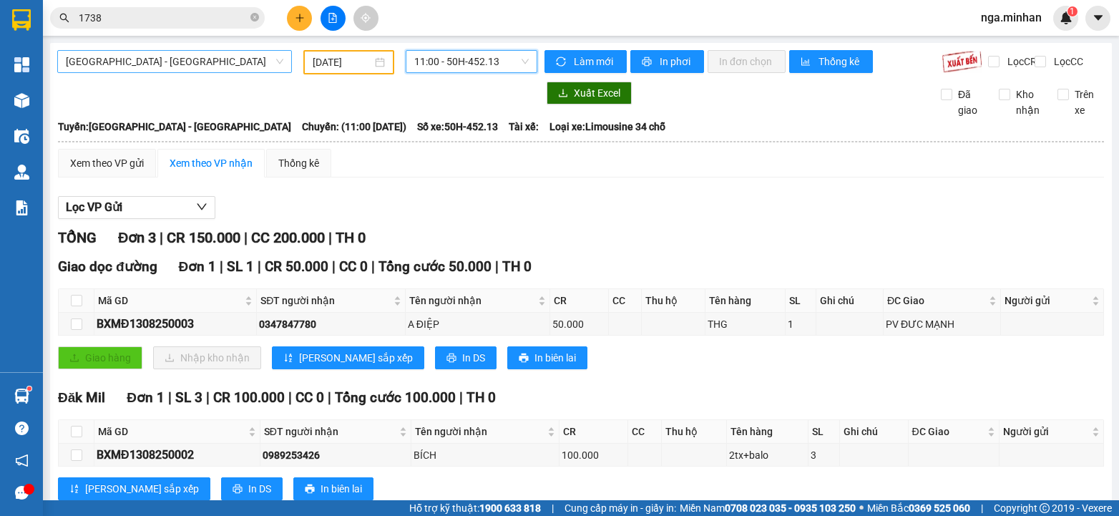
click at [175, 66] on span "[GEOGRAPHIC_DATA] - [GEOGRAPHIC_DATA]" at bounding box center [175, 61] width 218 height 21
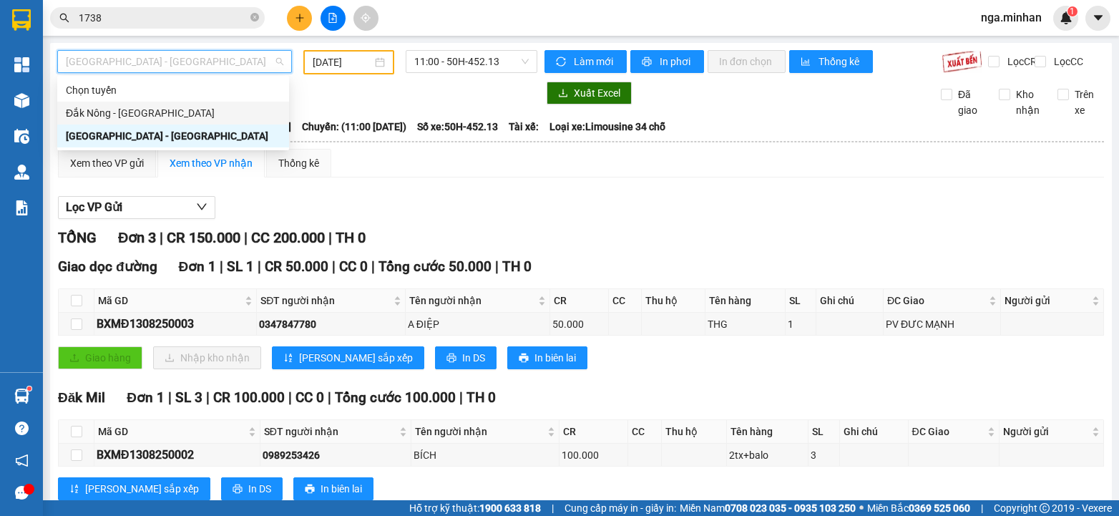
drag, startPoint x: 146, startPoint y: 111, endPoint x: 146, endPoint y: 102, distance: 9.3
click at [146, 109] on div "Đắk Nông - [GEOGRAPHIC_DATA]" at bounding box center [173, 113] width 215 height 16
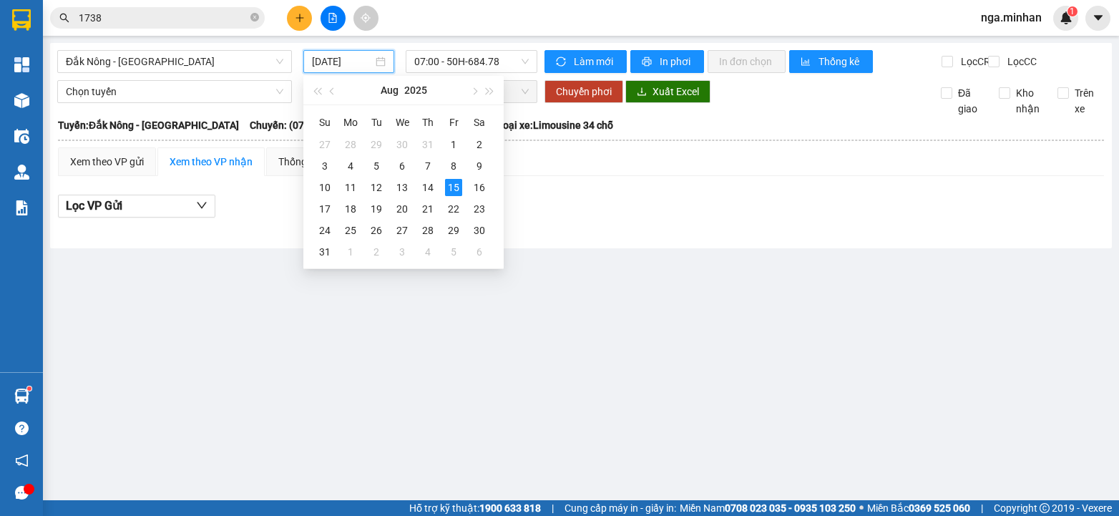
click at [317, 62] on input "[DATE]" at bounding box center [342, 62] width 61 height 16
click at [424, 190] on div "14" at bounding box center [427, 187] width 17 height 17
type input "[DATE]"
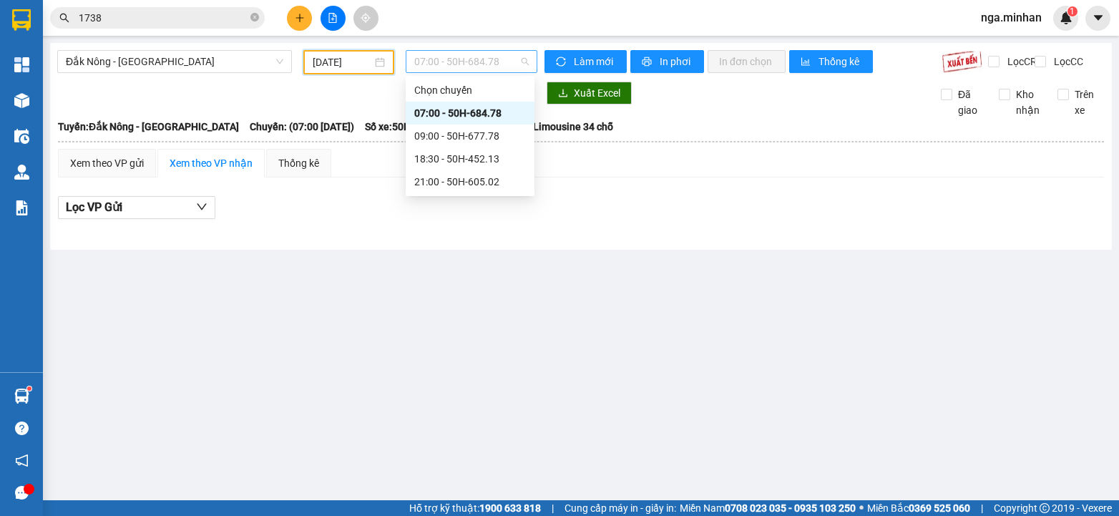
drag, startPoint x: 479, startPoint y: 66, endPoint x: 490, endPoint y: 114, distance: 49.1
click at [481, 66] on span "07:00 - 50H-684.78" at bounding box center [471, 61] width 115 height 21
click at [473, 132] on div "09:00 - 50H-677.78" at bounding box center [470, 136] width 112 height 16
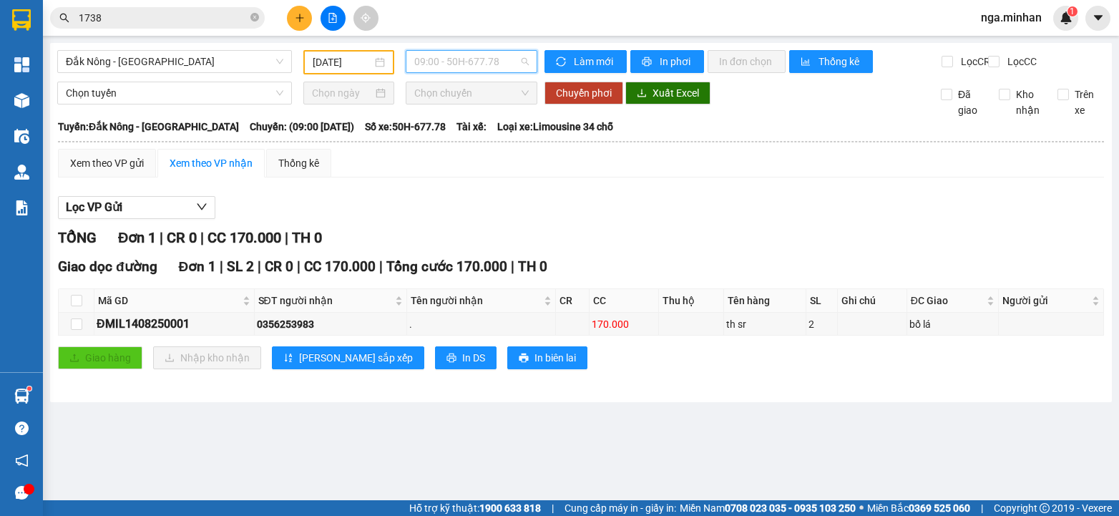
click at [475, 63] on span "09:00 - 50H-677.78" at bounding box center [471, 61] width 115 height 21
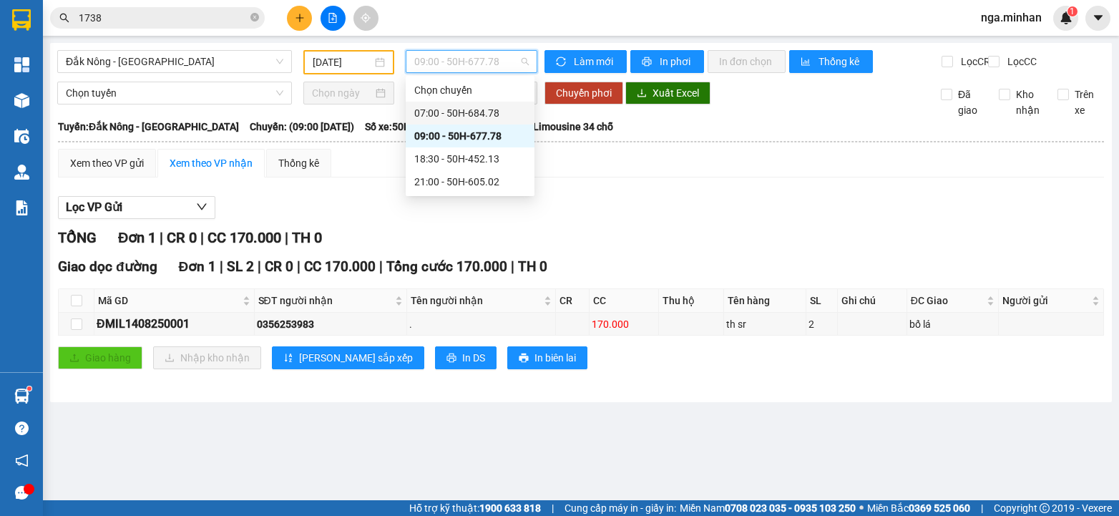
drag, startPoint x: 461, startPoint y: 113, endPoint x: 469, endPoint y: 114, distance: 8.6
click at [465, 114] on div "07:00 - 50H-684.78" at bounding box center [470, 113] width 112 height 16
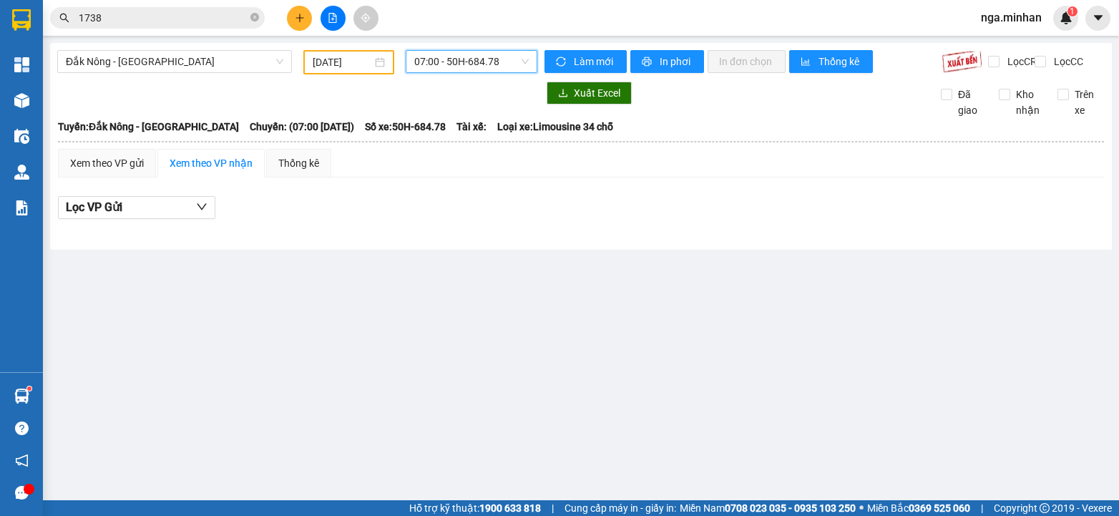
click at [473, 61] on span "07:00 - 50H-684.78" at bounding box center [471, 61] width 115 height 21
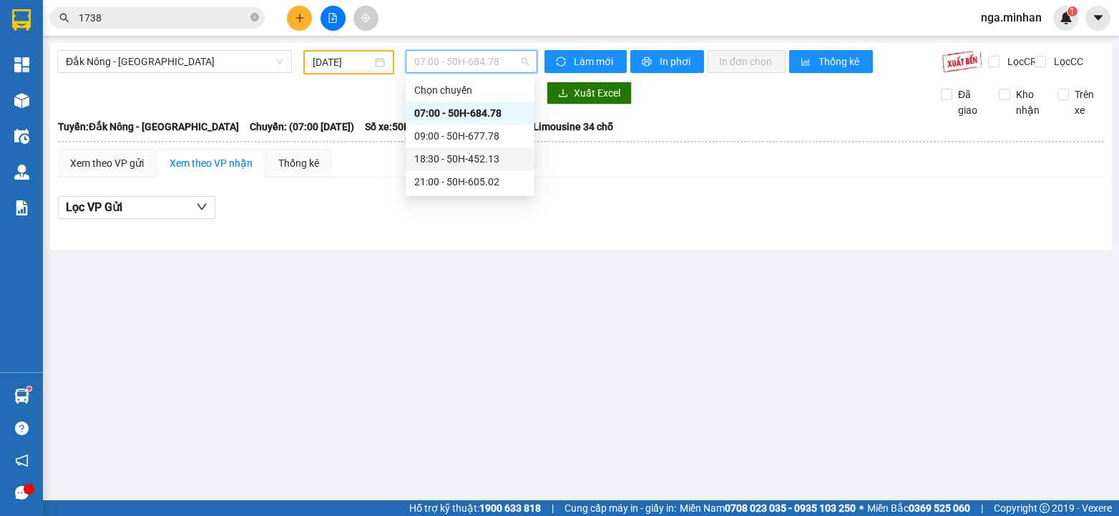
click at [495, 161] on div "18:30 - 50H-452.13" at bounding box center [470, 159] width 112 height 16
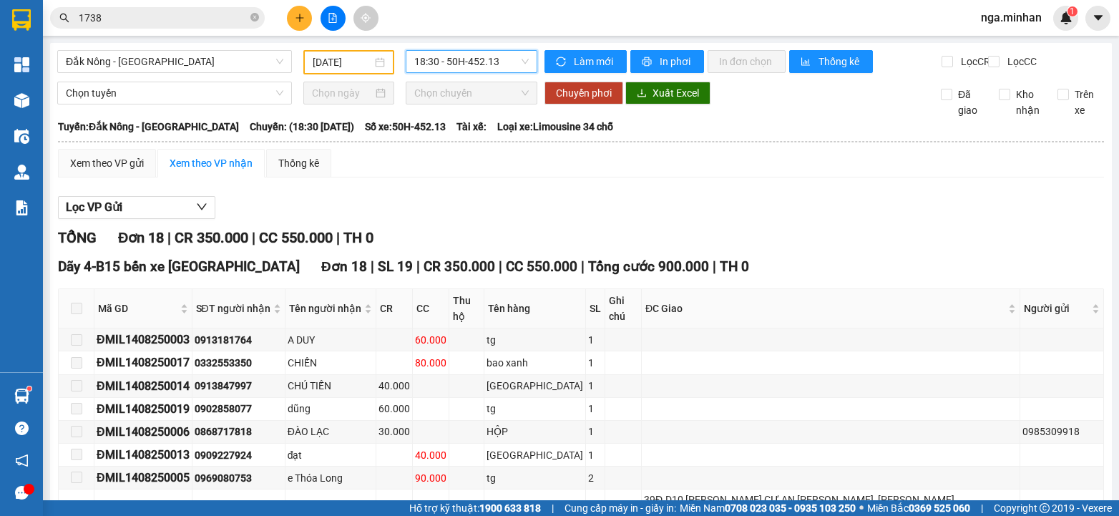
drag, startPoint x: 462, startPoint y: 61, endPoint x: 462, endPoint y: 69, distance: 7.9
click at [465, 63] on span "18:30 - 50H-452.13" at bounding box center [471, 61] width 115 height 21
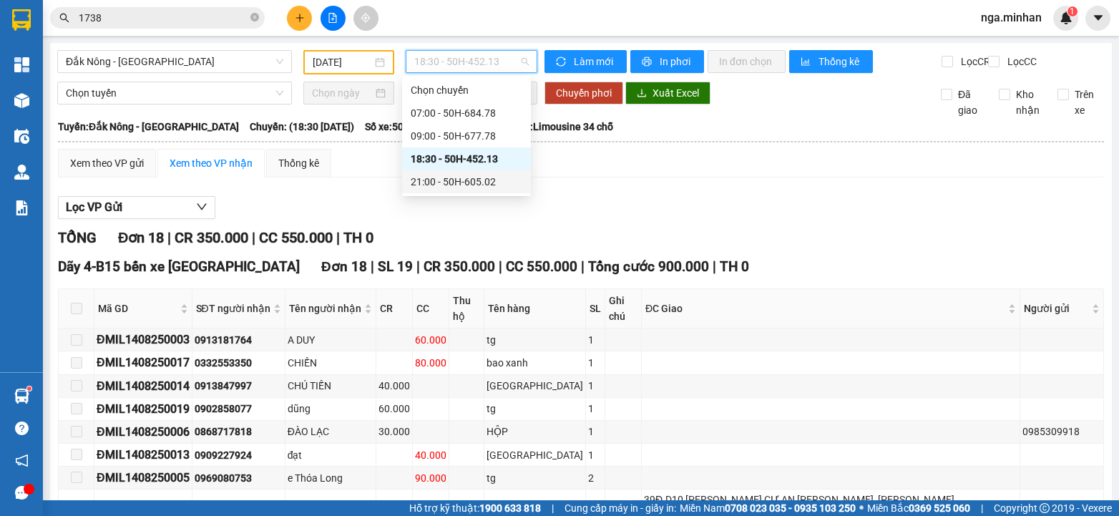
drag, startPoint x: 461, startPoint y: 181, endPoint x: 466, endPoint y: 189, distance: 9.3
click at [466, 189] on div "21:00 - 50H-605.02" at bounding box center [467, 182] width 112 height 16
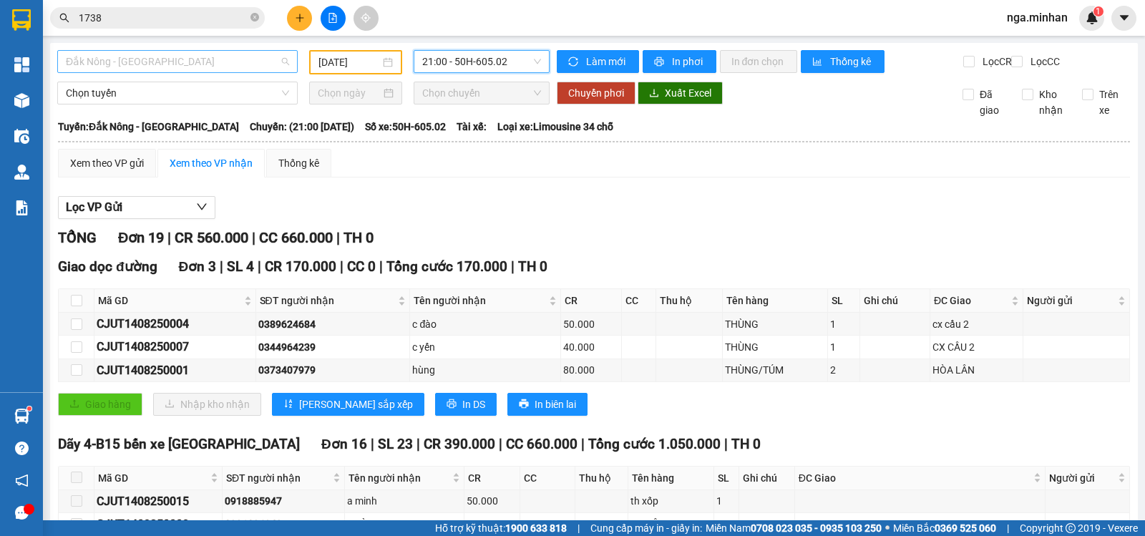
click at [212, 58] on span "Đắk Nông - [GEOGRAPHIC_DATA]" at bounding box center [177, 61] width 223 height 21
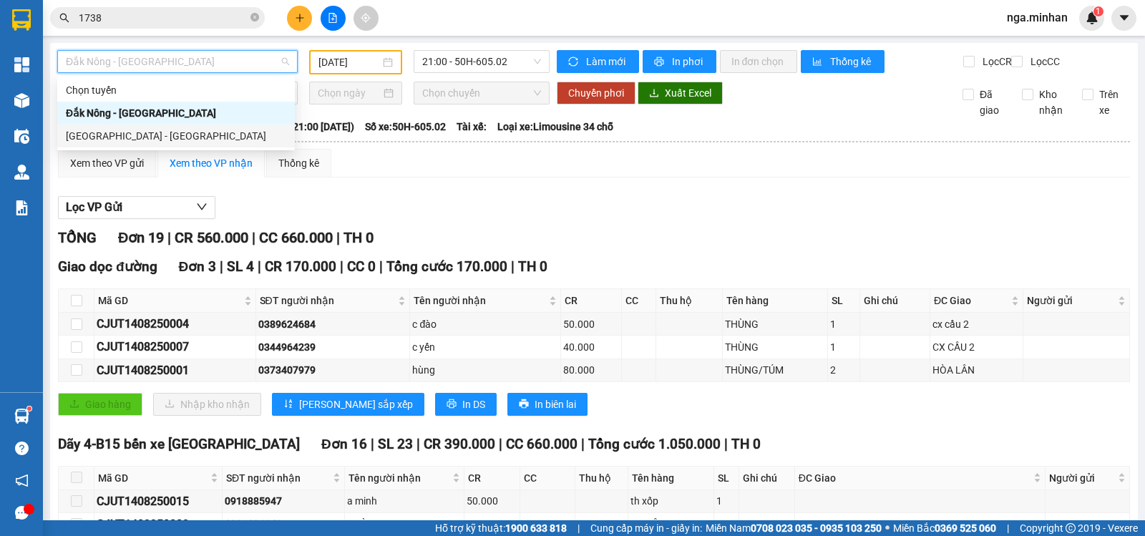
drag, startPoint x: 149, startPoint y: 133, endPoint x: 169, endPoint y: 127, distance: 21.0
click at [163, 128] on div "[GEOGRAPHIC_DATA] - [GEOGRAPHIC_DATA]" at bounding box center [176, 136] width 220 height 16
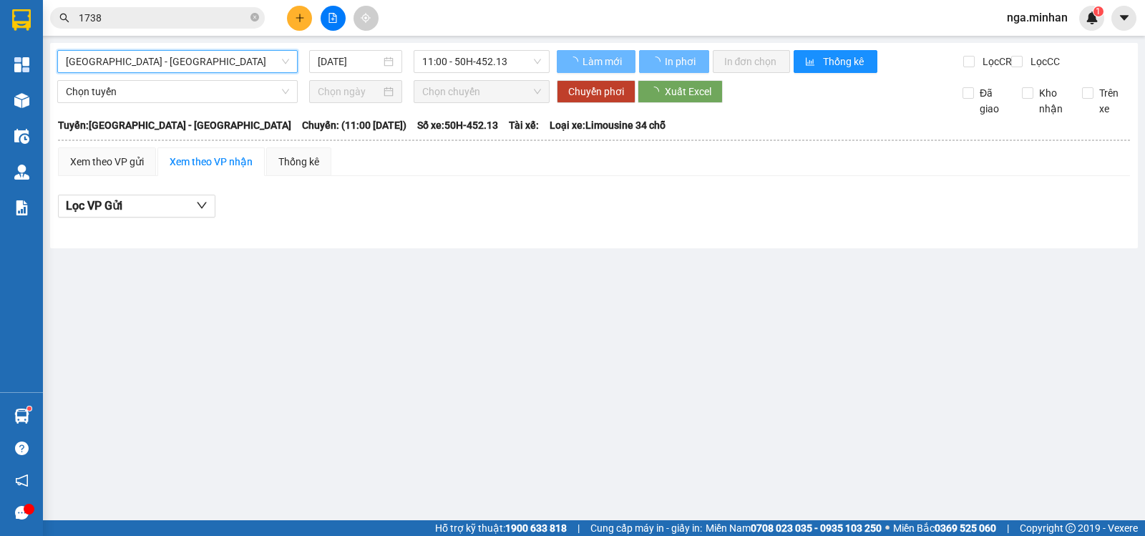
drag, startPoint x: 327, startPoint y: 57, endPoint x: 341, endPoint y: 102, distance: 47.8
click at [326, 57] on input "[DATE]" at bounding box center [350, 62] width 64 height 16
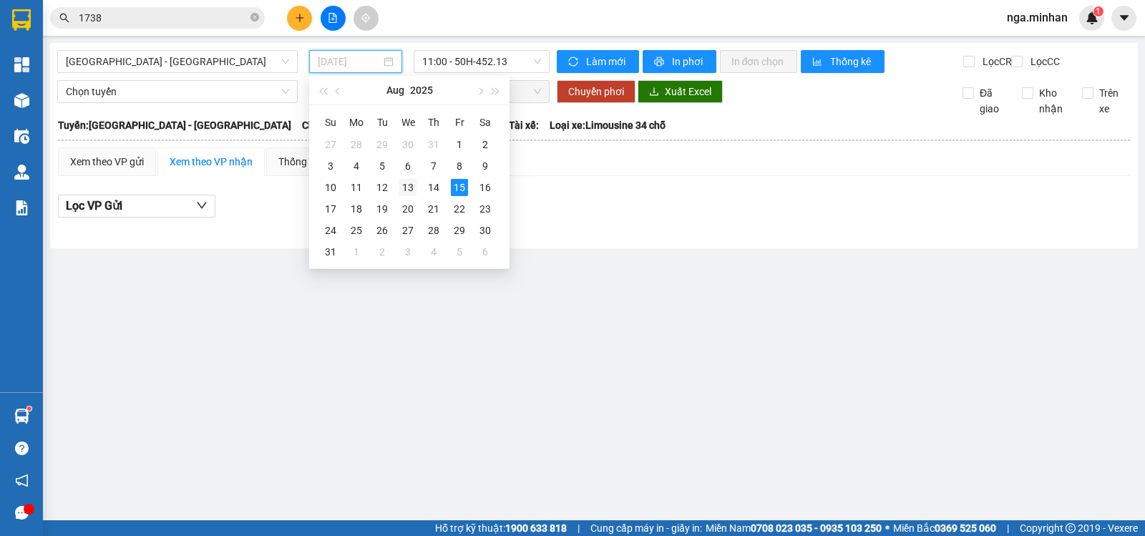
click at [404, 185] on div "13" at bounding box center [407, 187] width 17 height 17
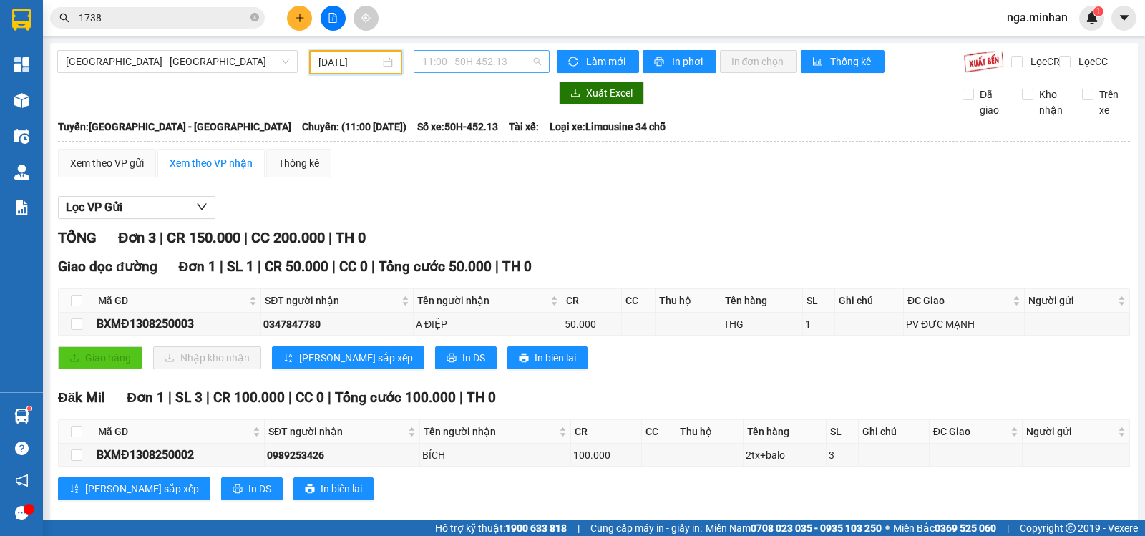
click at [475, 69] on span "11:00 - 50H-452.13" at bounding box center [481, 61] width 118 height 21
click at [474, 60] on span "11:00 - 50H-452.13" at bounding box center [481, 61] width 118 height 21
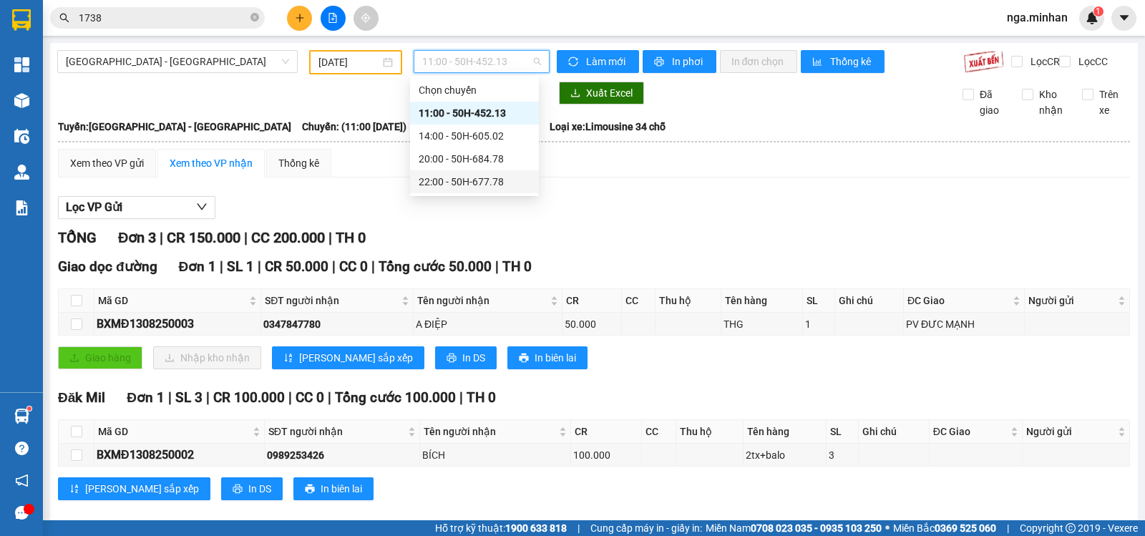
click at [489, 189] on div "22:00 - 50H-677.78" at bounding box center [475, 182] width 112 height 16
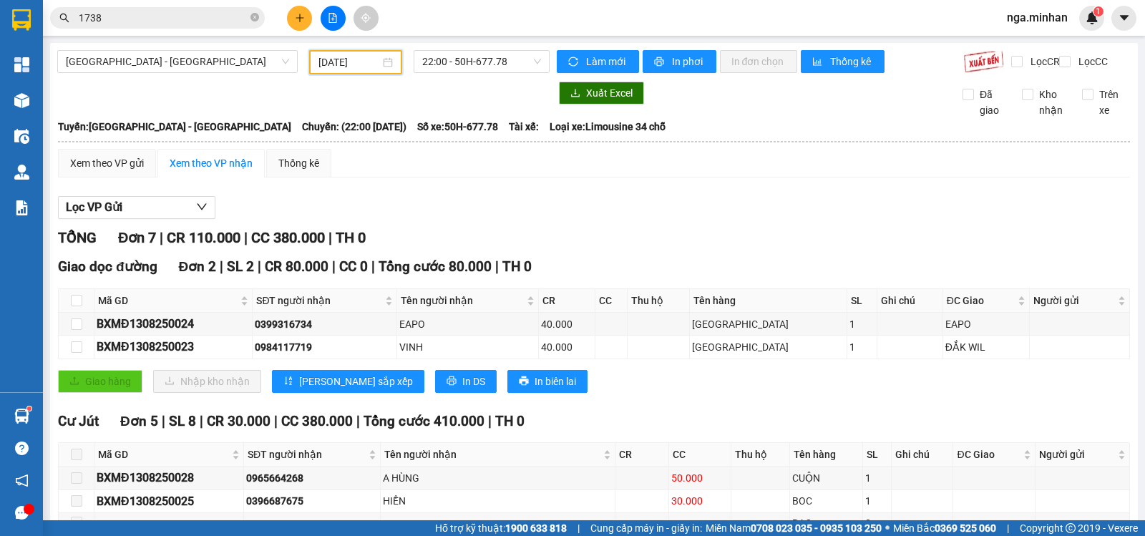
drag, startPoint x: 332, startPoint y: 62, endPoint x: 341, endPoint y: 68, distance: 10.3
click at [332, 63] on input "[DATE]" at bounding box center [349, 62] width 62 height 16
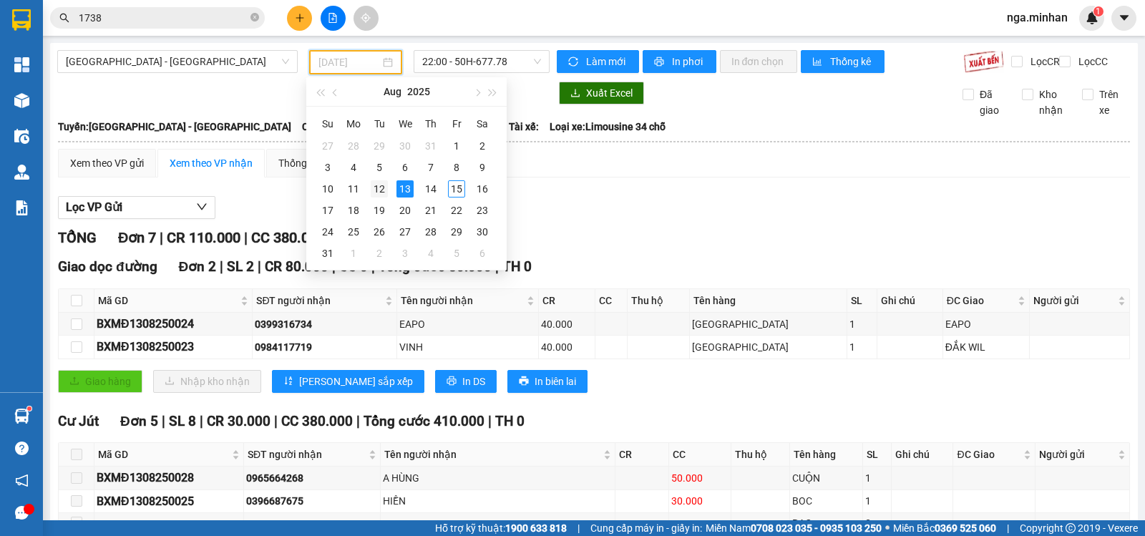
click at [375, 186] on div "12" at bounding box center [379, 188] width 17 height 17
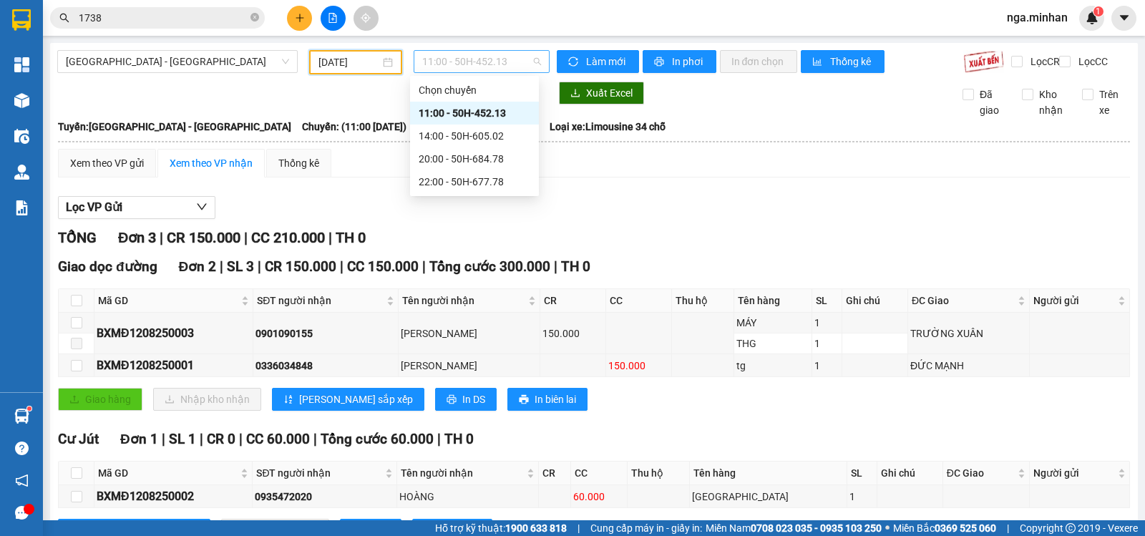
click at [488, 58] on span "11:00 - 50H-452.13" at bounding box center [481, 61] width 118 height 21
click at [522, 191] on div "22:00 - 50H-677.78" at bounding box center [474, 181] width 129 height 23
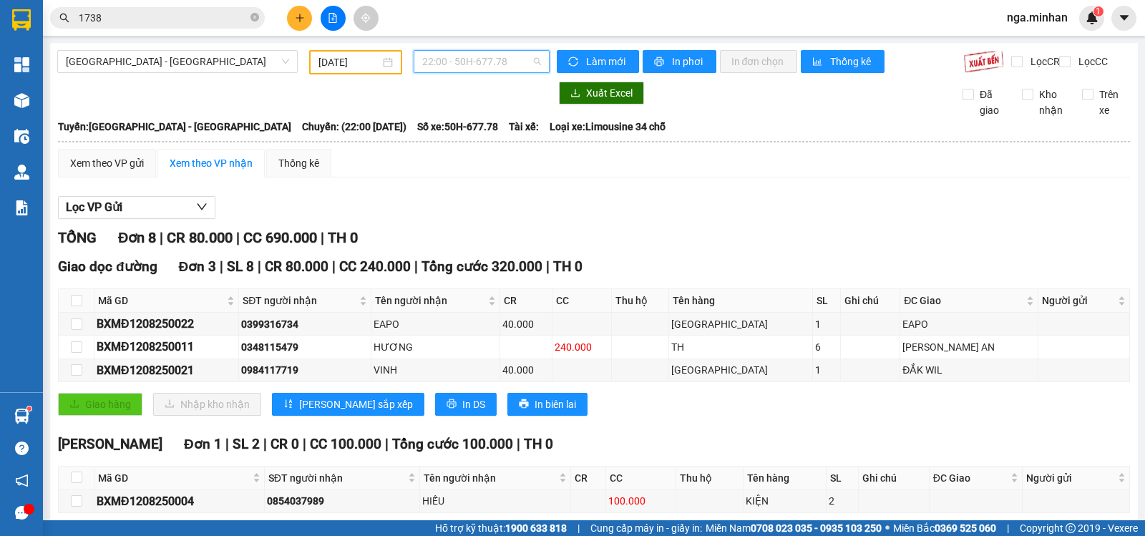
click at [446, 69] on span "22:00 - 50H-677.78" at bounding box center [481, 61] width 118 height 21
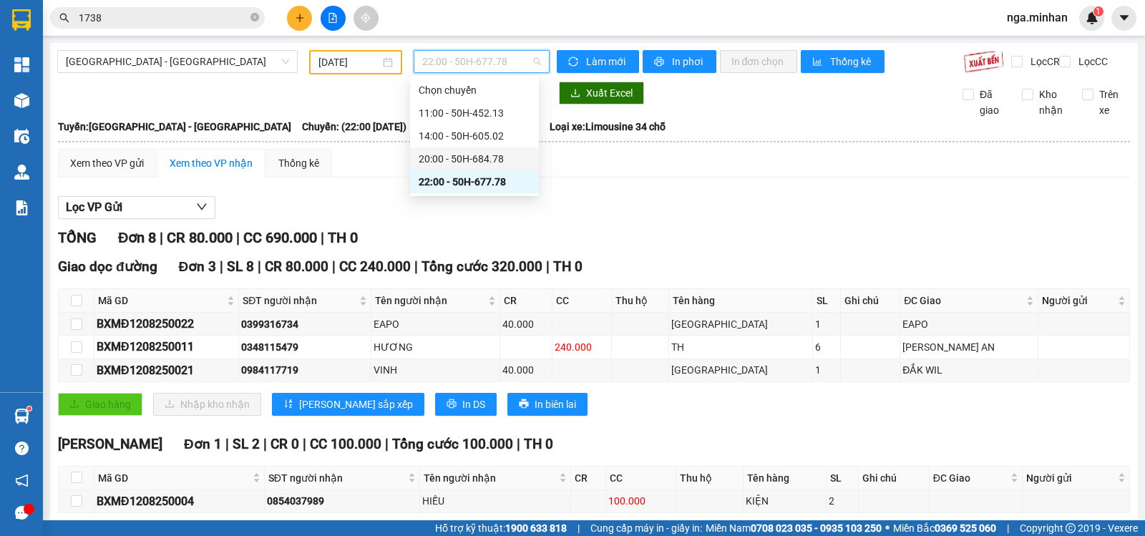
click at [501, 157] on div "20:00 - 50H-684.78" at bounding box center [475, 159] width 112 height 16
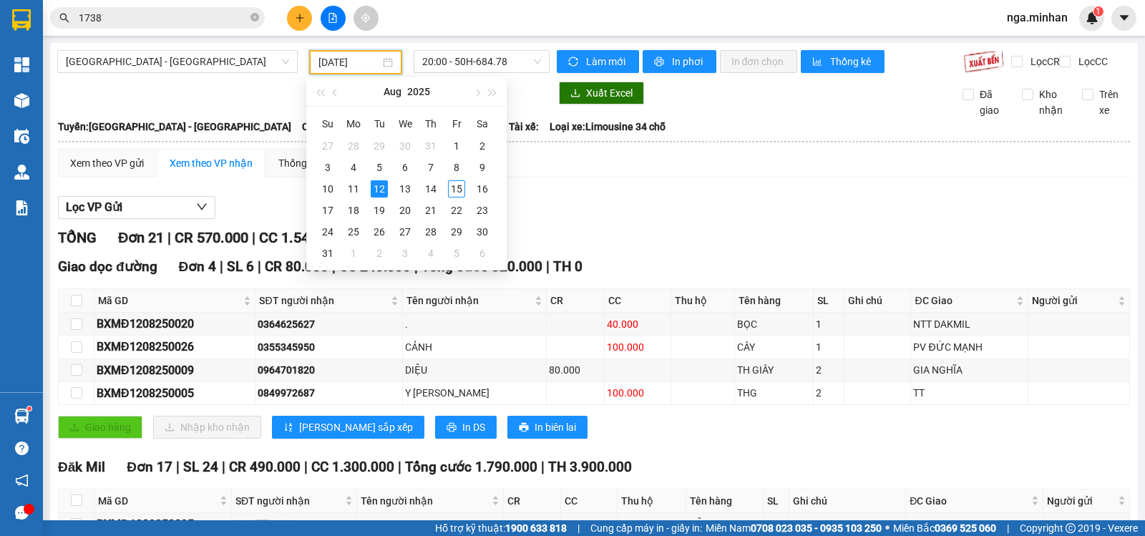
click at [332, 66] on input "[DATE]" at bounding box center [349, 62] width 62 height 16
click at [356, 193] on div "11" at bounding box center [353, 188] width 17 height 17
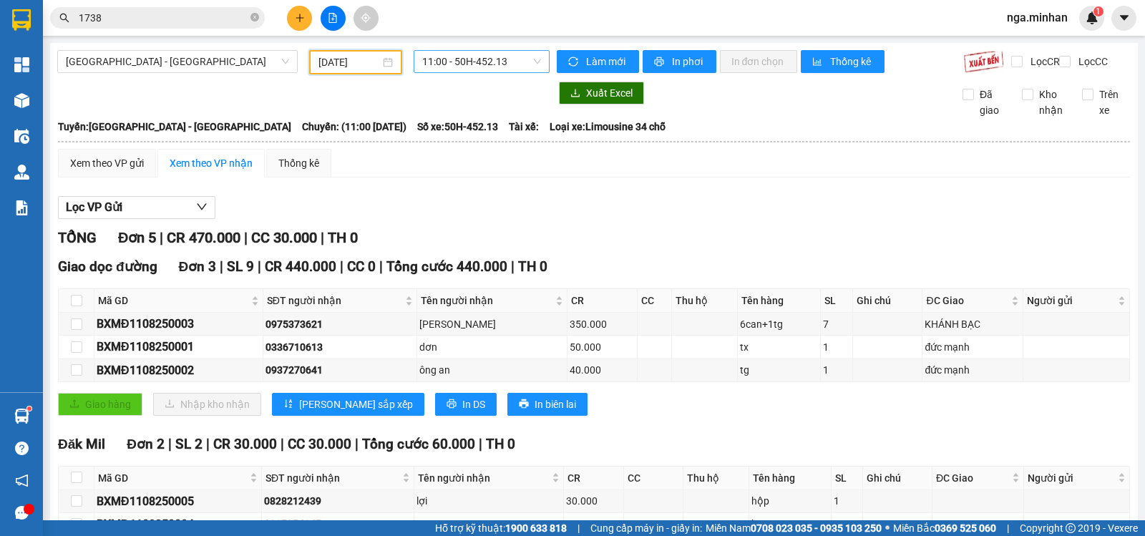
click at [467, 53] on span "11:00 - 50H-452.13" at bounding box center [481, 61] width 118 height 21
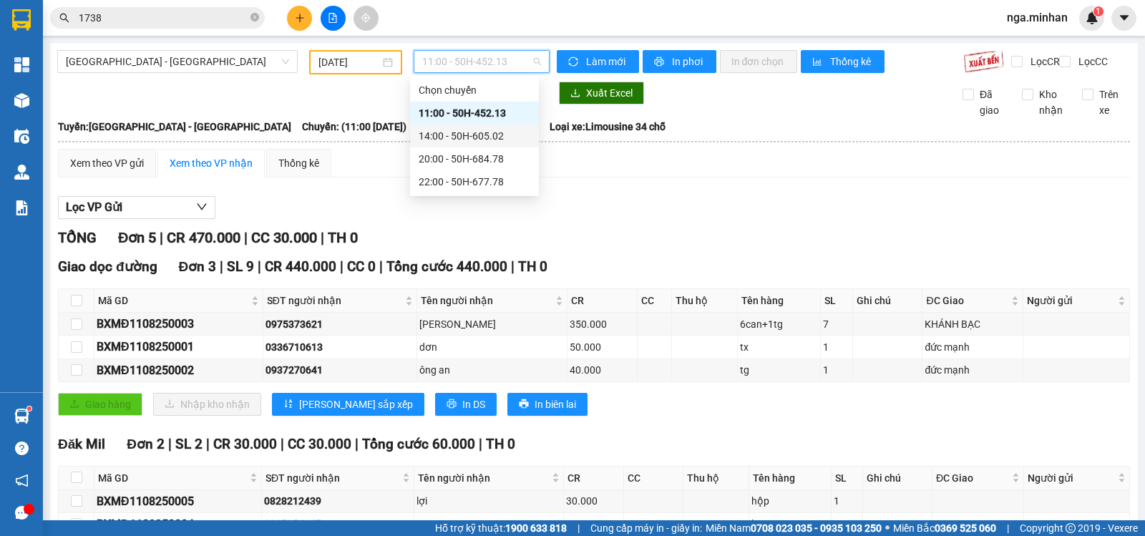
click at [458, 133] on div "14:00 - 50H-605.02" at bounding box center [475, 136] width 112 height 16
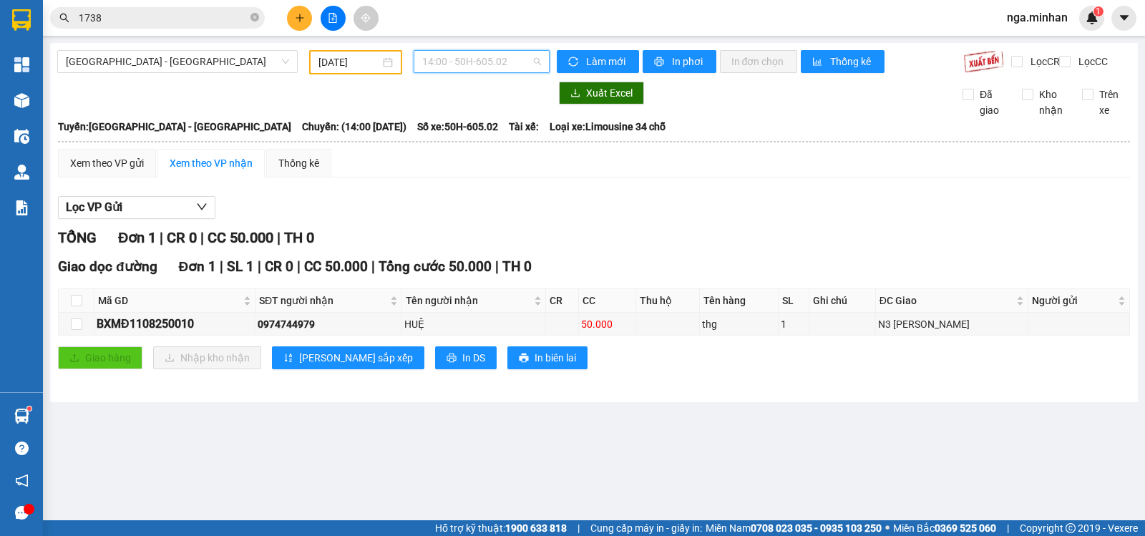
click at [518, 59] on span "14:00 - 50H-605.02" at bounding box center [481, 61] width 118 height 21
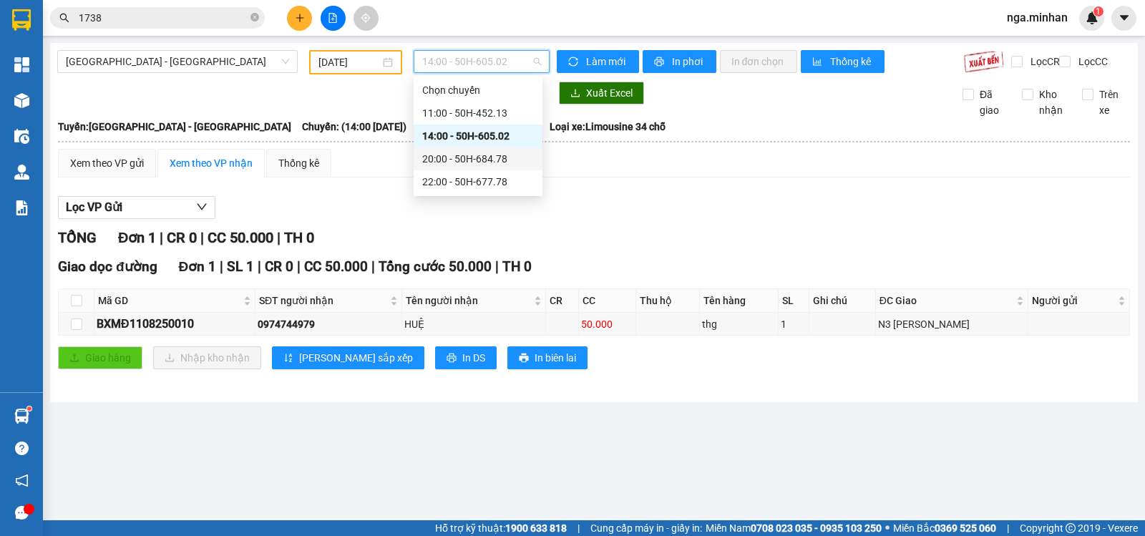
click at [507, 162] on div "20:00 - 50H-684.78" at bounding box center [478, 159] width 112 height 16
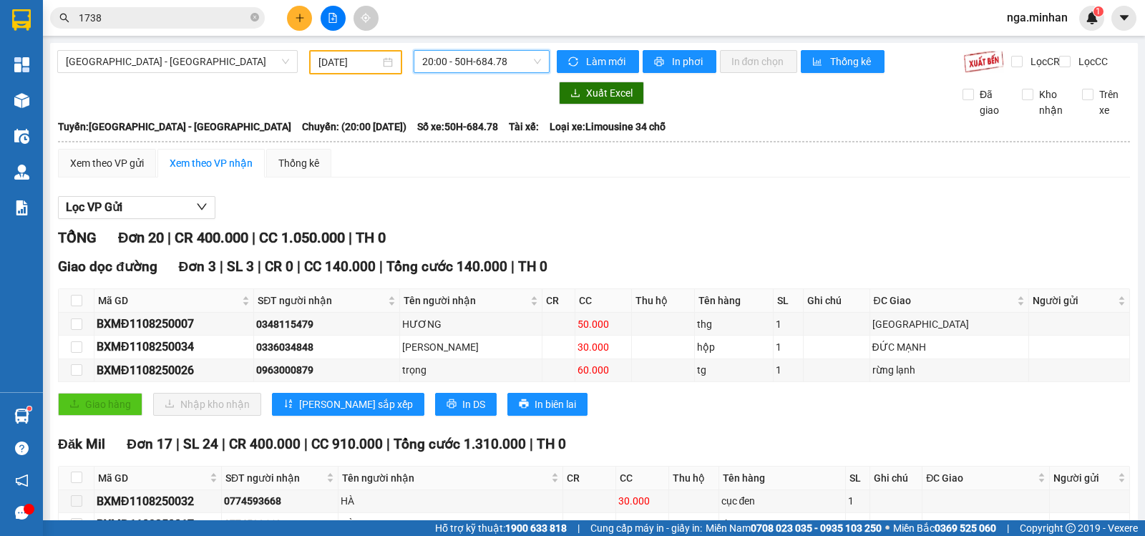
click at [470, 54] on span "20:00 - 50H-684.78" at bounding box center [481, 61] width 118 height 21
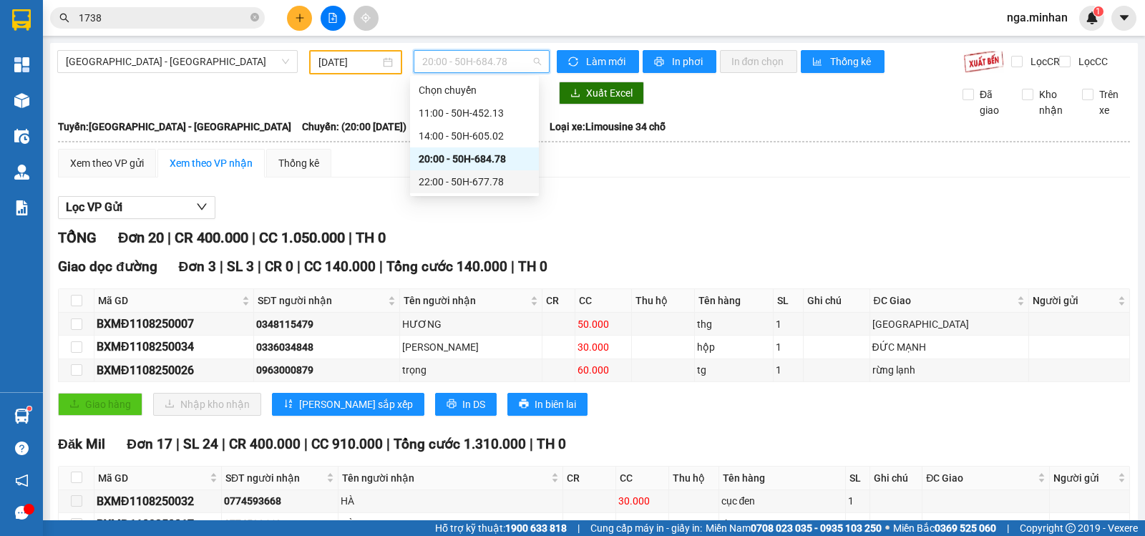
click at [485, 180] on div "22:00 - 50H-677.78" at bounding box center [475, 182] width 112 height 16
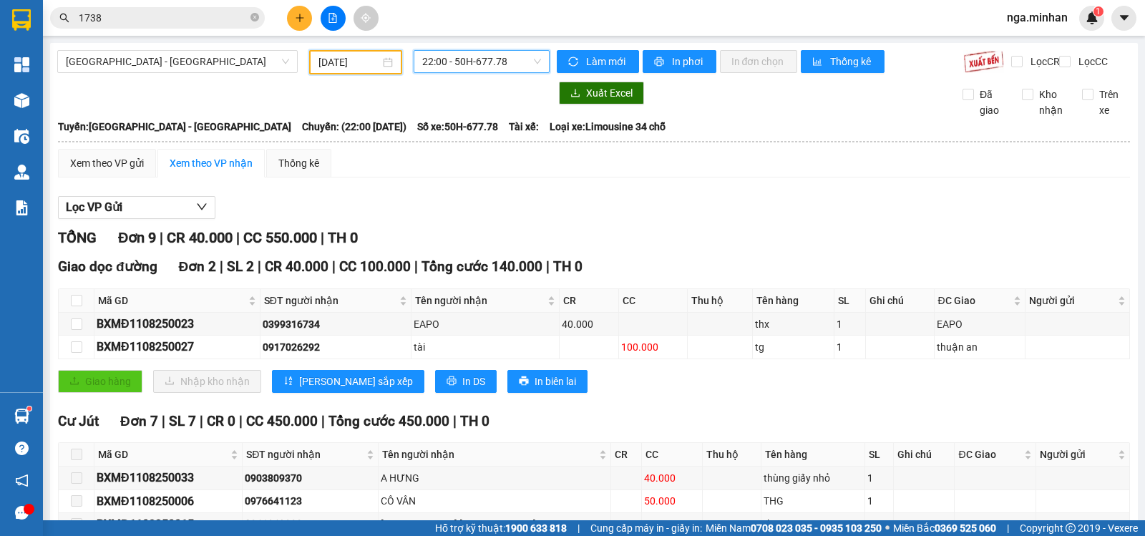
click at [320, 62] on input "[DATE]" at bounding box center [349, 62] width 62 height 16
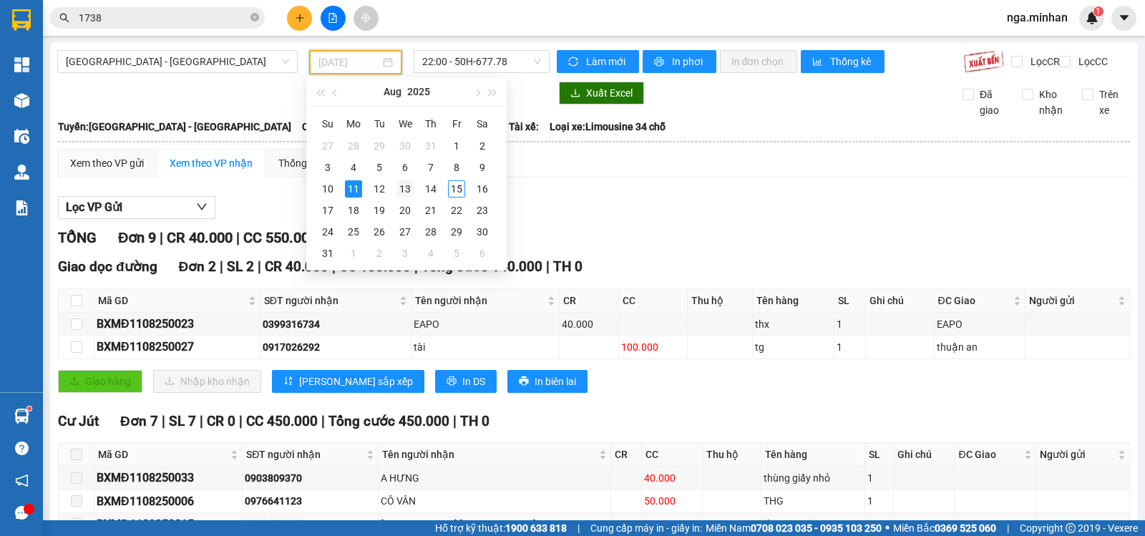
click at [414, 186] on td "13" at bounding box center [405, 188] width 26 height 21
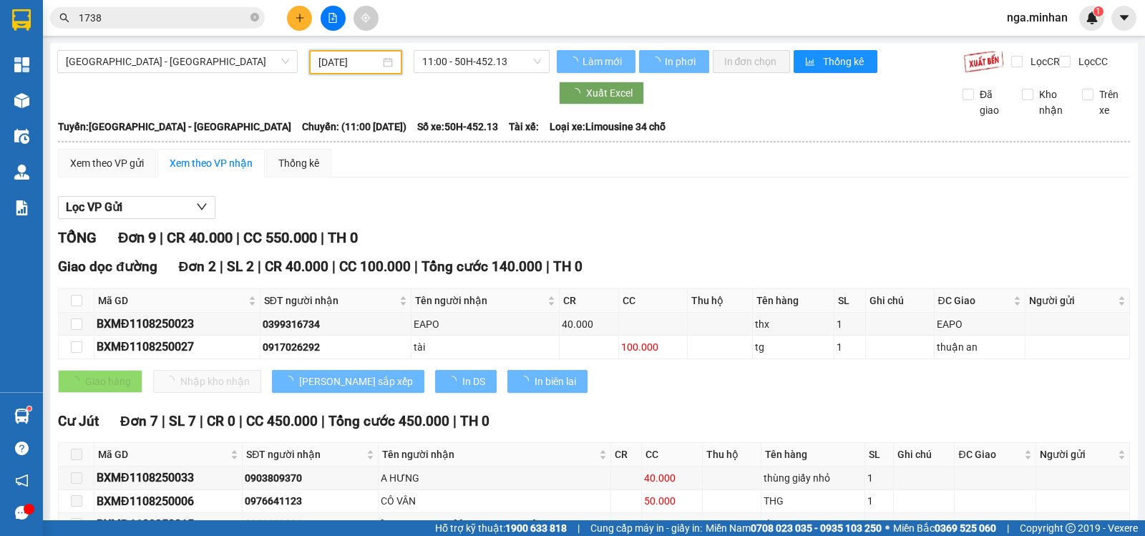
type input "[DATE]"
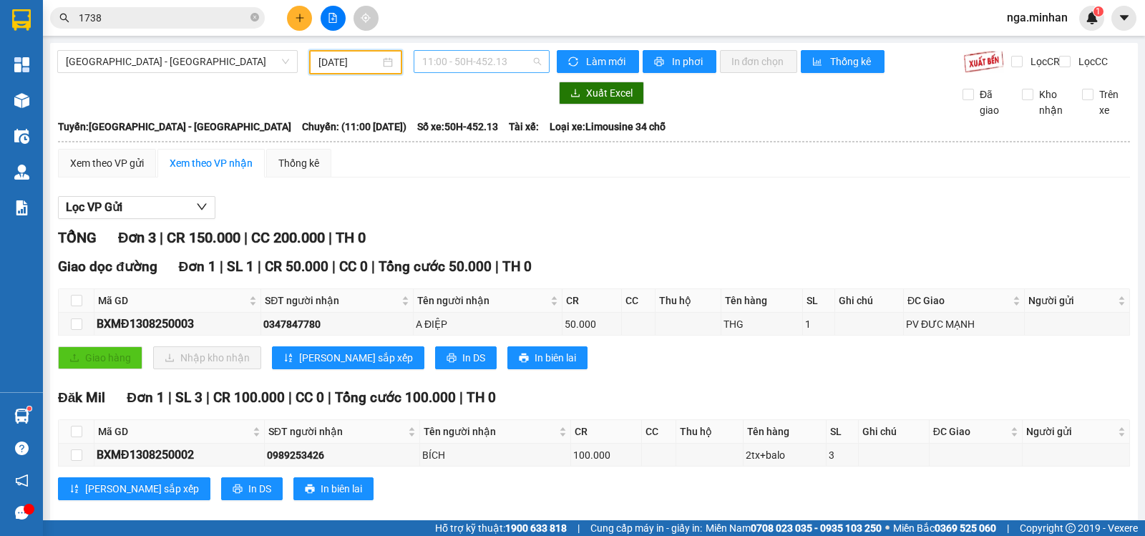
drag, startPoint x: 497, startPoint y: 67, endPoint x: 507, endPoint y: 96, distance: 30.1
click at [497, 67] on span "11:00 - 50H-452.13" at bounding box center [481, 61] width 118 height 21
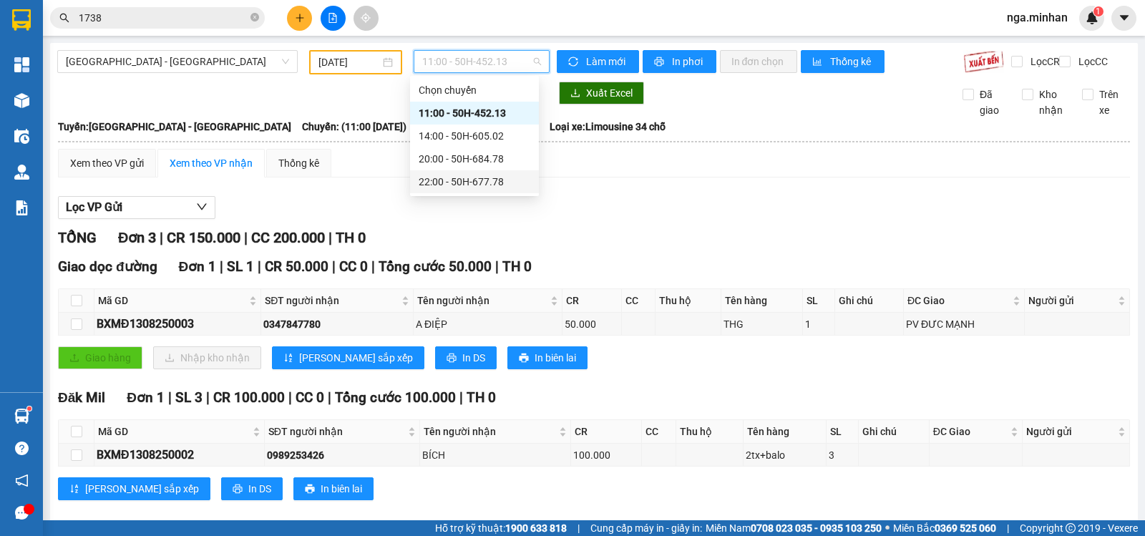
click at [510, 175] on div "22:00 - 50H-677.78" at bounding box center [475, 182] width 112 height 16
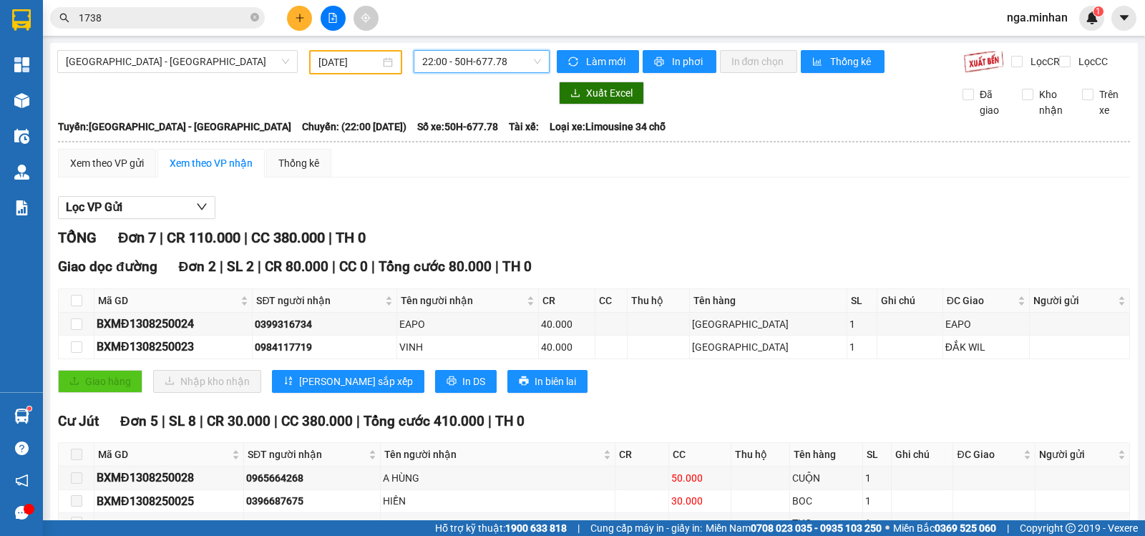
scroll to position [165, 0]
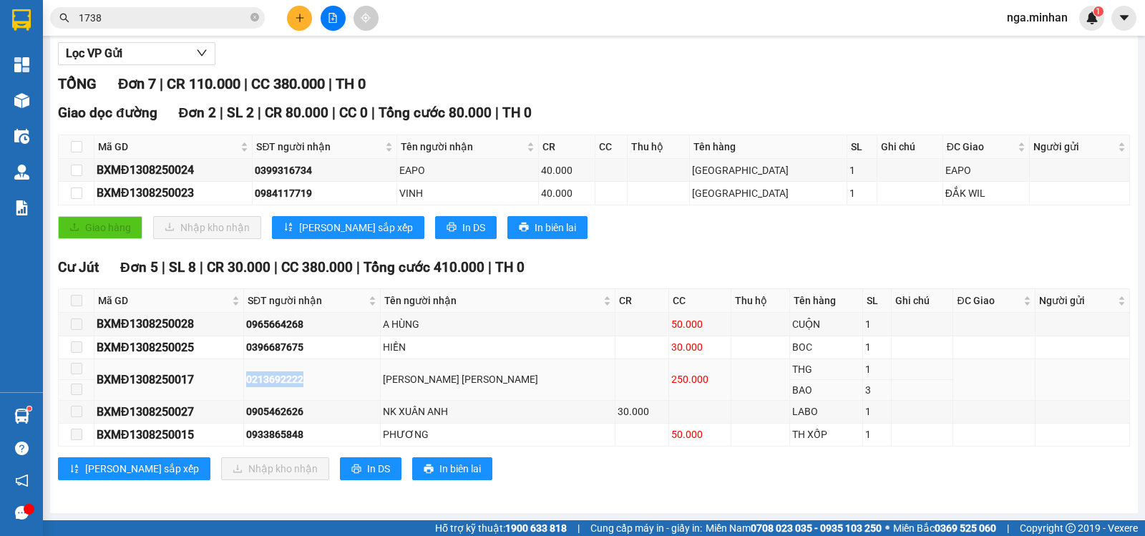
drag, startPoint x: 269, startPoint y: 381, endPoint x: 375, endPoint y: 384, distance: 106.0
click at [375, 384] on div "0213692222" at bounding box center [312, 379] width 132 height 16
copy div "0213692222"
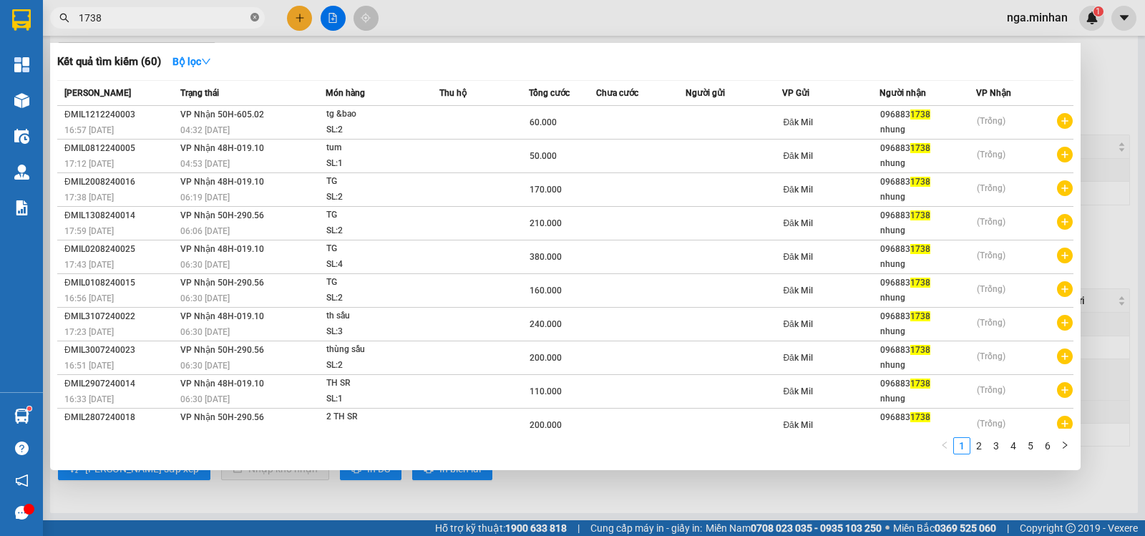
click at [258, 18] on icon "close-circle" at bounding box center [254, 17] width 9 height 9
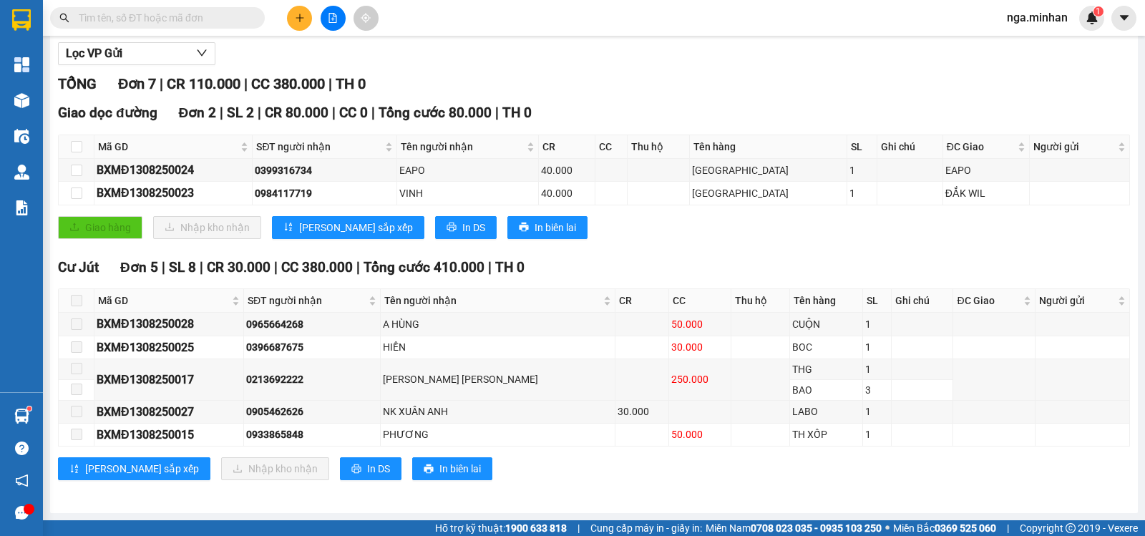
paste input "0213692222"
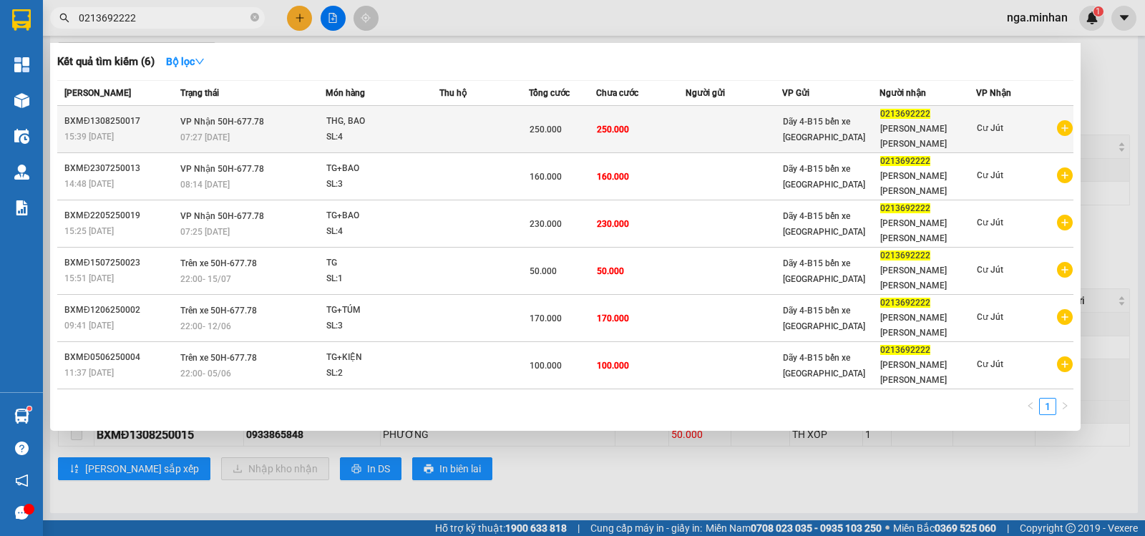
type input "0213692222"
click at [669, 118] on td "250.000" at bounding box center [640, 129] width 89 height 47
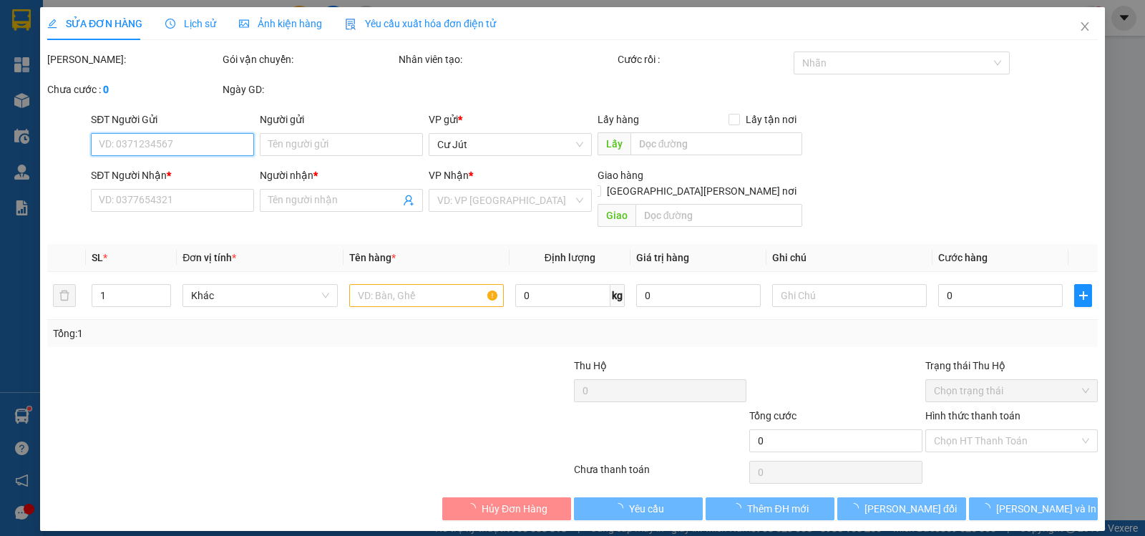
type input "0213692222"
type input "[PERSON_NAME] [PERSON_NAME]"
type input "250.000"
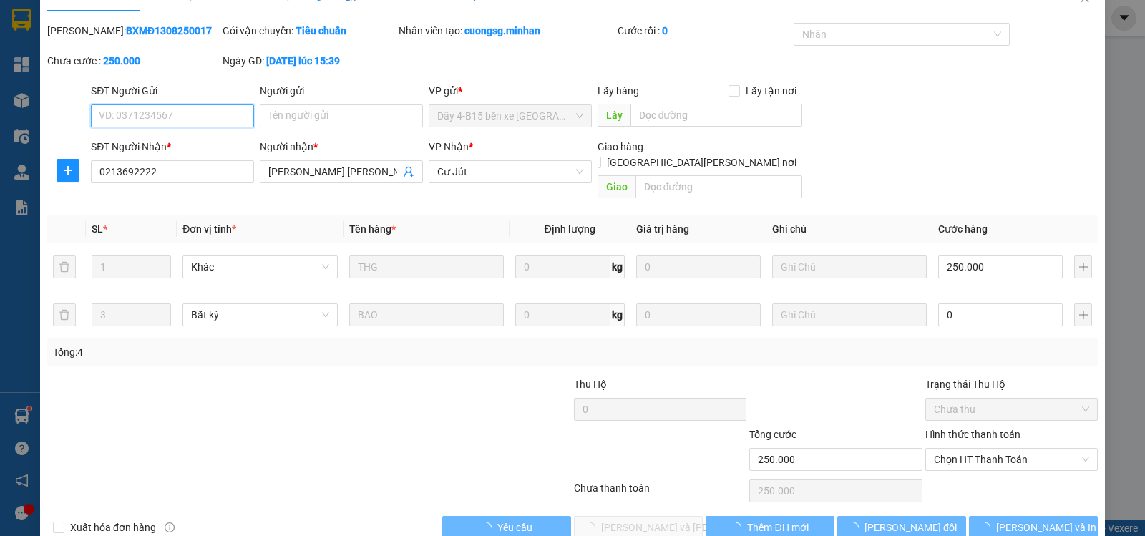
scroll to position [44, 0]
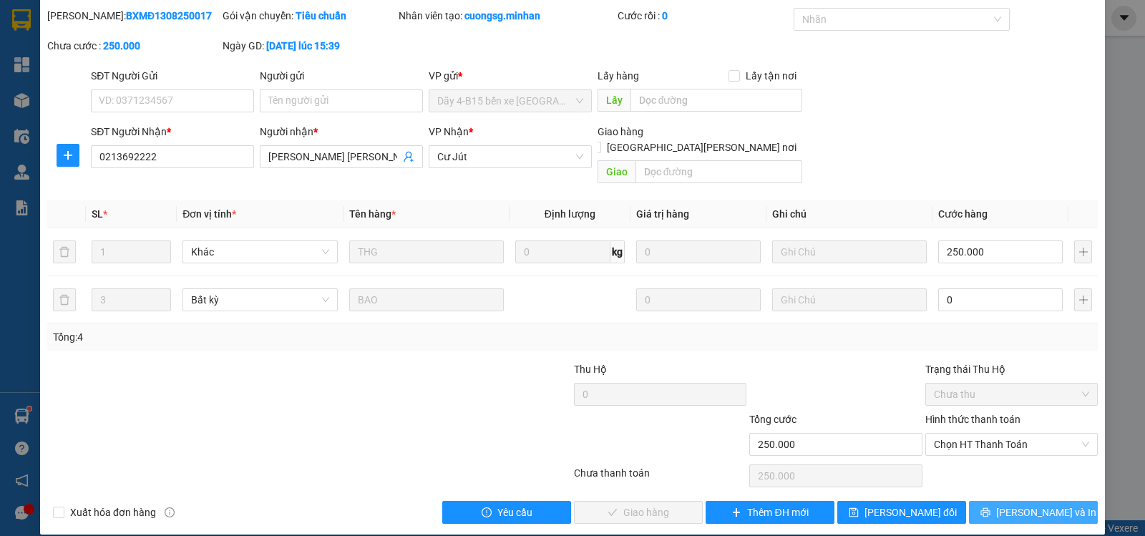
click at [1018, 505] on span "[PERSON_NAME] và In" at bounding box center [1046, 513] width 100 height 16
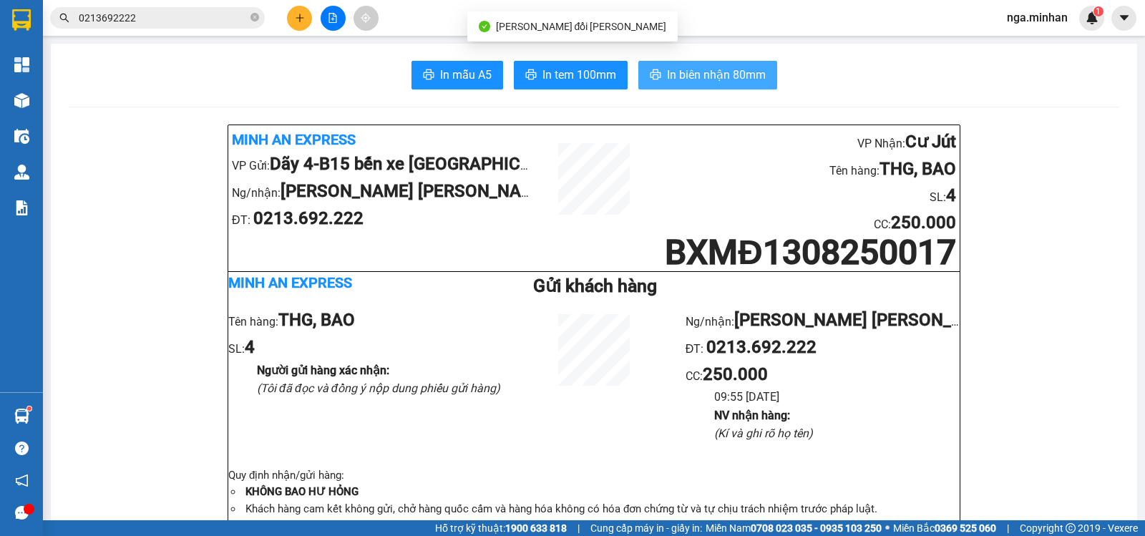
click at [744, 76] on span "In biên nhận 80mm" at bounding box center [716, 75] width 99 height 18
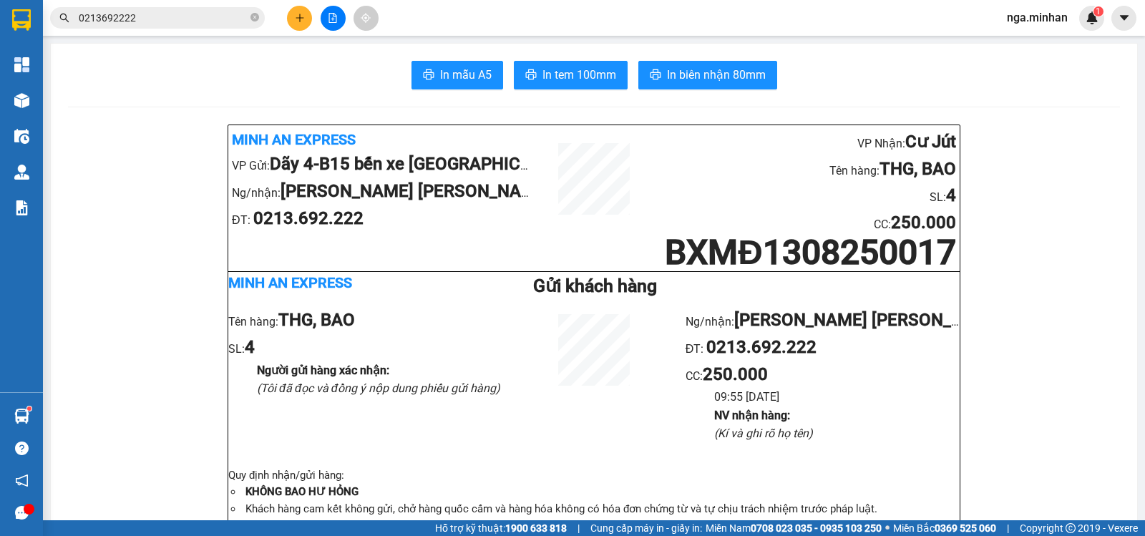
click at [334, 15] on icon "file-add" at bounding box center [333, 18] width 10 height 10
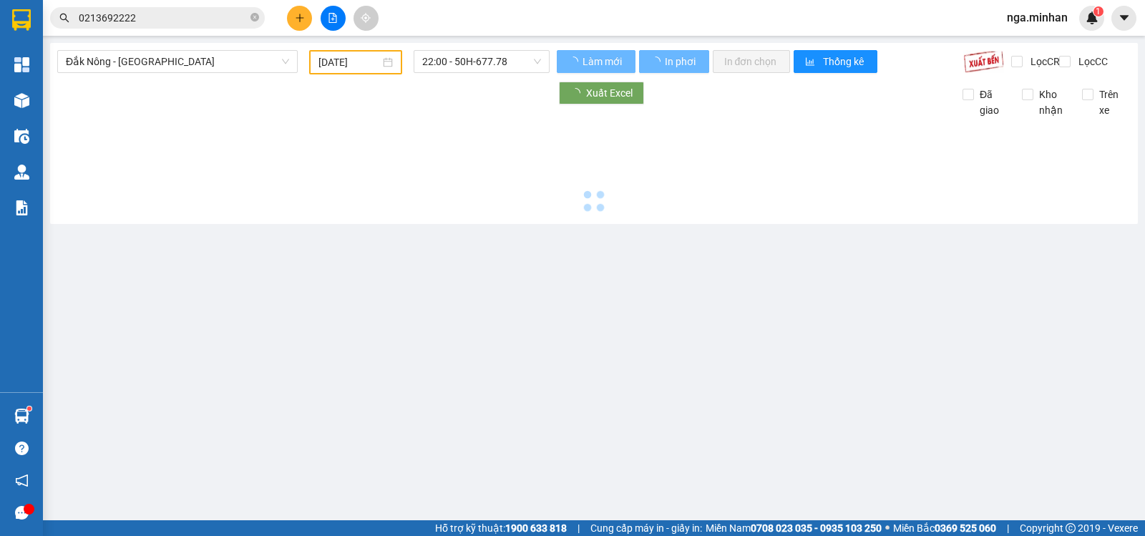
type input "[DATE]"
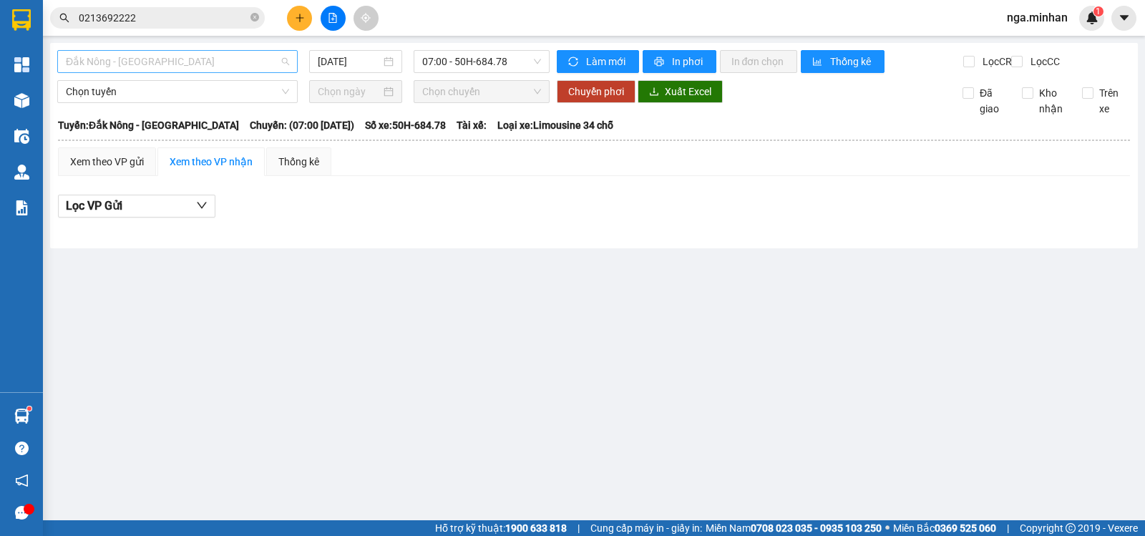
click at [148, 71] on span "Đắk Nông - [GEOGRAPHIC_DATA]" at bounding box center [177, 61] width 223 height 21
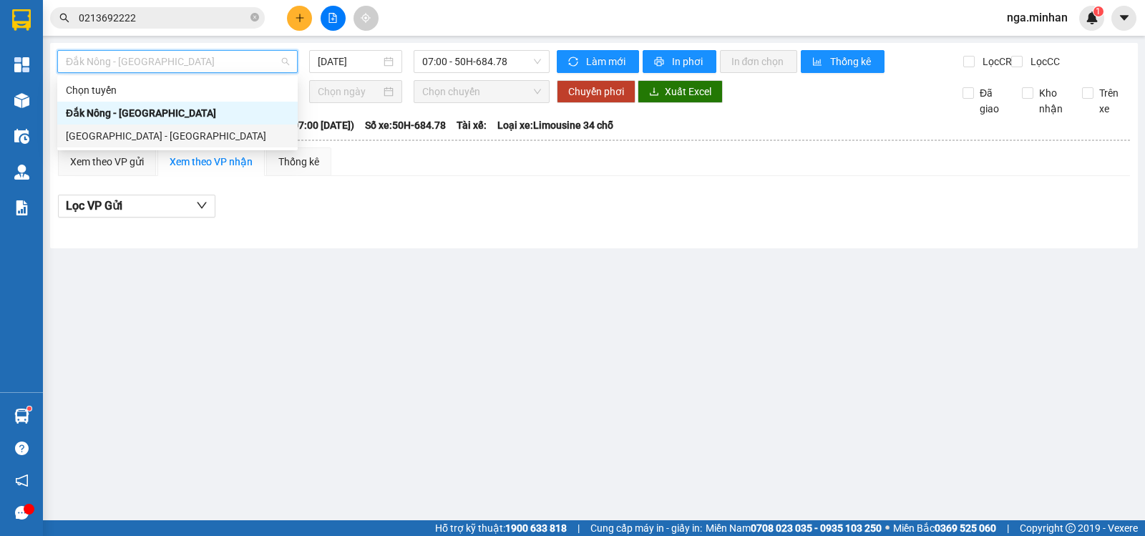
click at [140, 136] on div "[GEOGRAPHIC_DATA] - [GEOGRAPHIC_DATA]" at bounding box center [177, 136] width 223 height 16
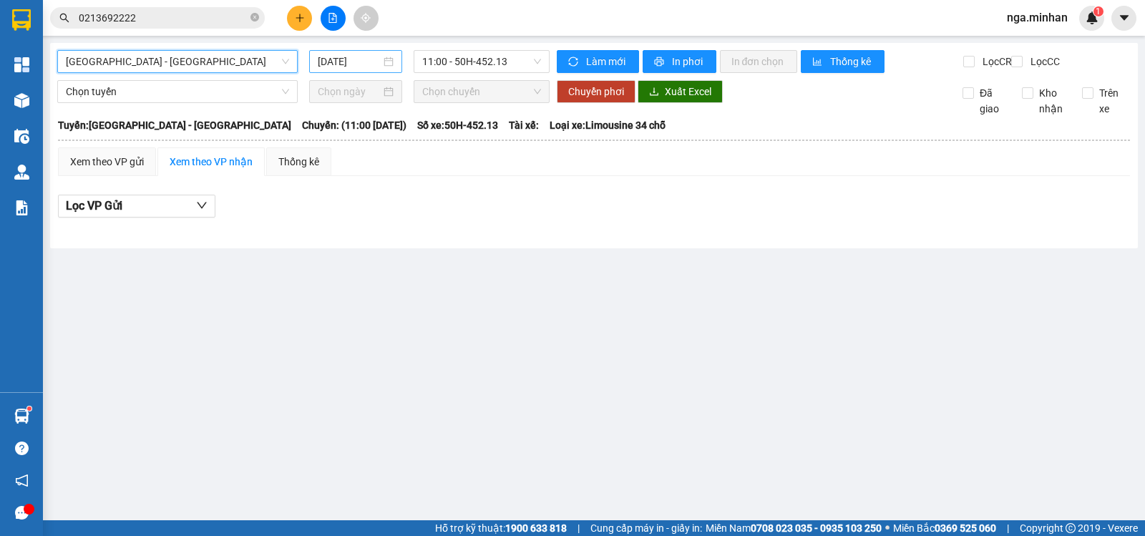
click at [347, 62] on input "[DATE]" at bounding box center [350, 62] width 64 height 16
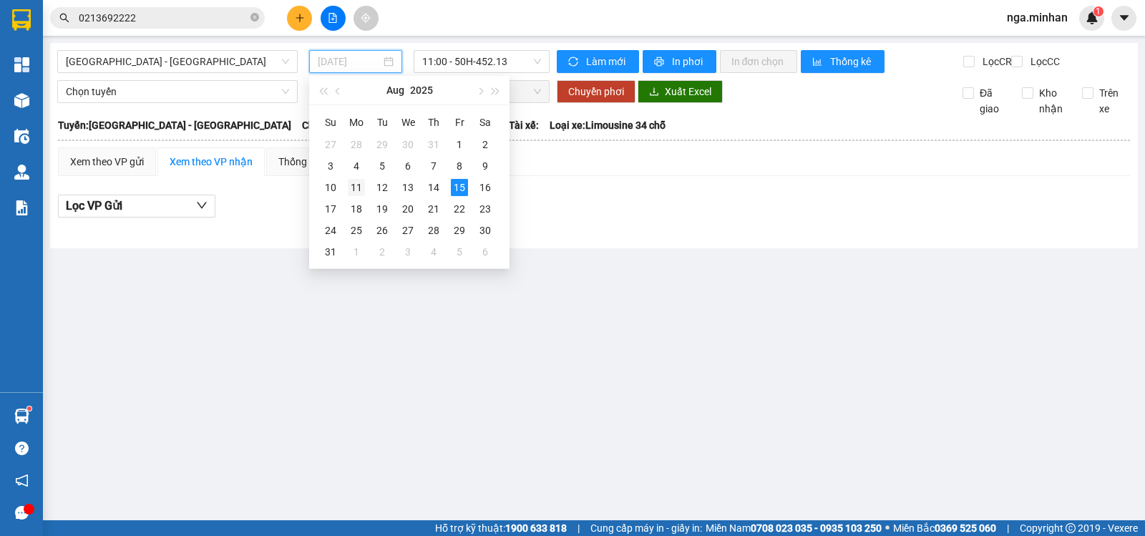
click at [359, 187] on div "11" at bounding box center [356, 187] width 17 height 17
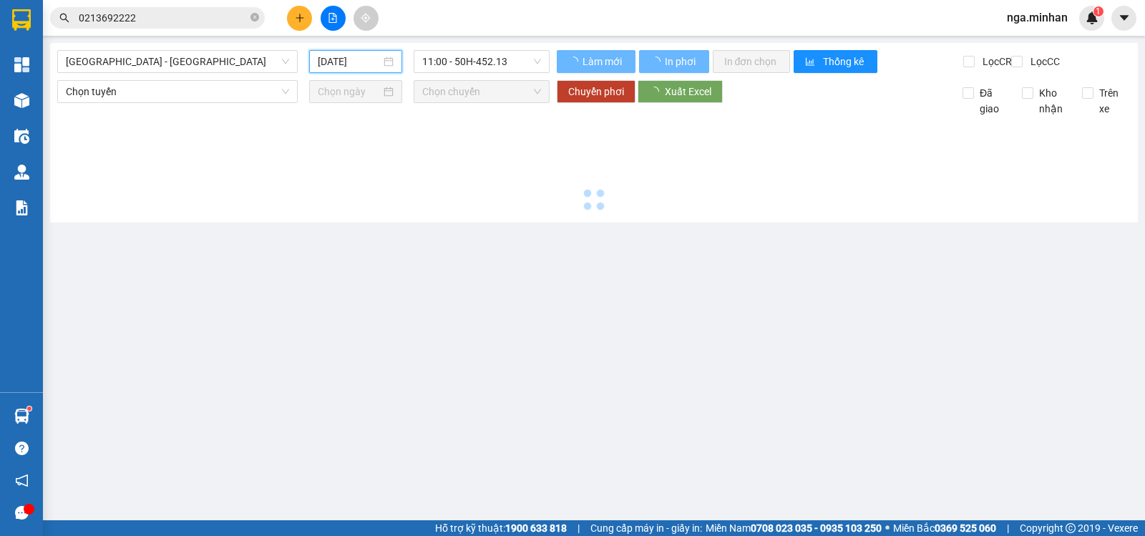
type input "[DATE]"
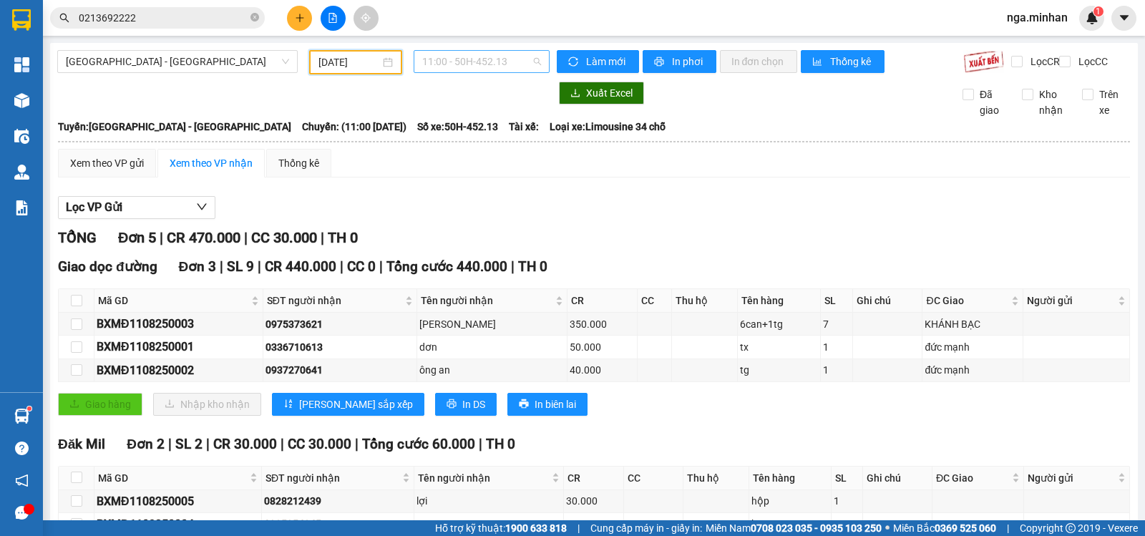
click at [504, 57] on span "11:00 - 50H-452.13" at bounding box center [481, 61] width 118 height 21
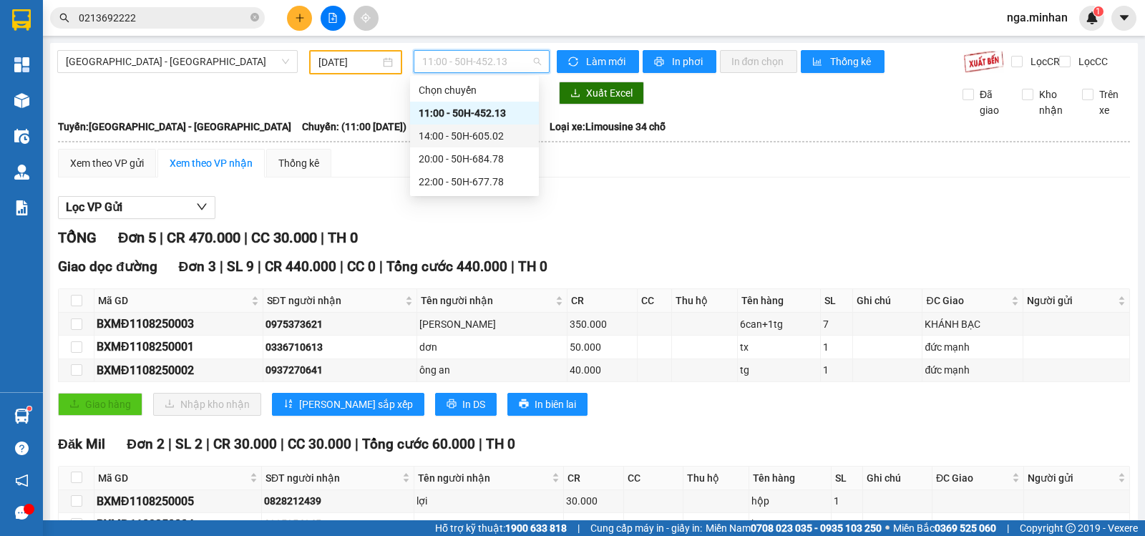
click at [495, 138] on div "14:00 - 50H-605.02" at bounding box center [475, 136] width 112 height 16
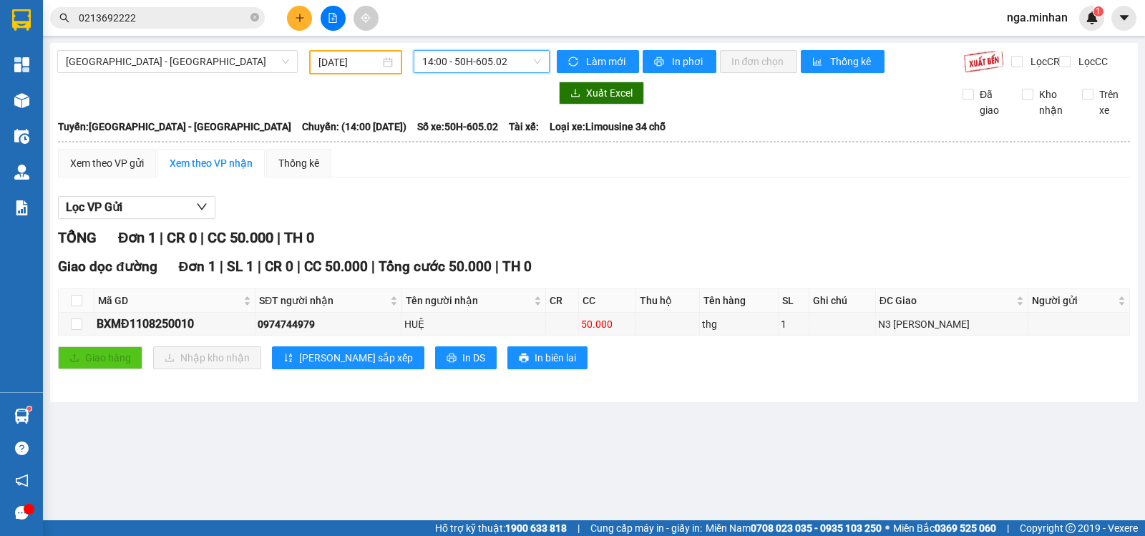
click at [505, 66] on span "14:00 - 50H-605.02" at bounding box center [481, 61] width 118 height 21
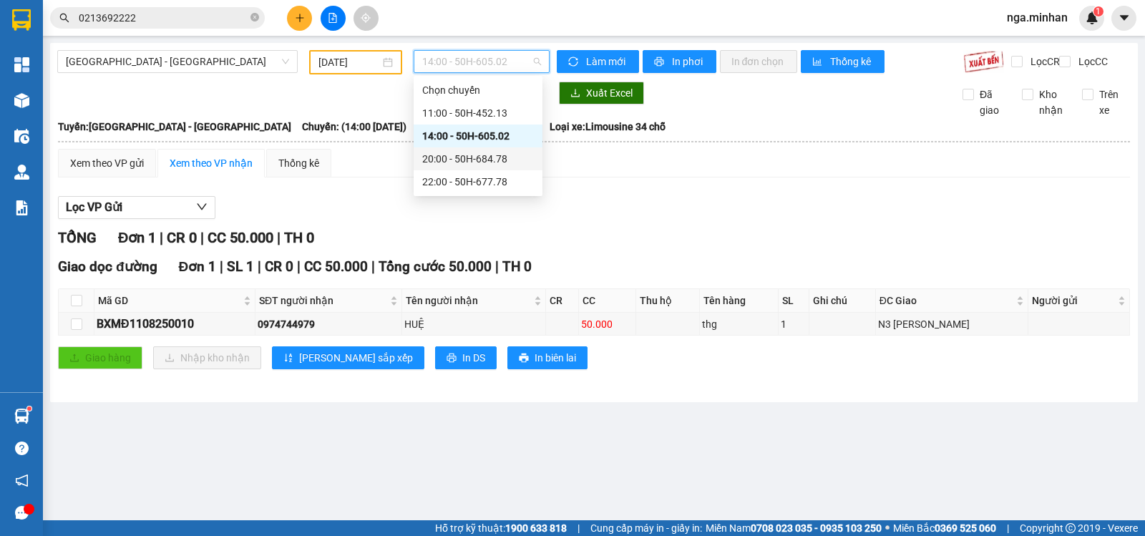
click at [519, 160] on div "20:00 - 50H-684.78" at bounding box center [478, 159] width 112 height 16
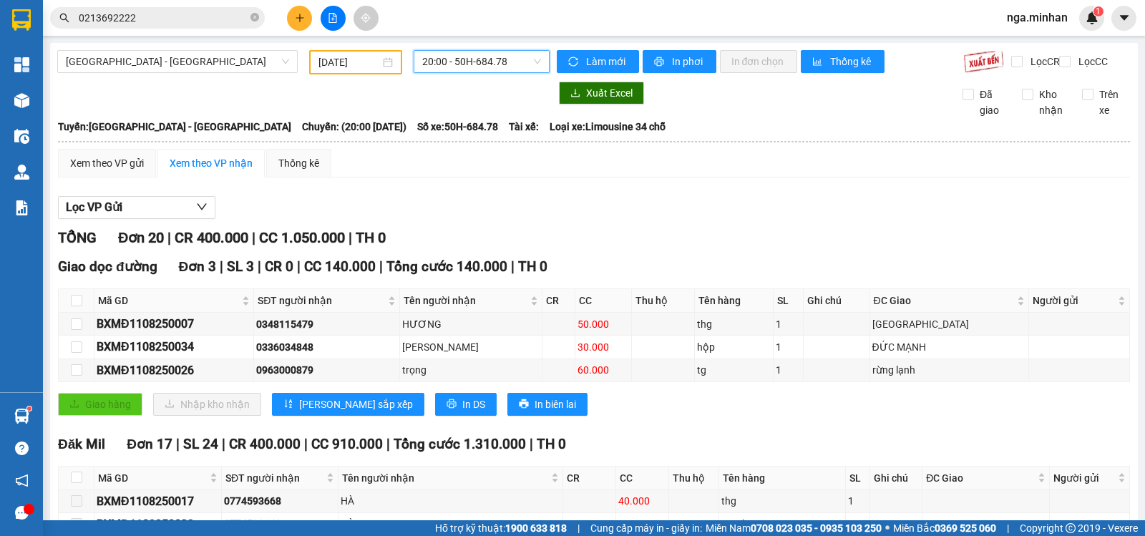
click at [483, 65] on span "20:00 - 50H-684.78" at bounding box center [481, 61] width 118 height 21
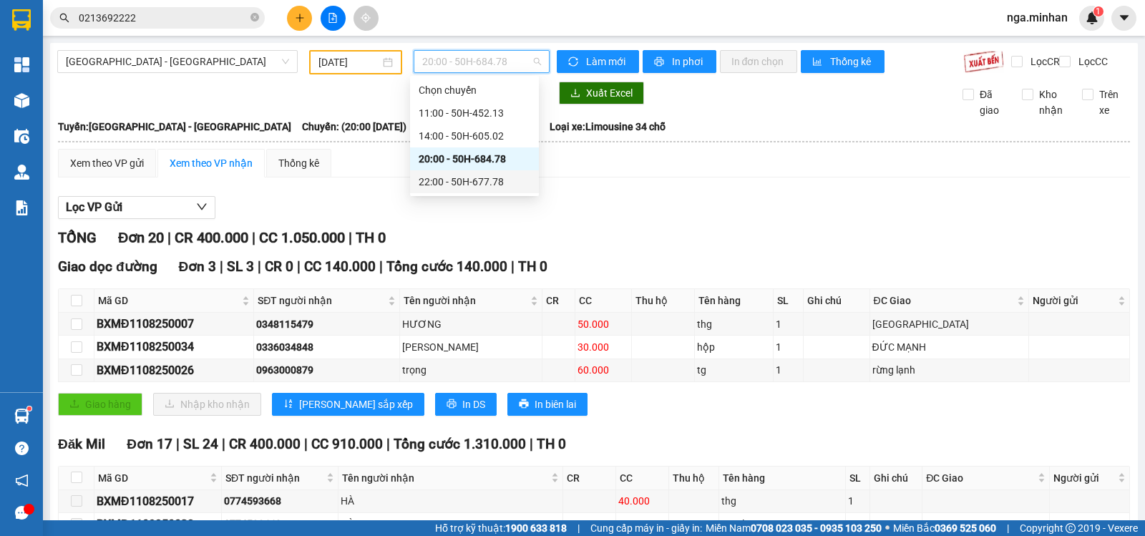
click at [452, 180] on div "22:00 - 50H-677.78" at bounding box center [475, 182] width 112 height 16
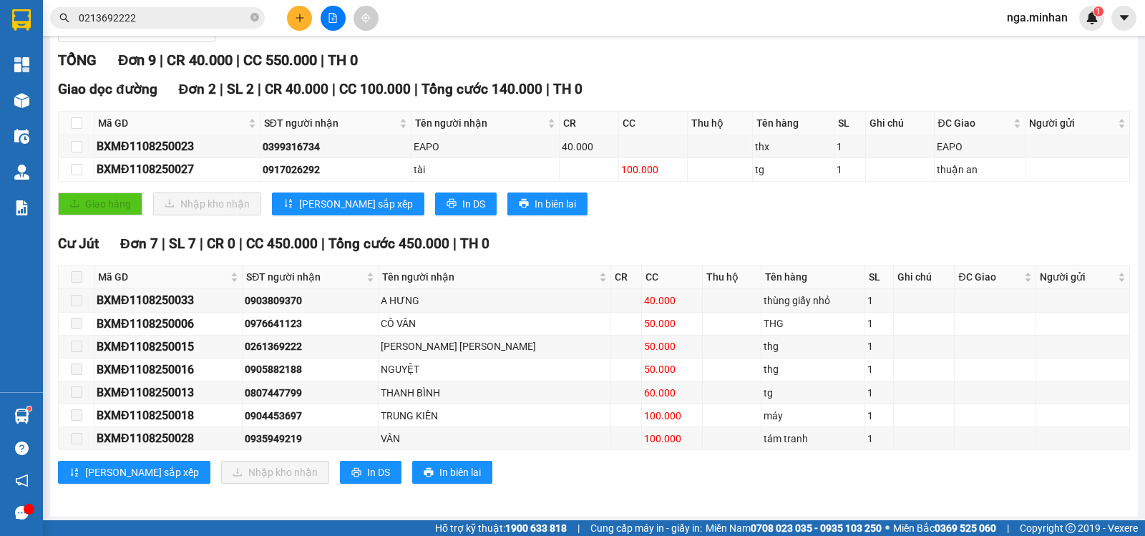
scroll to position [192, 0]
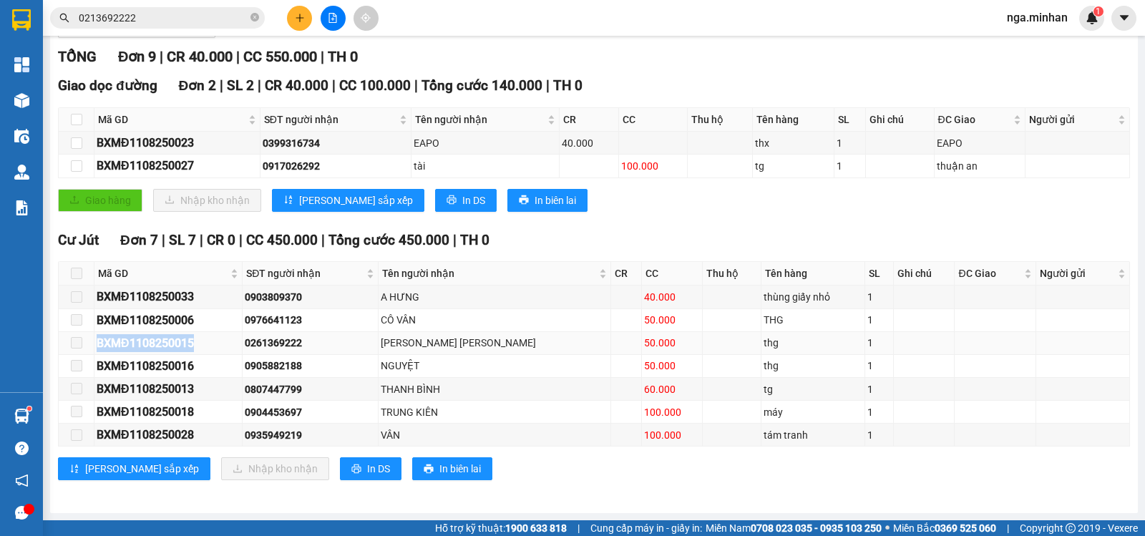
drag, startPoint x: 93, startPoint y: 342, endPoint x: 194, endPoint y: 336, distance: 101.1
click at [205, 338] on tr "BXMĐ1108250015 0261369222 HUÂN [PERSON_NAME] 50.000 thg 1" at bounding box center [594, 343] width 1071 height 23
copy tr "BXMĐ1108250015"
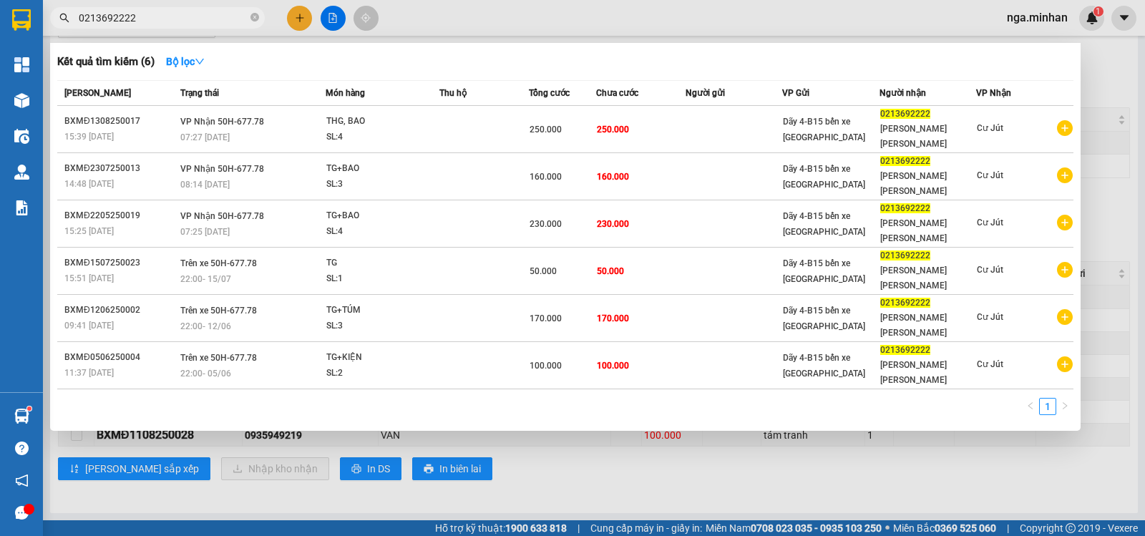
click at [203, 16] on input "0213692222" at bounding box center [163, 18] width 169 height 16
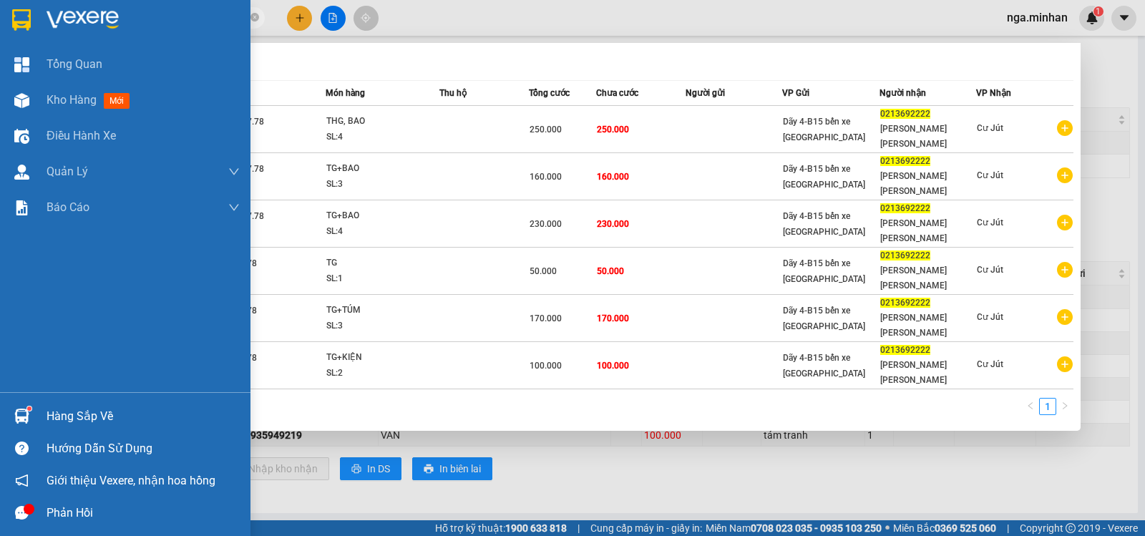
drag, startPoint x: 203, startPoint y: 16, endPoint x: 0, endPoint y: 16, distance: 203.2
click at [0, 16] on section "Kết quả [PERSON_NAME] ( 6 ) Bộ lọc Mã ĐH Trạng thái Món hàng Thu hộ [PERSON_NAM…" at bounding box center [572, 268] width 1145 height 536
paste input "BXMĐ1108250015"
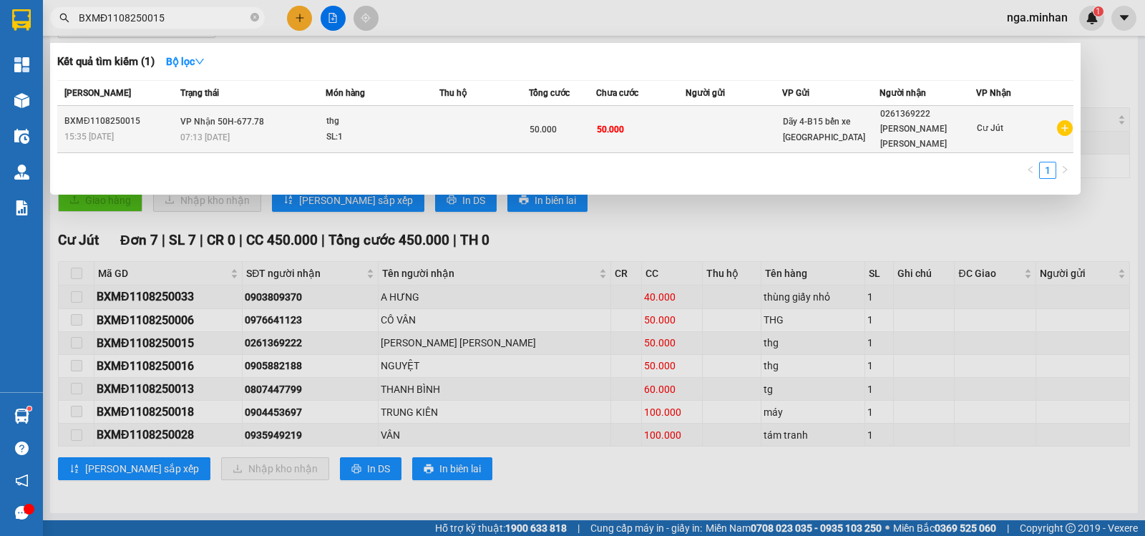
type input "BXMĐ1108250015"
click at [706, 122] on td at bounding box center [734, 129] width 97 height 47
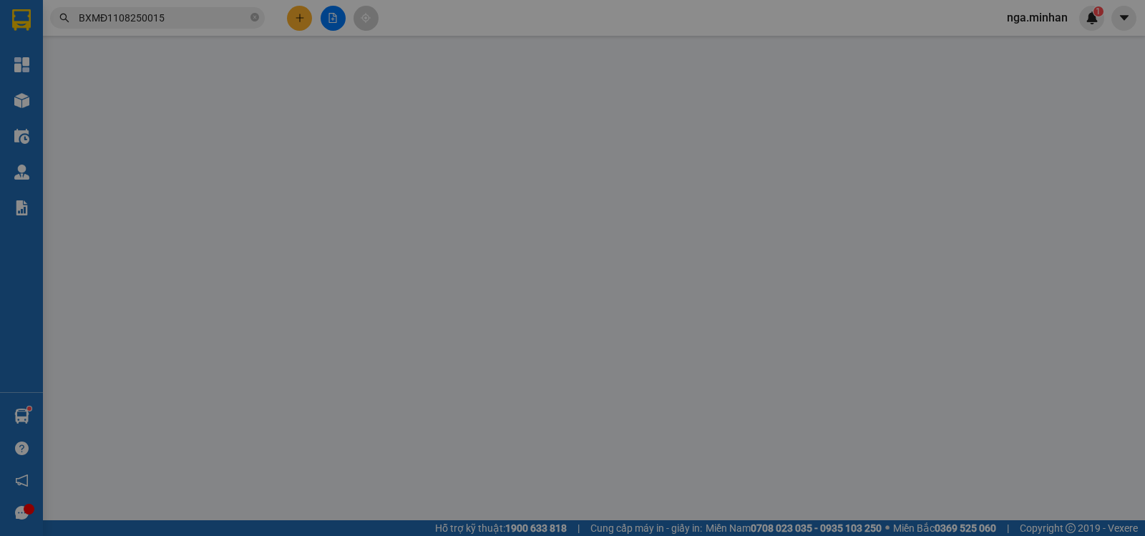
type input "0261369222"
type input "[PERSON_NAME] [PERSON_NAME]"
type input "50.000"
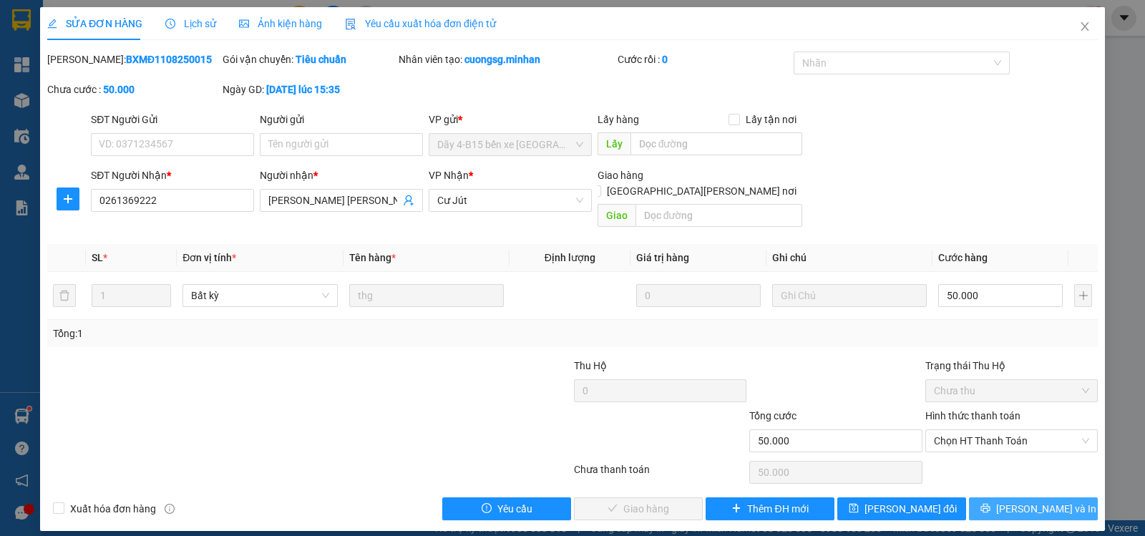
click at [1021, 501] on span "[PERSON_NAME] và In" at bounding box center [1046, 509] width 100 height 16
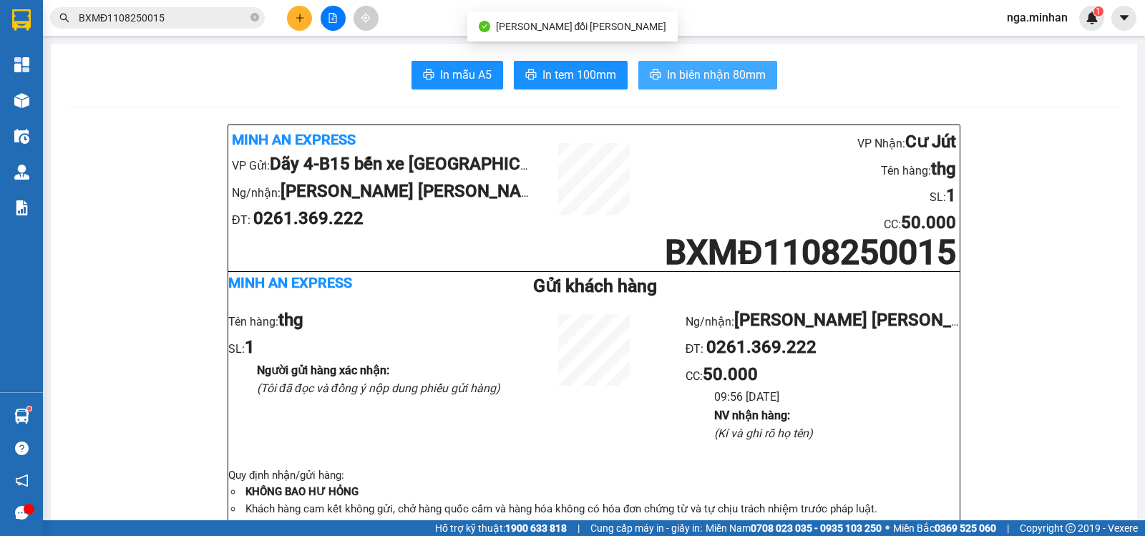
click at [691, 71] on span "In biên nhận 80mm" at bounding box center [716, 75] width 99 height 18
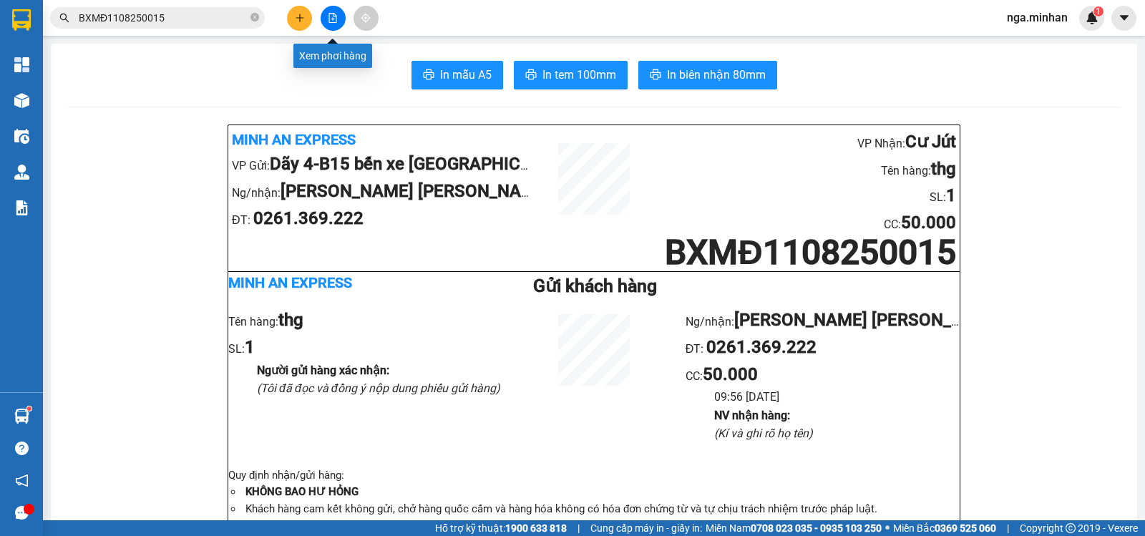
click at [329, 14] on icon "file-add" at bounding box center [333, 18] width 8 height 10
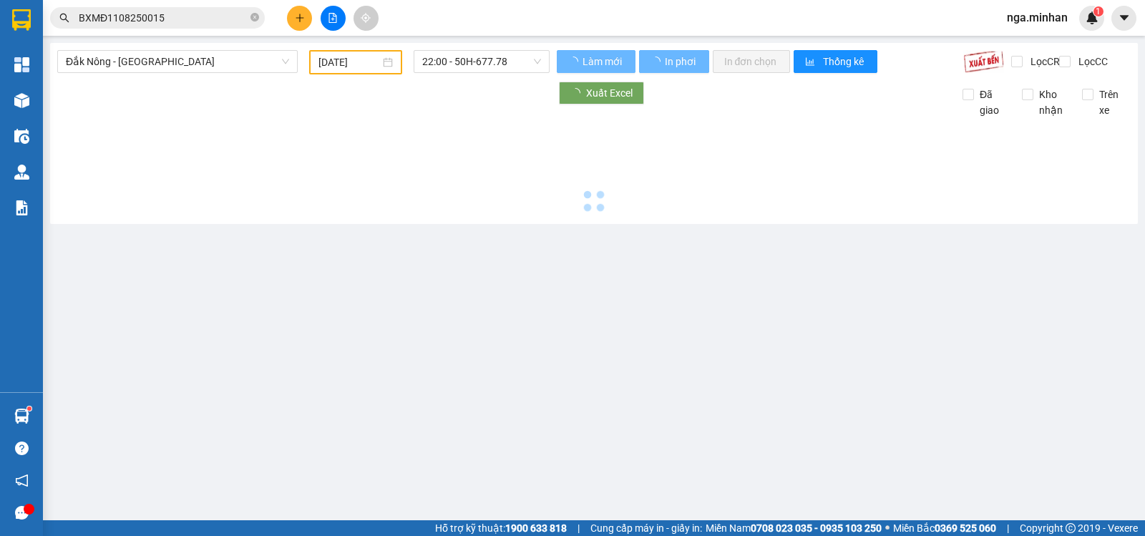
type input "[DATE]"
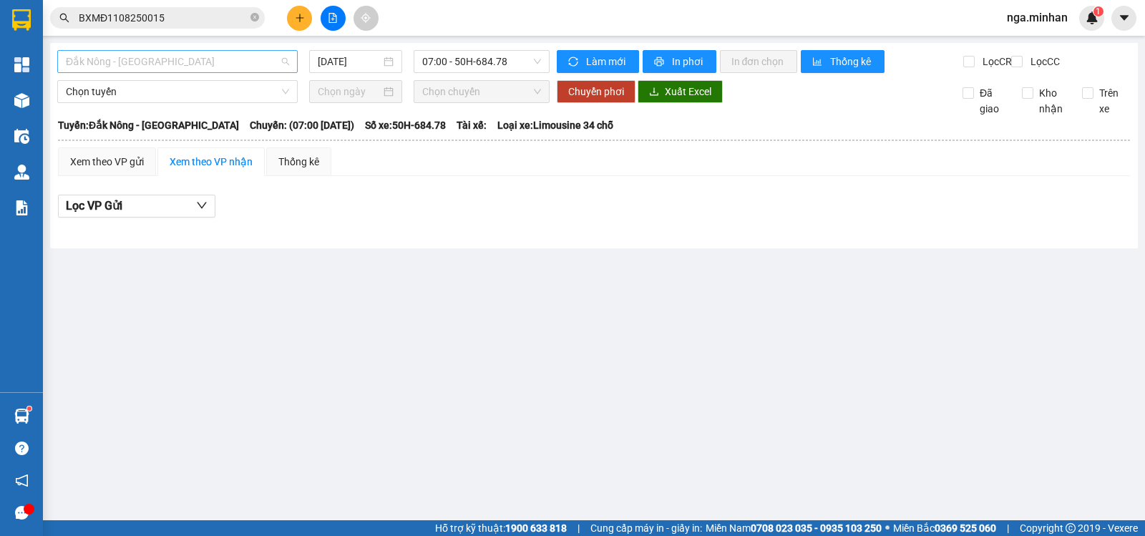
click at [174, 62] on span "Đắk Nông - [GEOGRAPHIC_DATA]" at bounding box center [177, 61] width 223 height 21
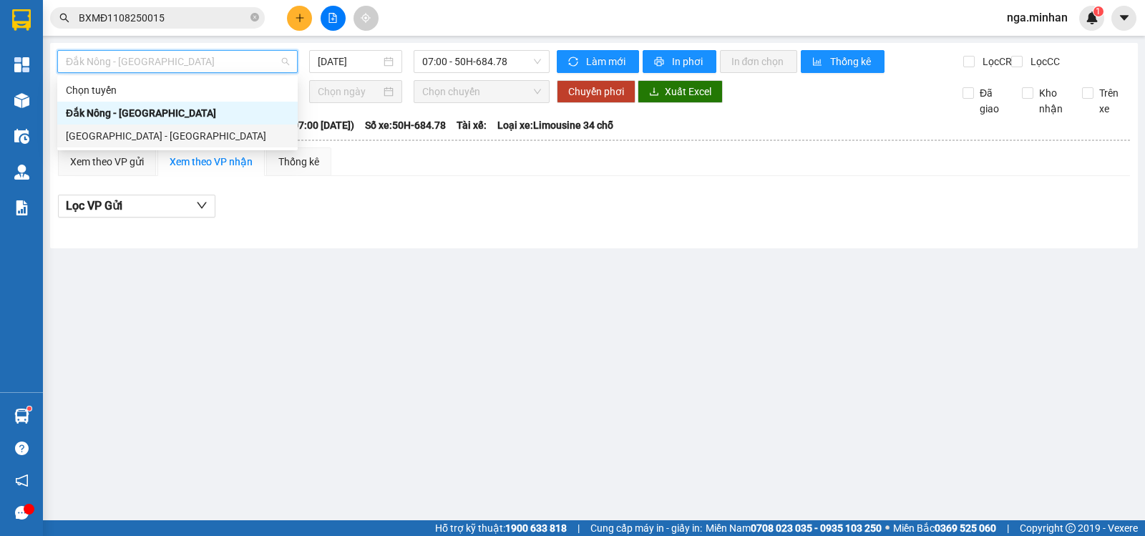
click at [131, 135] on div "[GEOGRAPHIC_DATA] - [GEOGRAPHIC_DATA]" at bounding box center [177, 136] width 223 height 16
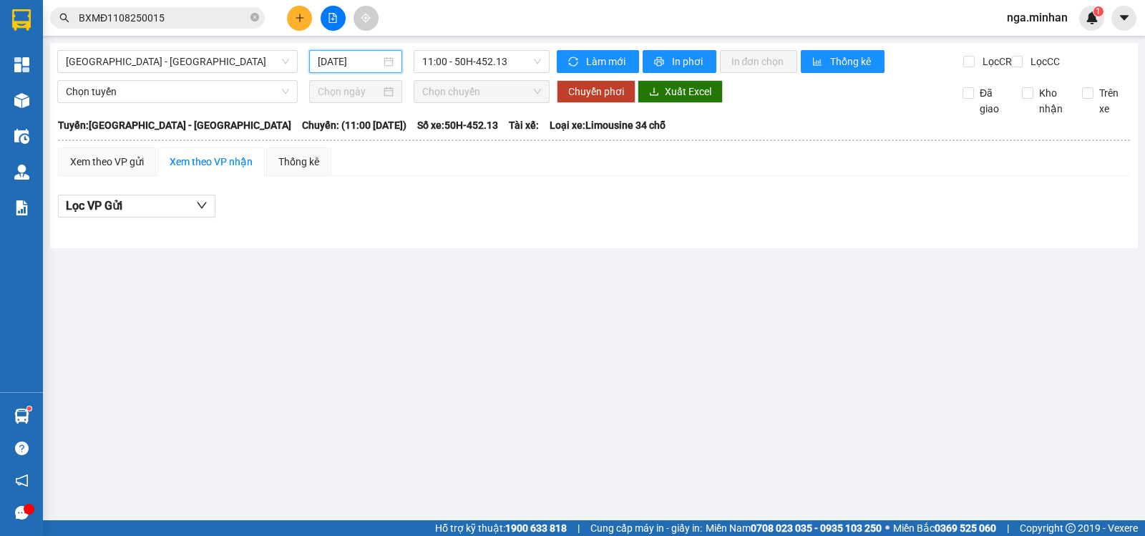
click at [330, 64] on input "[DATE]" at bounding box center [350, 62] width 64 height 16
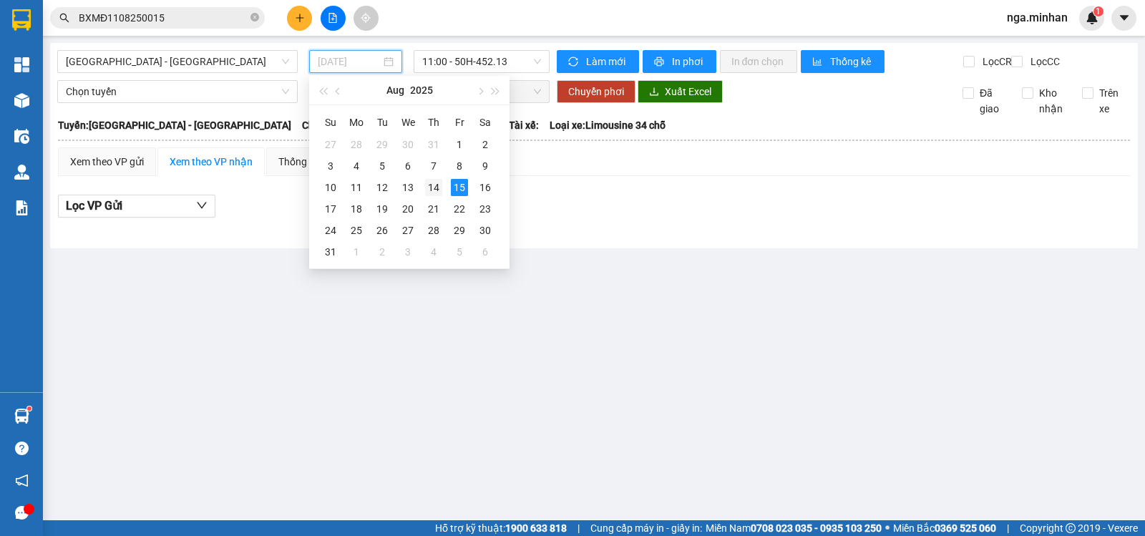
click at [432, 185] on div "14" at bounding box center [433, 187] width 17 height 17
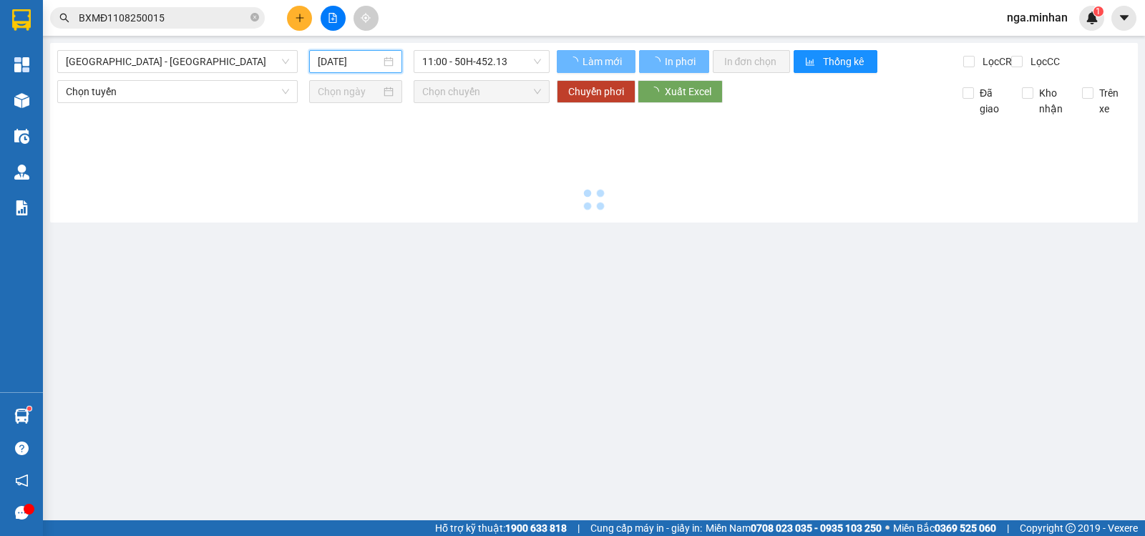
type input "[DATE]"
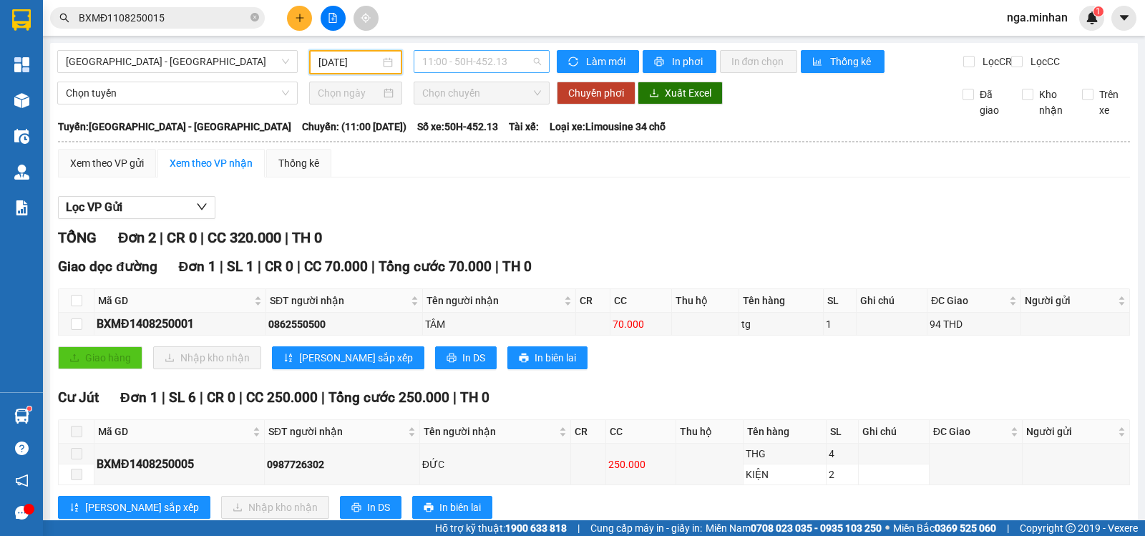
click at [489, 64] on span "11:00 - 50H-452.13" at bounding box center [481, 61] width 118 height 21
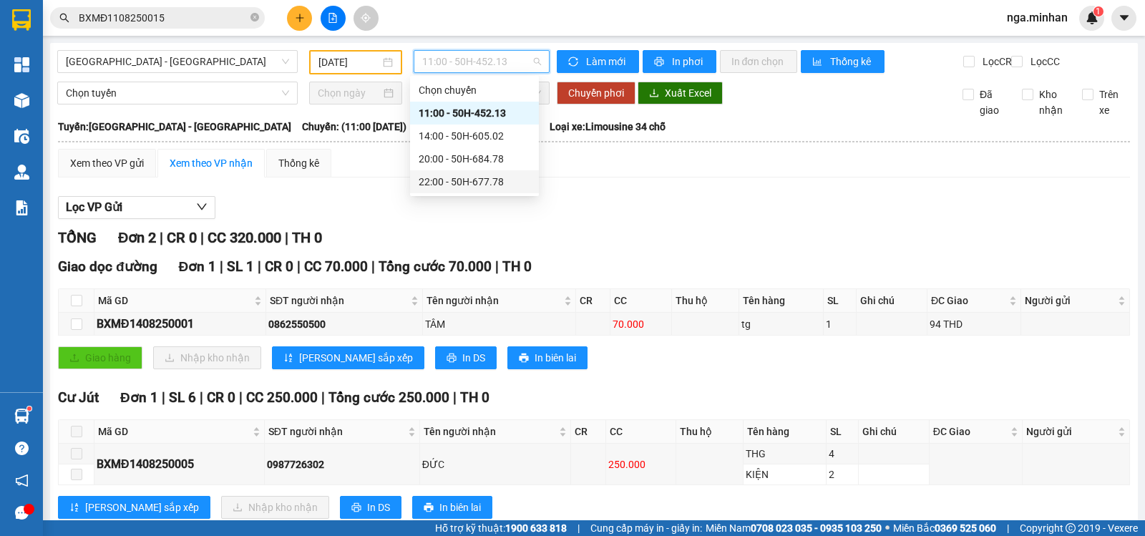
click at [497, 177] on div "22:00 - 50H-677.78" at bounding box center [475, 182] width 112 height 16
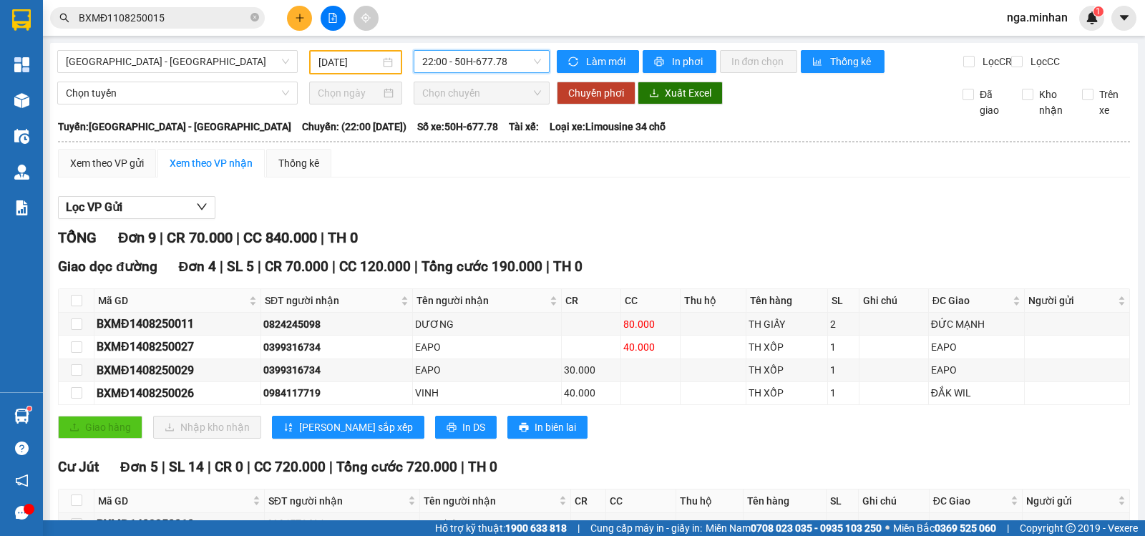
click at [415, 61] on div "22:00 - 50H-677.78" at bounding box center [481, 61] width 135 height 23
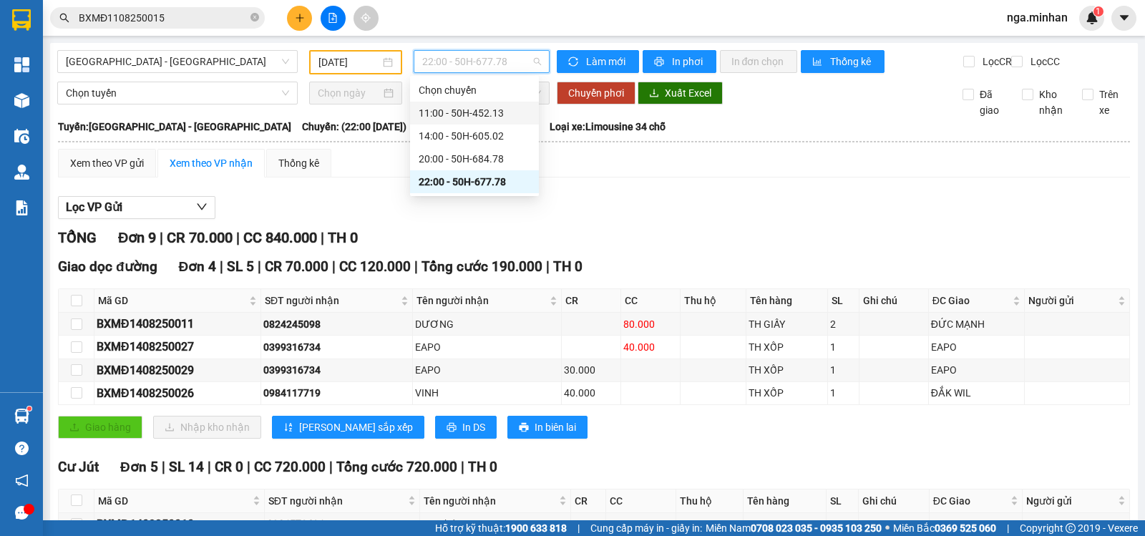
click at [445, 112] on div "11:00 - 50H-452.13" at bounding box center [475, 113] width 112 height 16
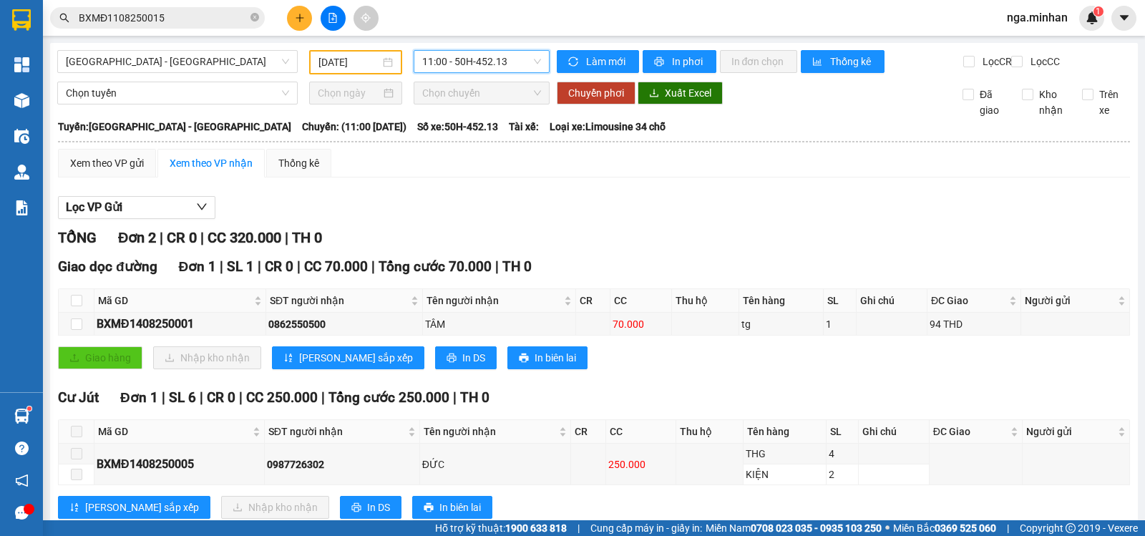
scroll to position [49, 0]
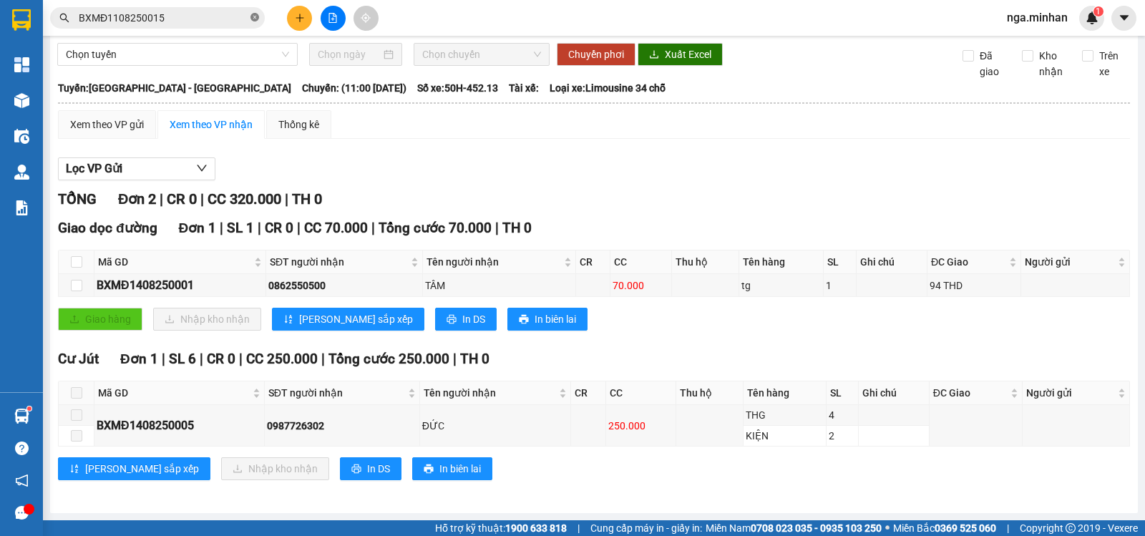
click at [252, 21] on icon "close-circle" at bounding box center [254, 17] width 9 height 9
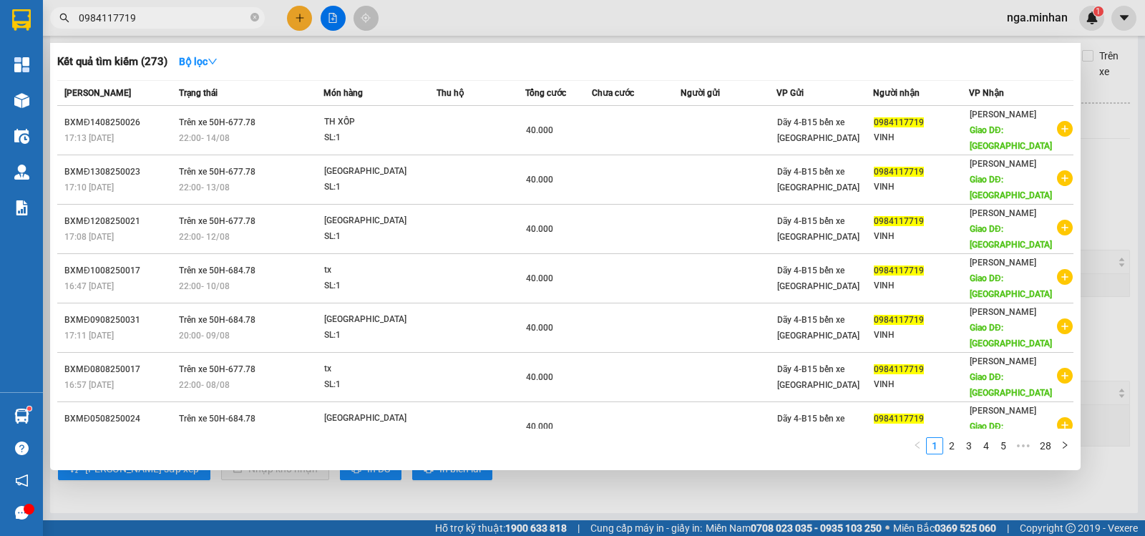
type input "0984117719"
click at [446, 19] on div at bounding box center [572, 268] width 1145 height 536
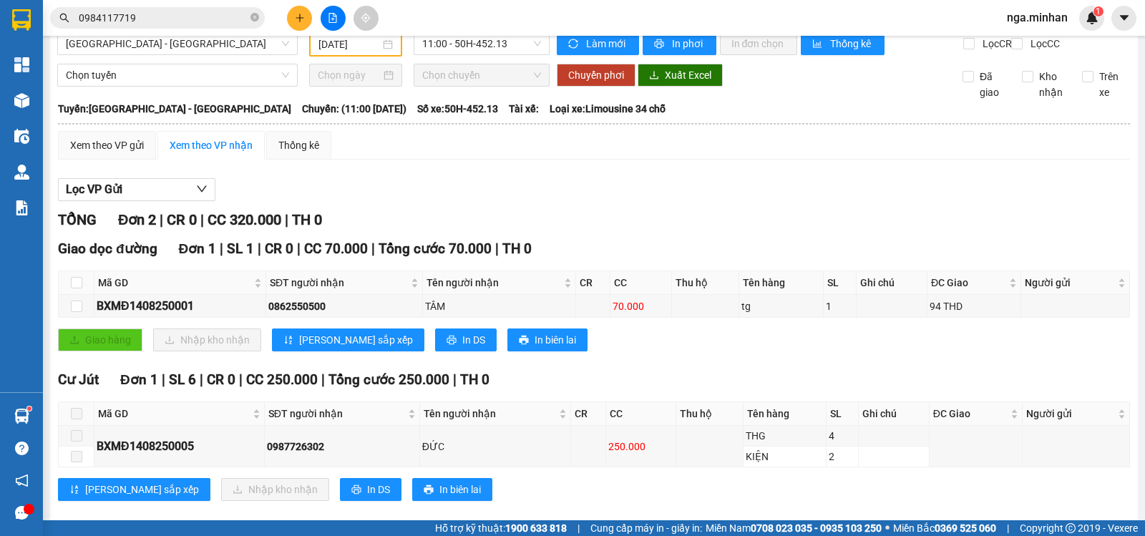
scroll to position [0, 0]
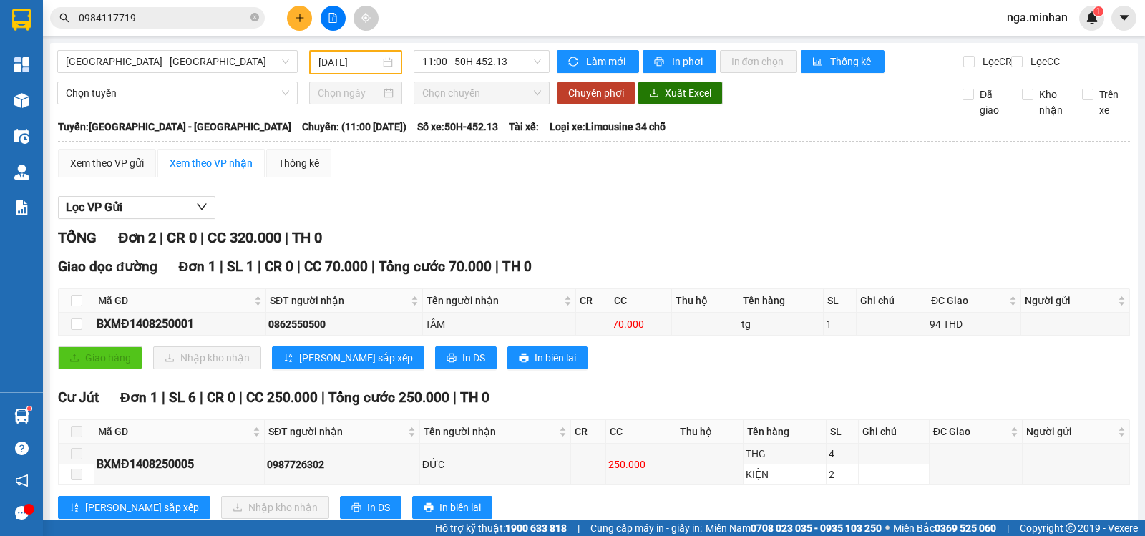
click at [337, 70] on div "[DATE]" at bounding box center [356, 62] width 94 height 24
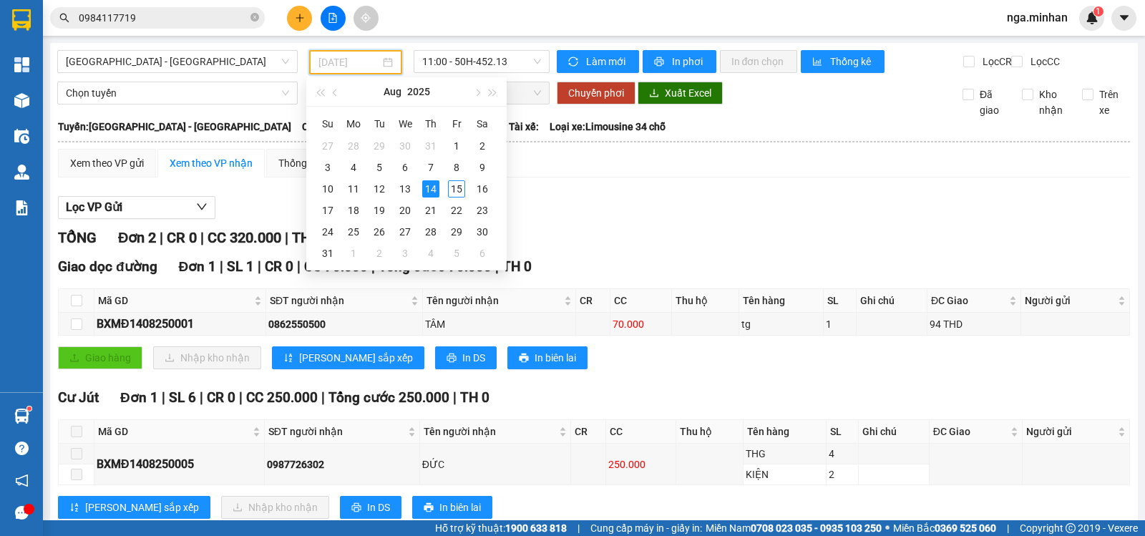
type input "[DATE]"
click at [431, 187] on div "14" at bounding box center [430, 188] width 17 height 17
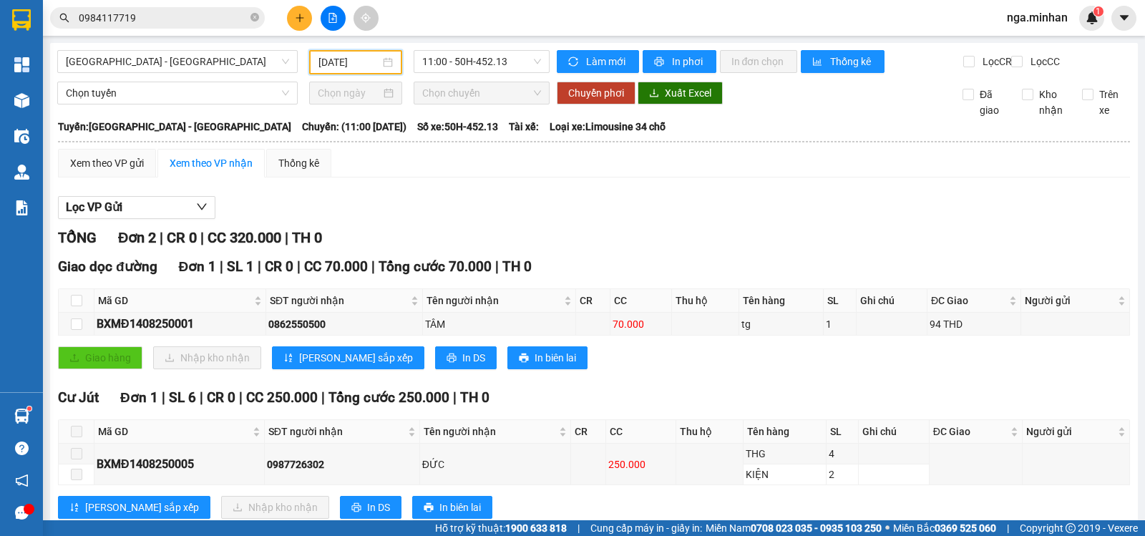
click at [761, 208] on div "Lọc VP Gửi" at bounding box center [594, 208] width 1072 height 24
click at [506, 67] on span "11:00 - 50H-452.13" at bounding box center [481, 61] width 118 height 21
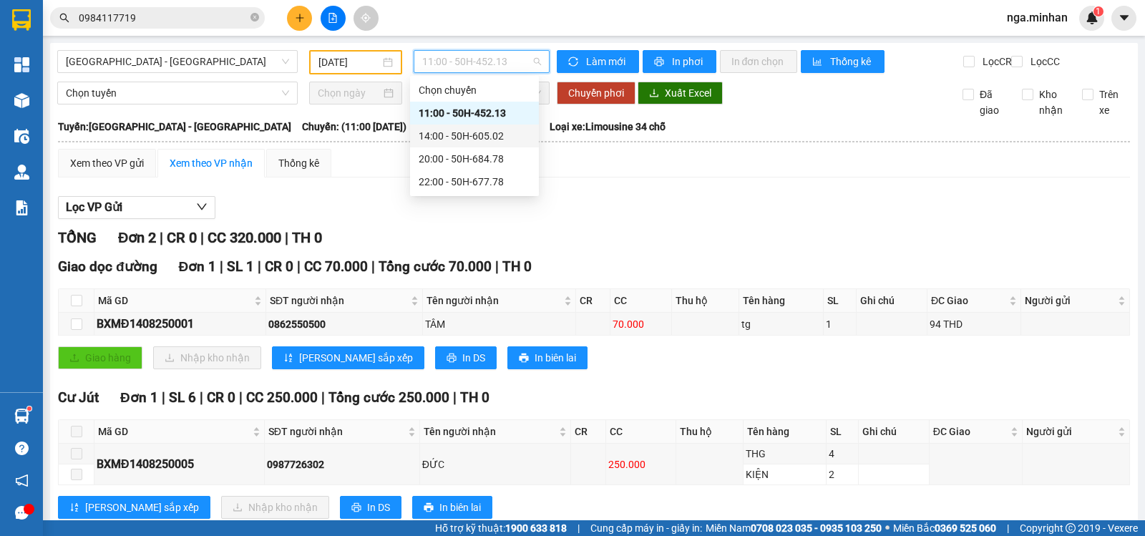
click at [487, 140] on div "14:00 - 50H-605.02" at bounding box center [475, 136] width 112 height 16
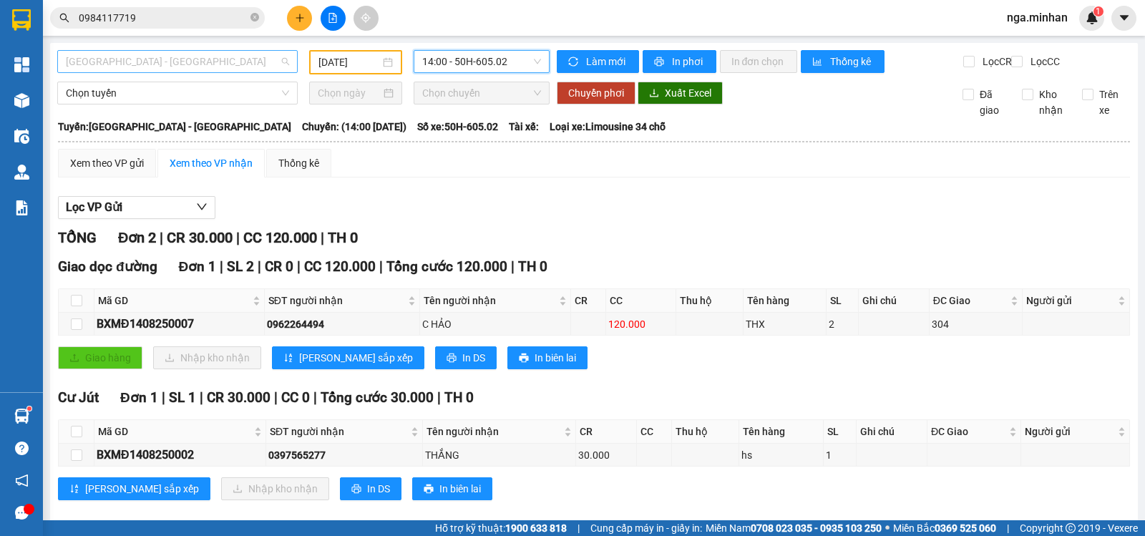
click at [136, 59] on span "[GEOGRAPHIC_DATA] - [GEOGRAPHIC_DATA]" at bounding box center [177, 61] width 223 height 21
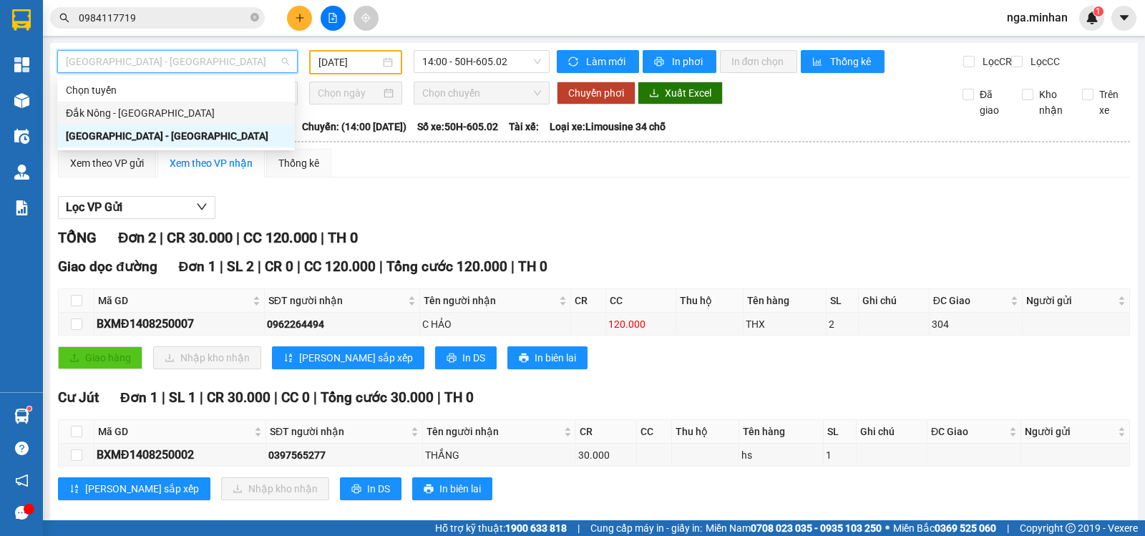
click at [148, 116] on div "Đắk Nông - [GEOGRAPHIC_DATA]" at bounding box center [176, 113] width 220 height 16
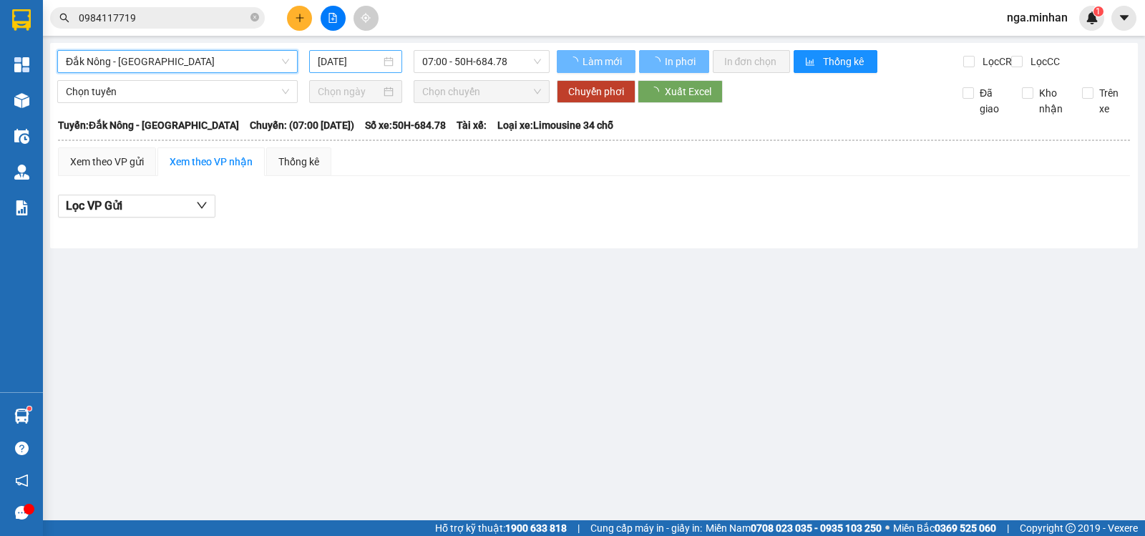
click at [331, 62] on input "[DATE]" at bounding box center [350, 62] width 64 height 16
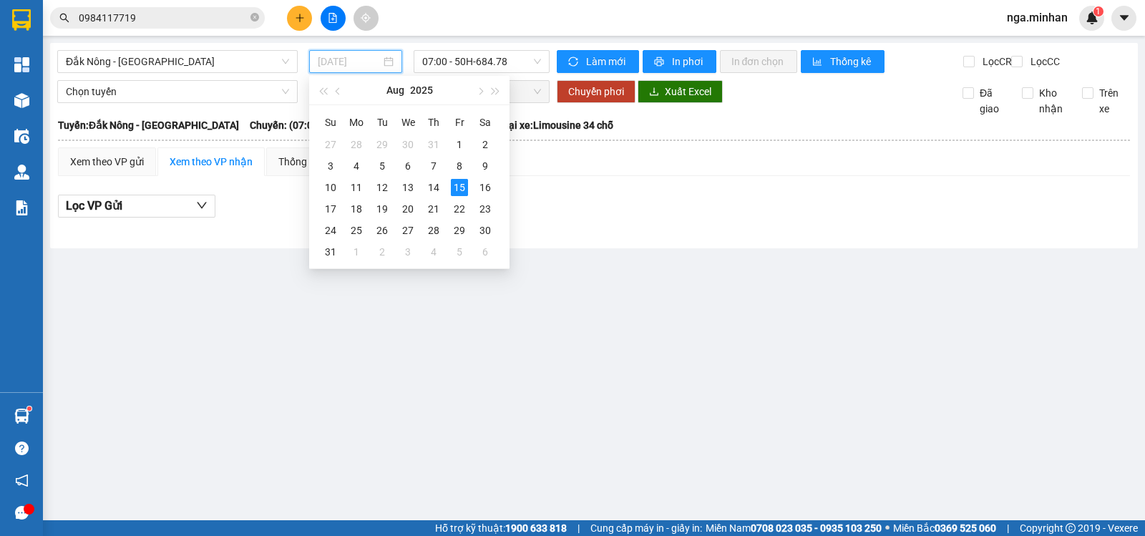
type input "[DATE]"
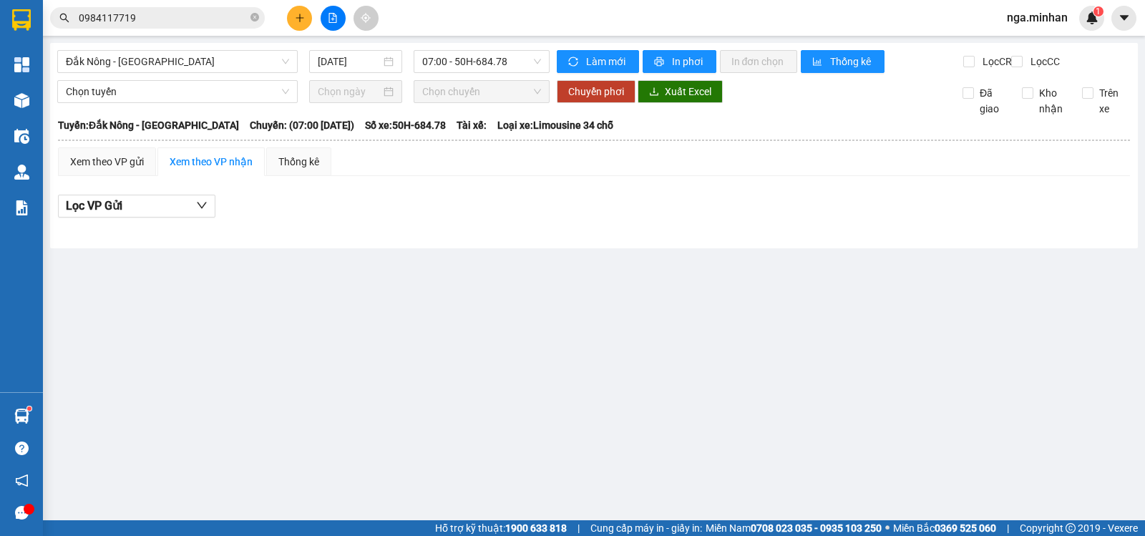
click at [591, 205] on div "Lọc VP Gửi" at bounding box center [594, 210] width 1072 height 46
click at [482, 60] on span "07:00 - 50H-684.78" at bounding box center [481, 61] width 118 height 21
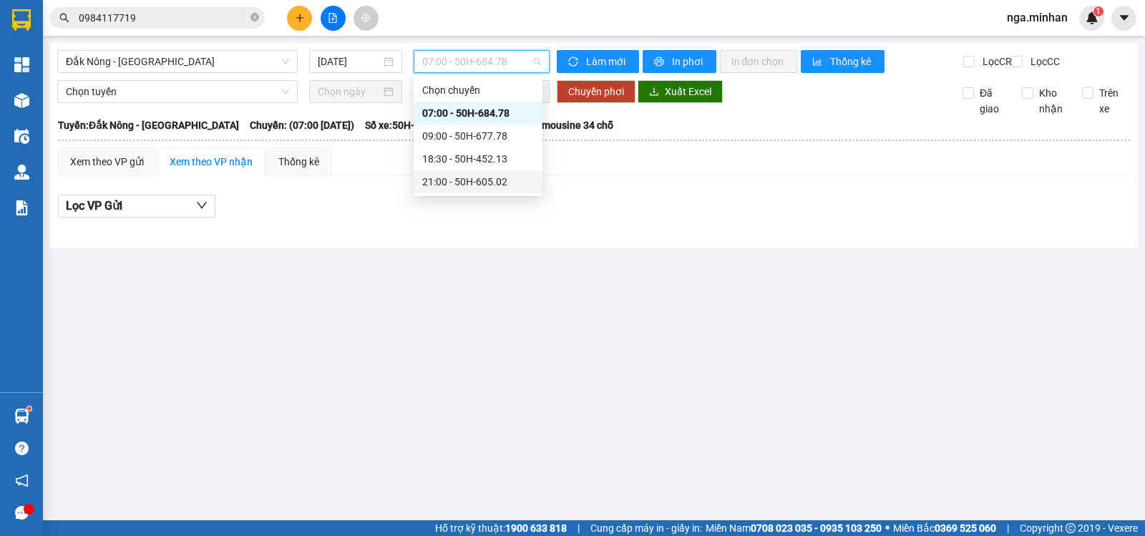
click at [497, 185] on div "21:00 - 50H-605.02" at bounding box center [478, 182] width 112 height 16
